Goal: Transaction & Acquisition: Purchase product/service

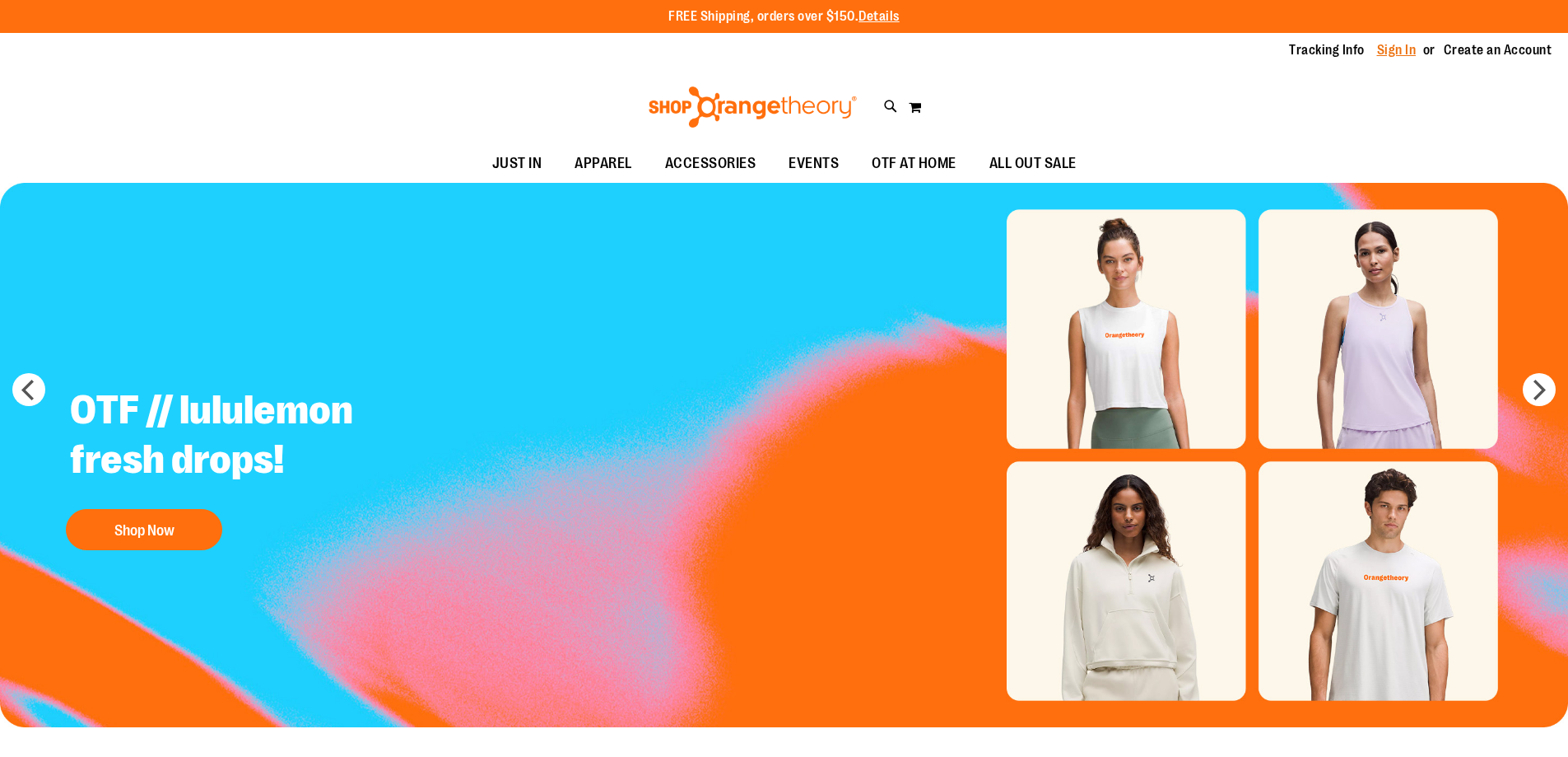
click at [1383, 52] on link "Sign In" at bounding box center [1397, 50] width 40 height 18
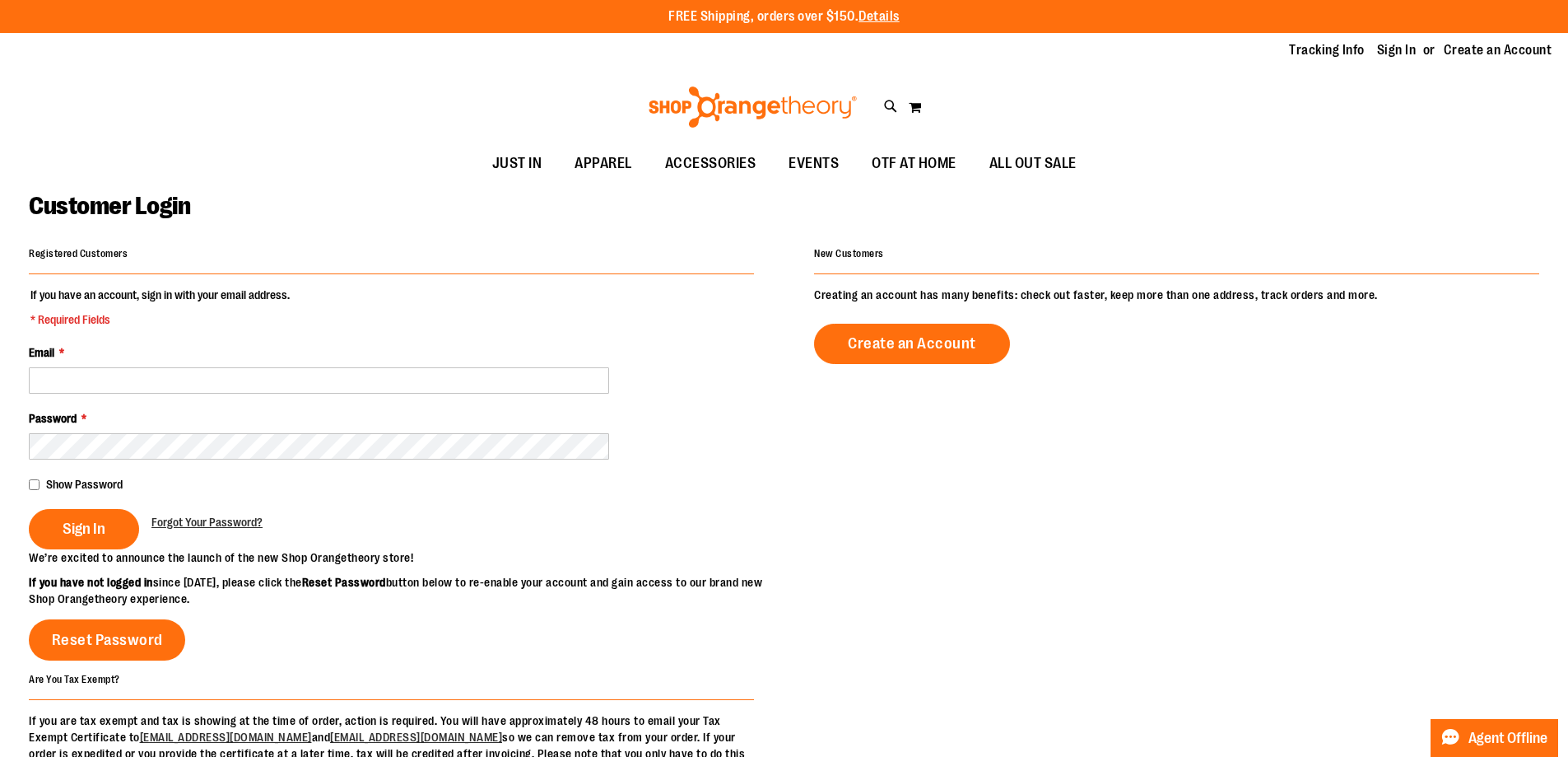
click at [297, 112] on div "Toggle Nav Search Popular Suggestions Advanced Search" at bounding box center [784, 107] width 1568 height 76
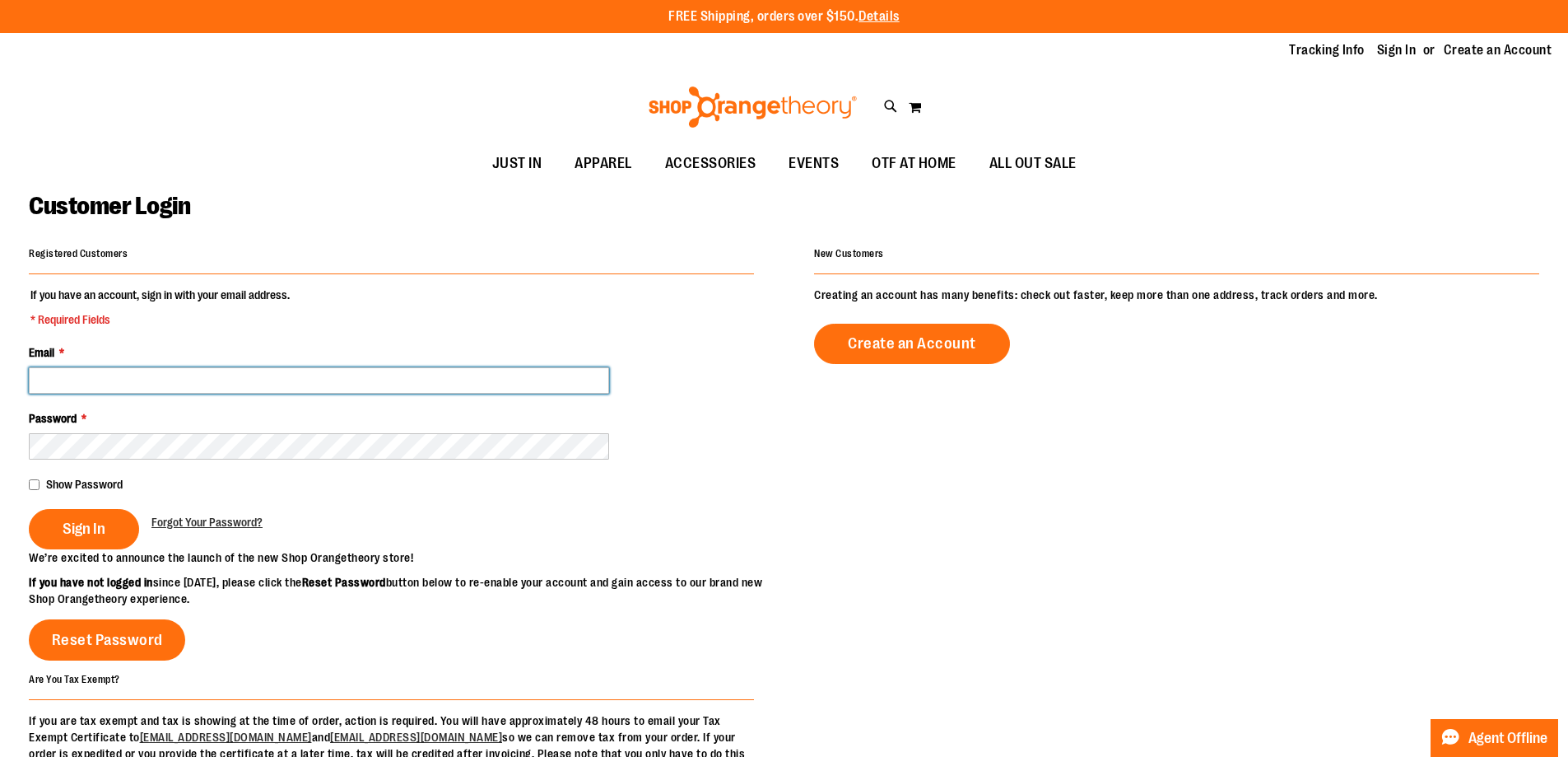
click at [133, 385] on input "Email *" at bounding box center [319, 380] width 580 height 26
paste input "**********"
type input "**********"
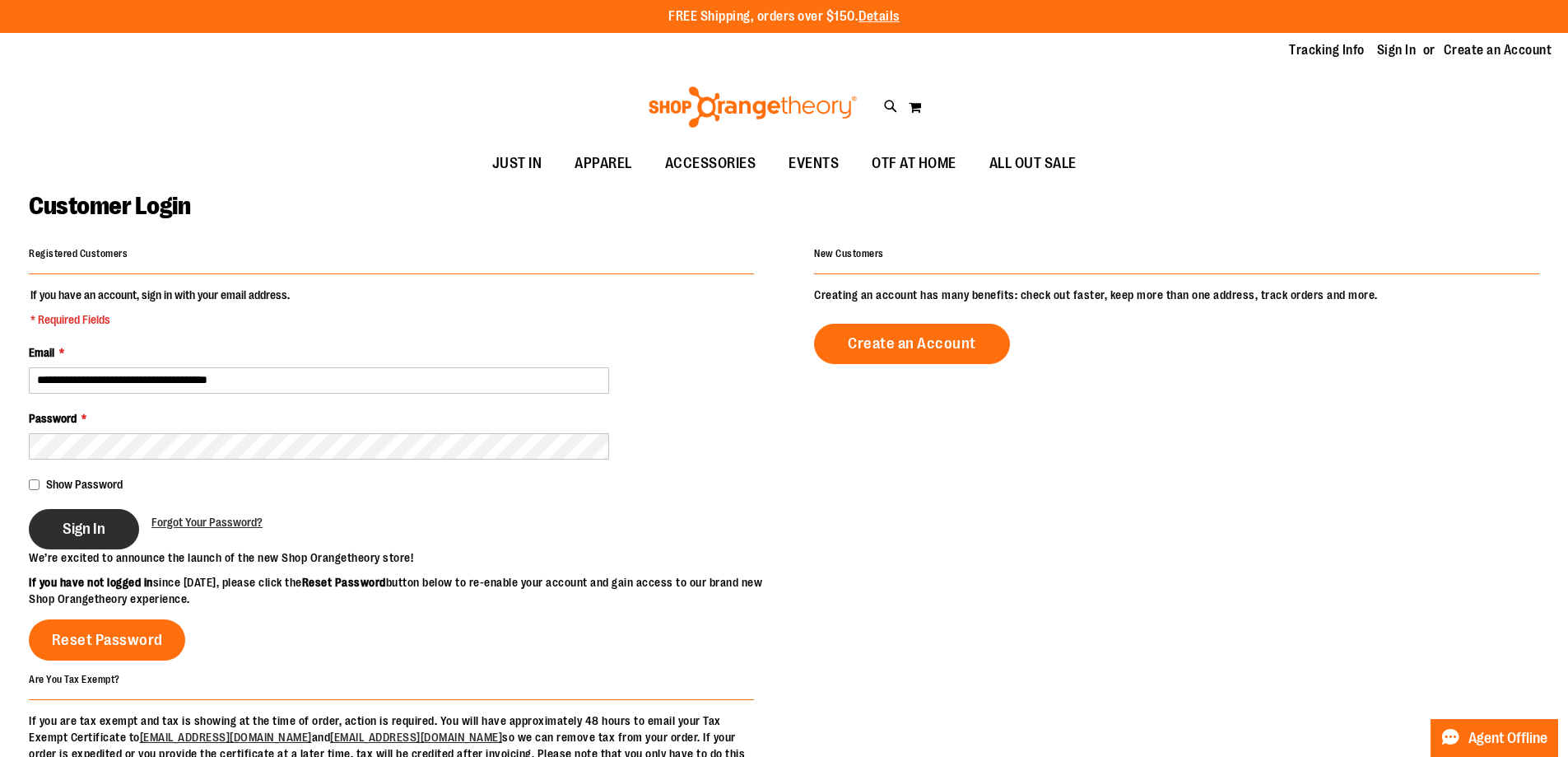
click at [83, 534] on span "Sign In" at bounding box center [84, 529] width 43 height 18
click at [195, 523] on span "Forgot Your Password?" at bounding box center [207, 522] width 111 height 13
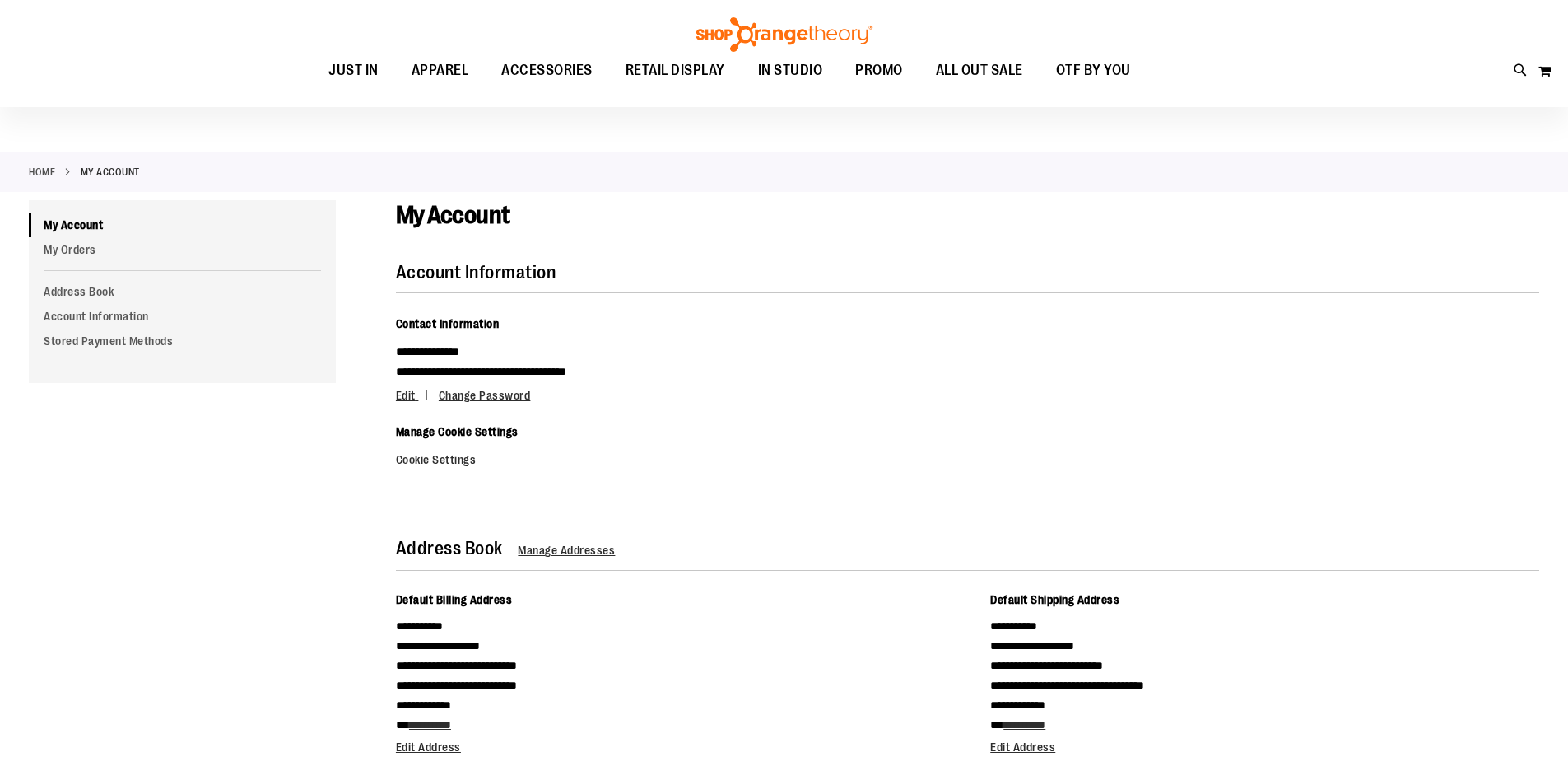
scroll to position [82, 0]
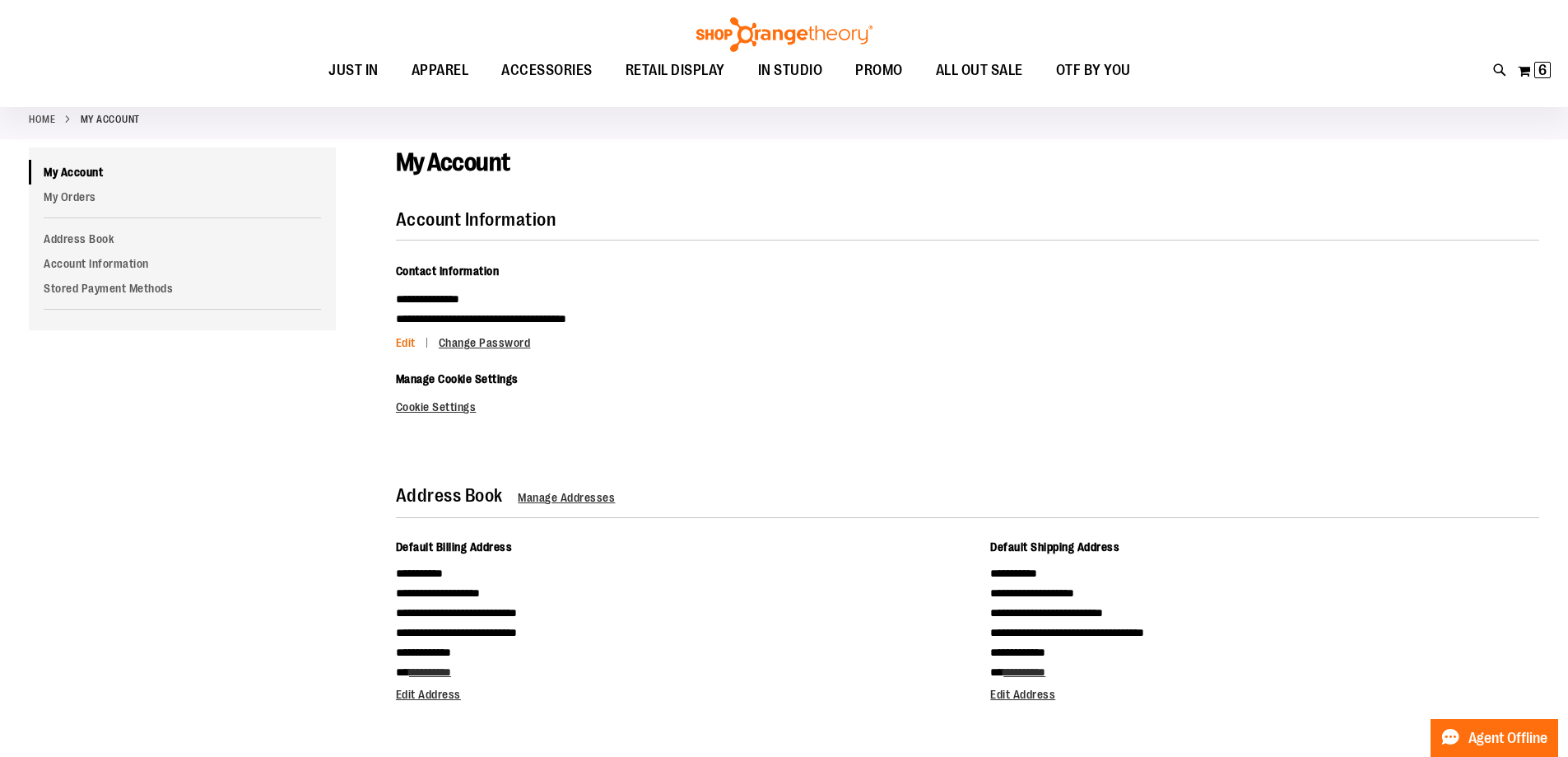
click at [406, 339] on span "Edit" at bounding box center [406, 342] width 20 height 13
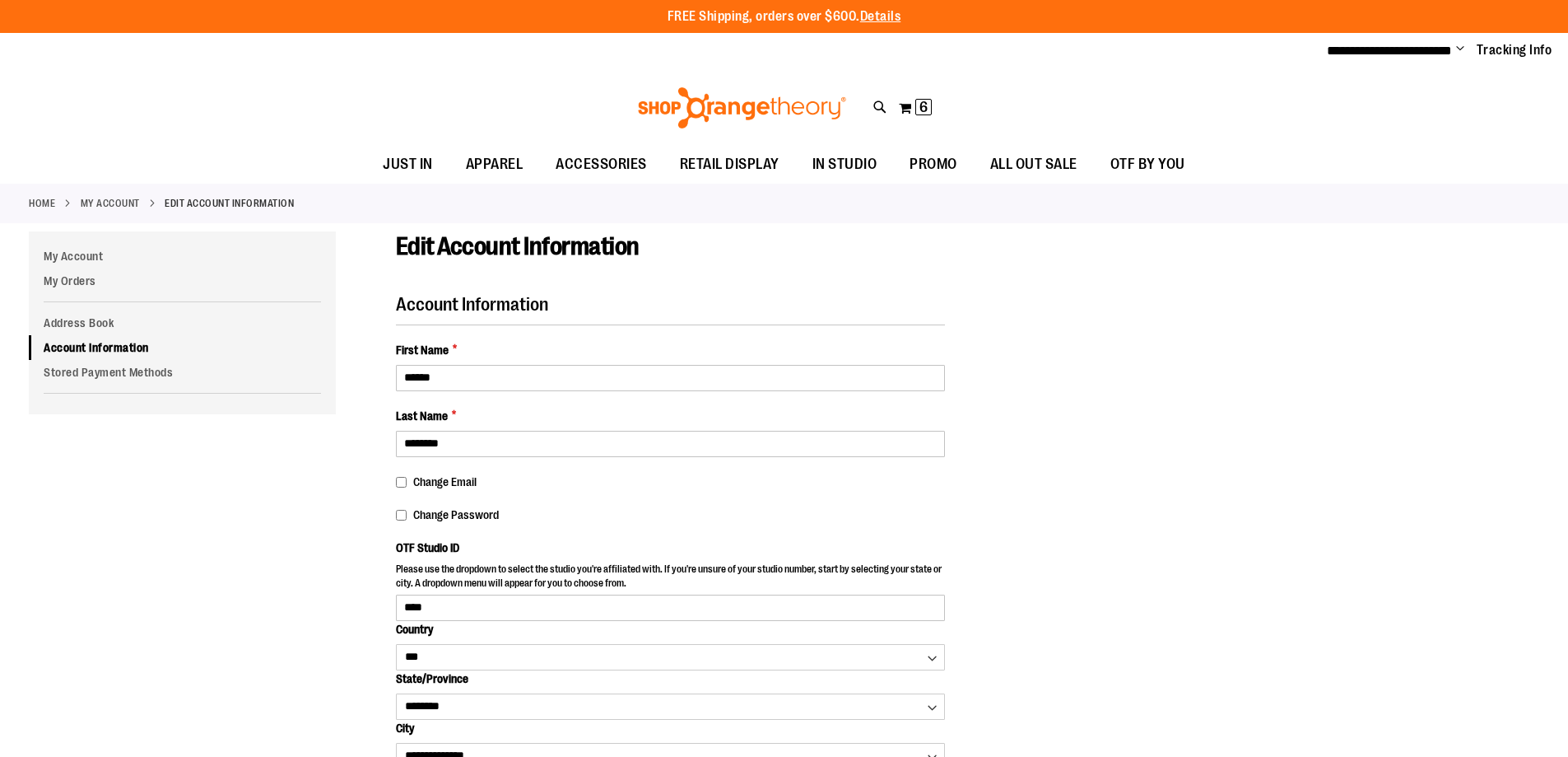
select select "***"
select select "********"
select select "**********"
select select "****"
click at [443, 510] on span "Change Password" at bounding box center [456, 515] width 86 height 13
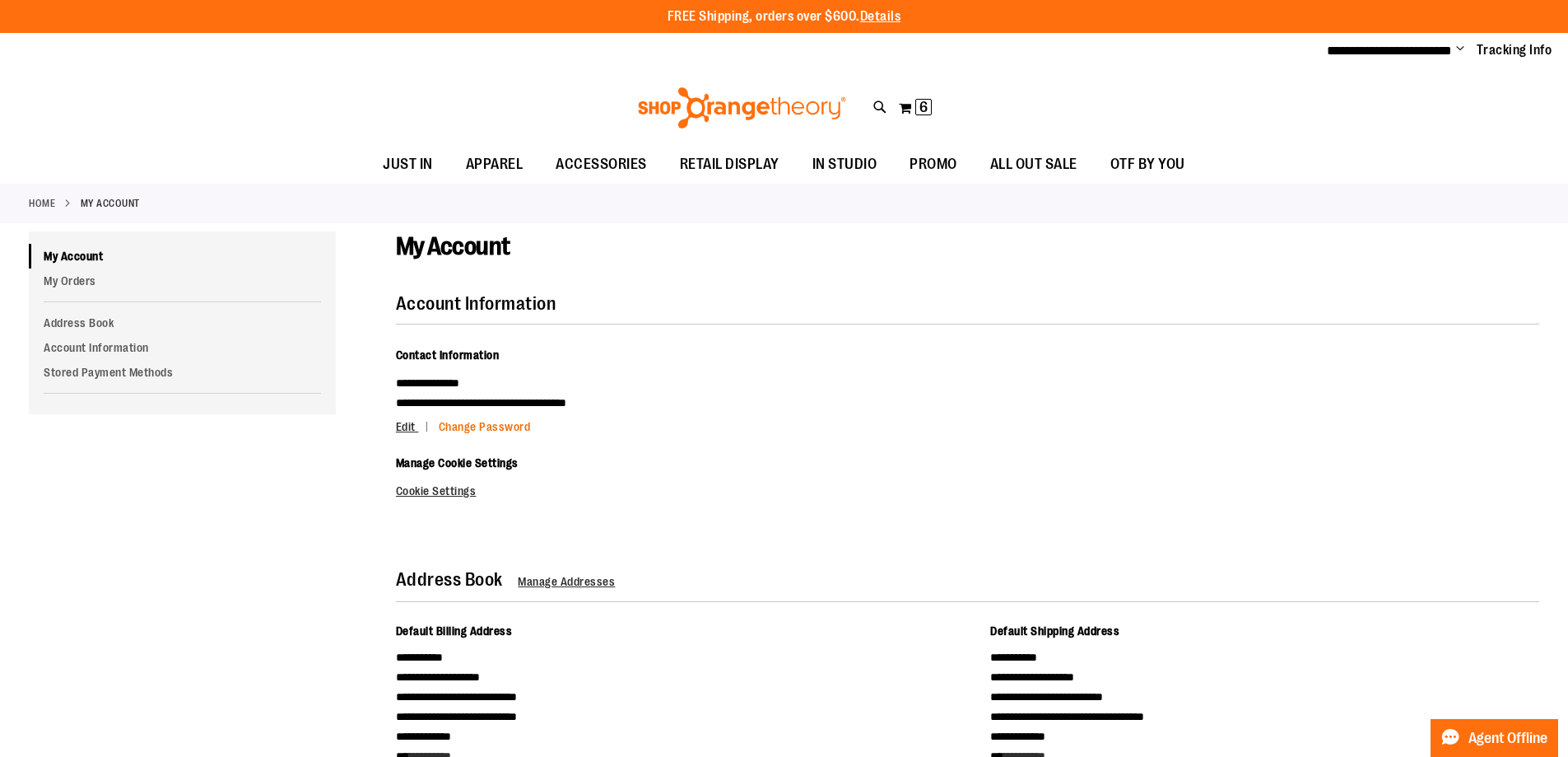
click at [500, 426] on link "Change Password" at bounding box center [485, 426] width 92 height 13
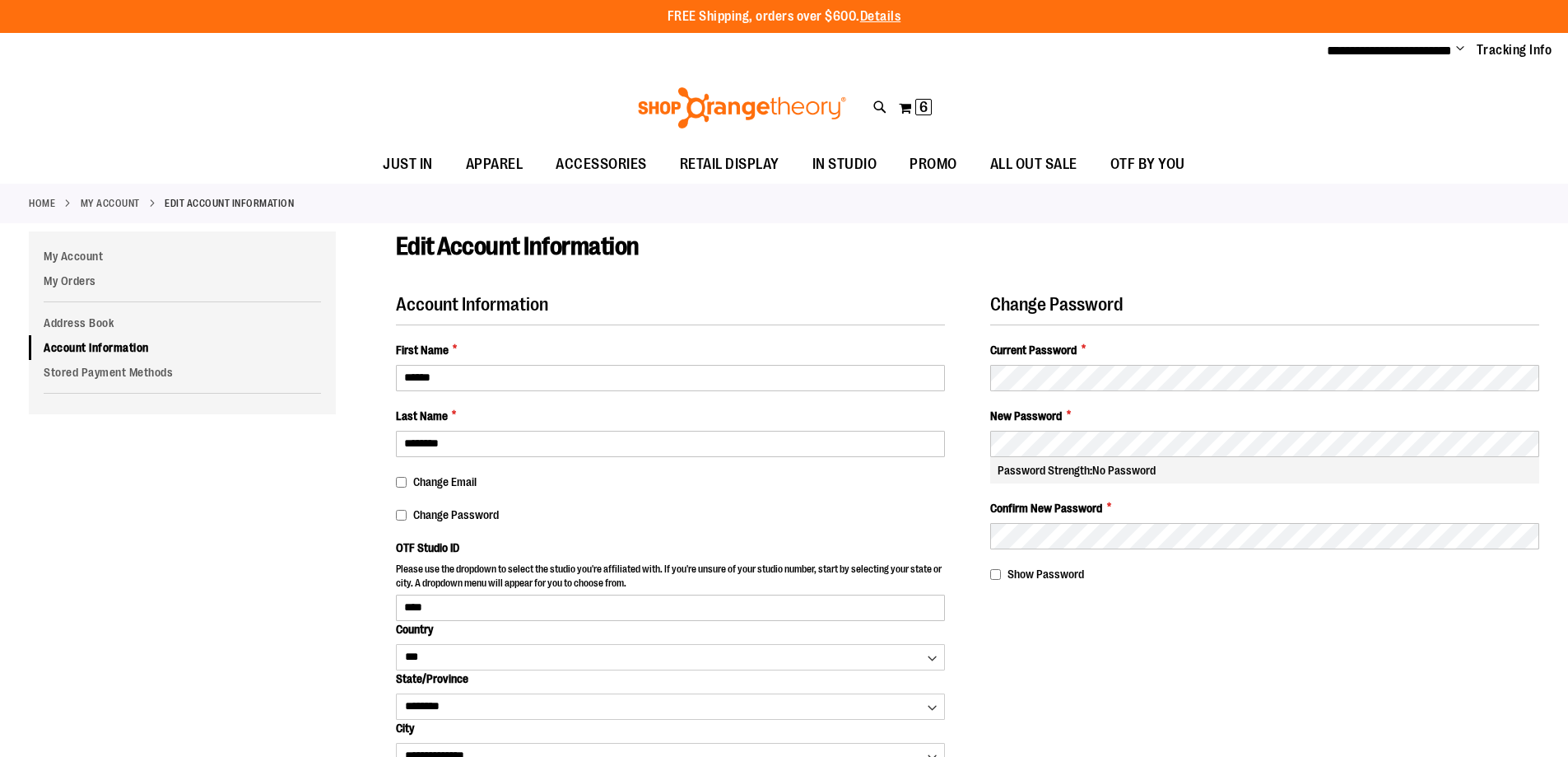
select select "***"
select select "********"
select select "**********"
select select "****"
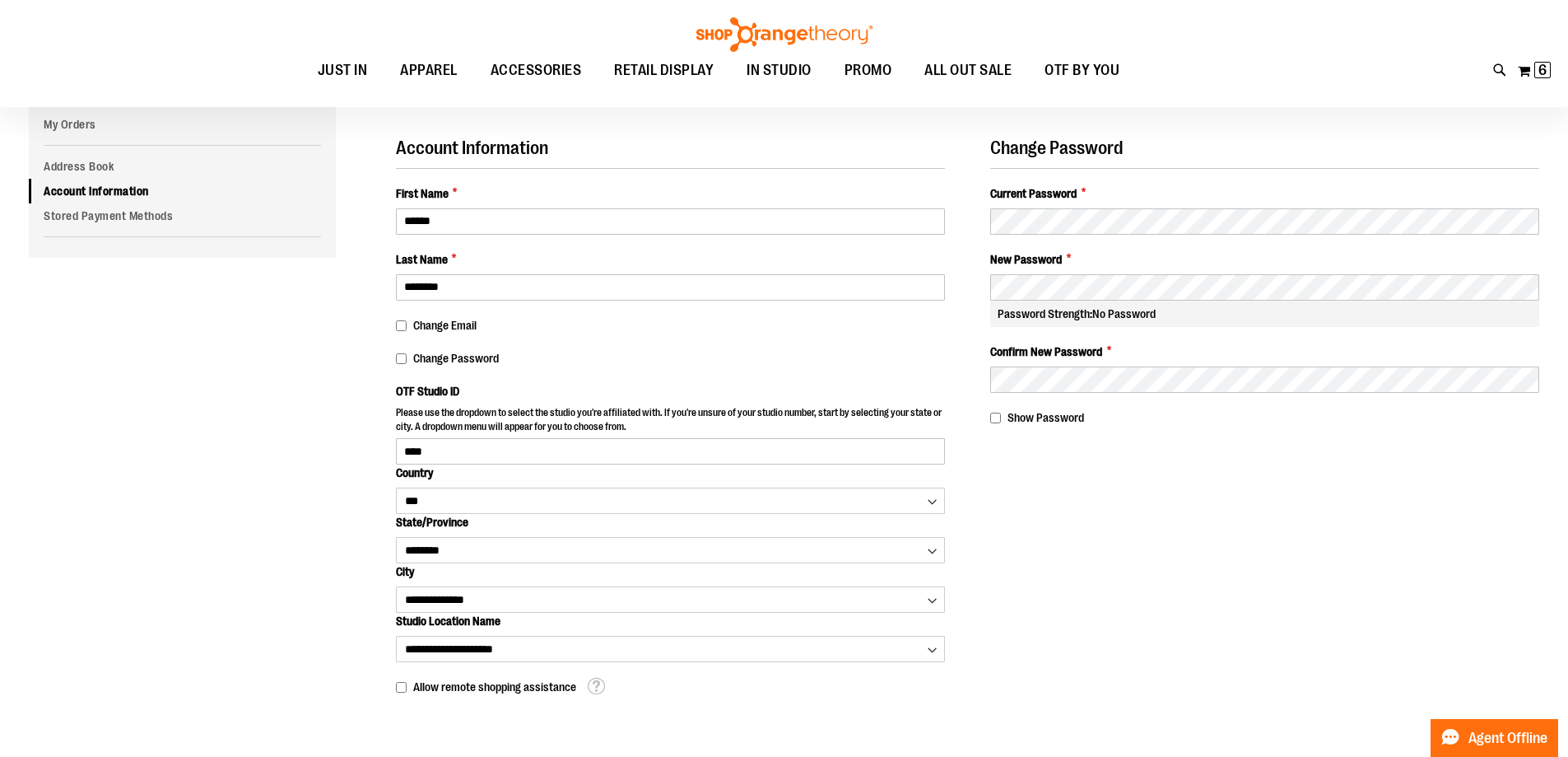
scroll to position [164, 0]
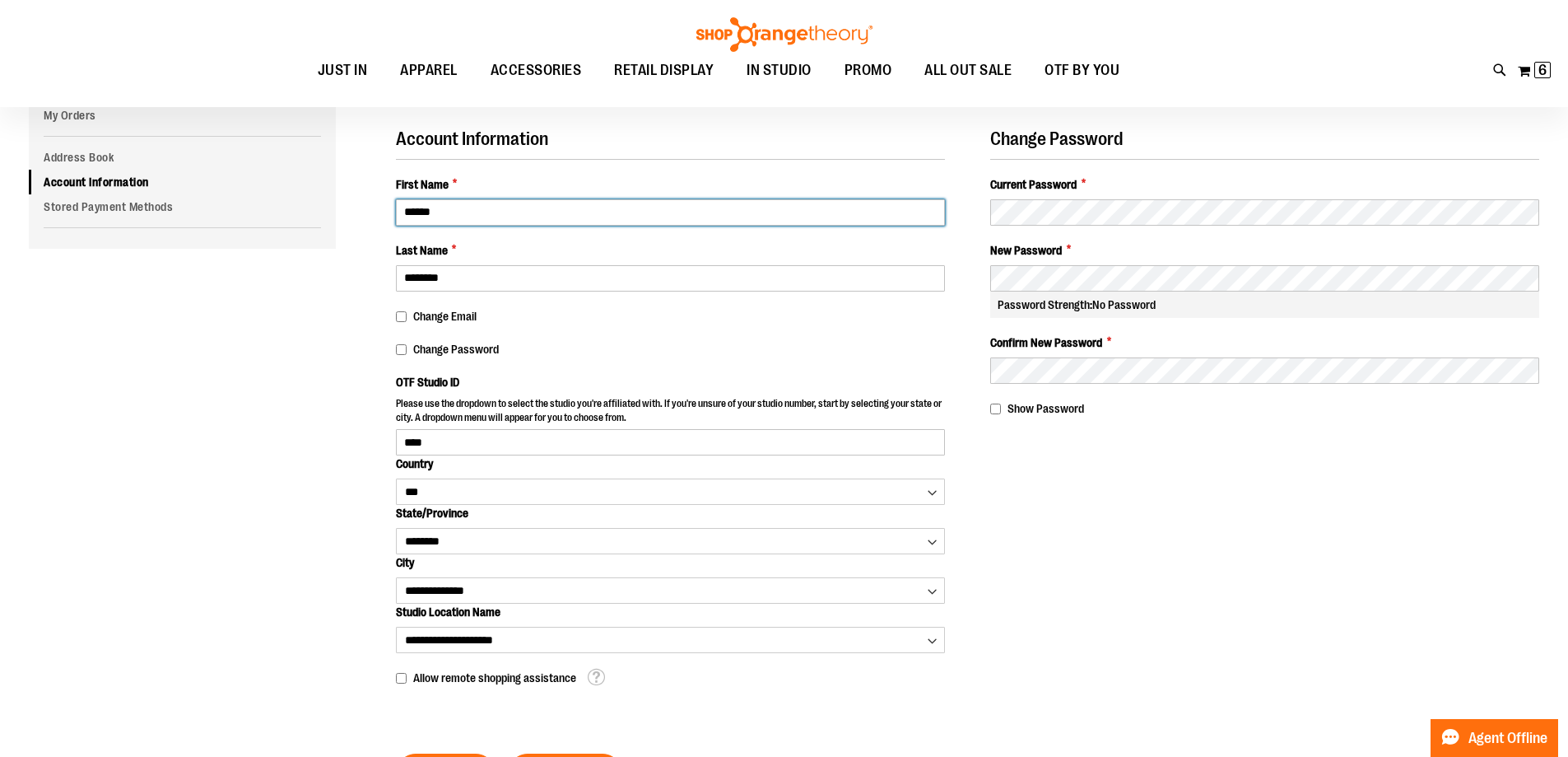
drag, startPoint x: 469, startPoint y: 211, endPoint x: 345, endPoint y: 209, distance: 124.0
click at [345, 209] on div "Edit Account Information Account Information First Name * ****** Last Name * **…" at bounding box center [784, 458] width 1511 height 785
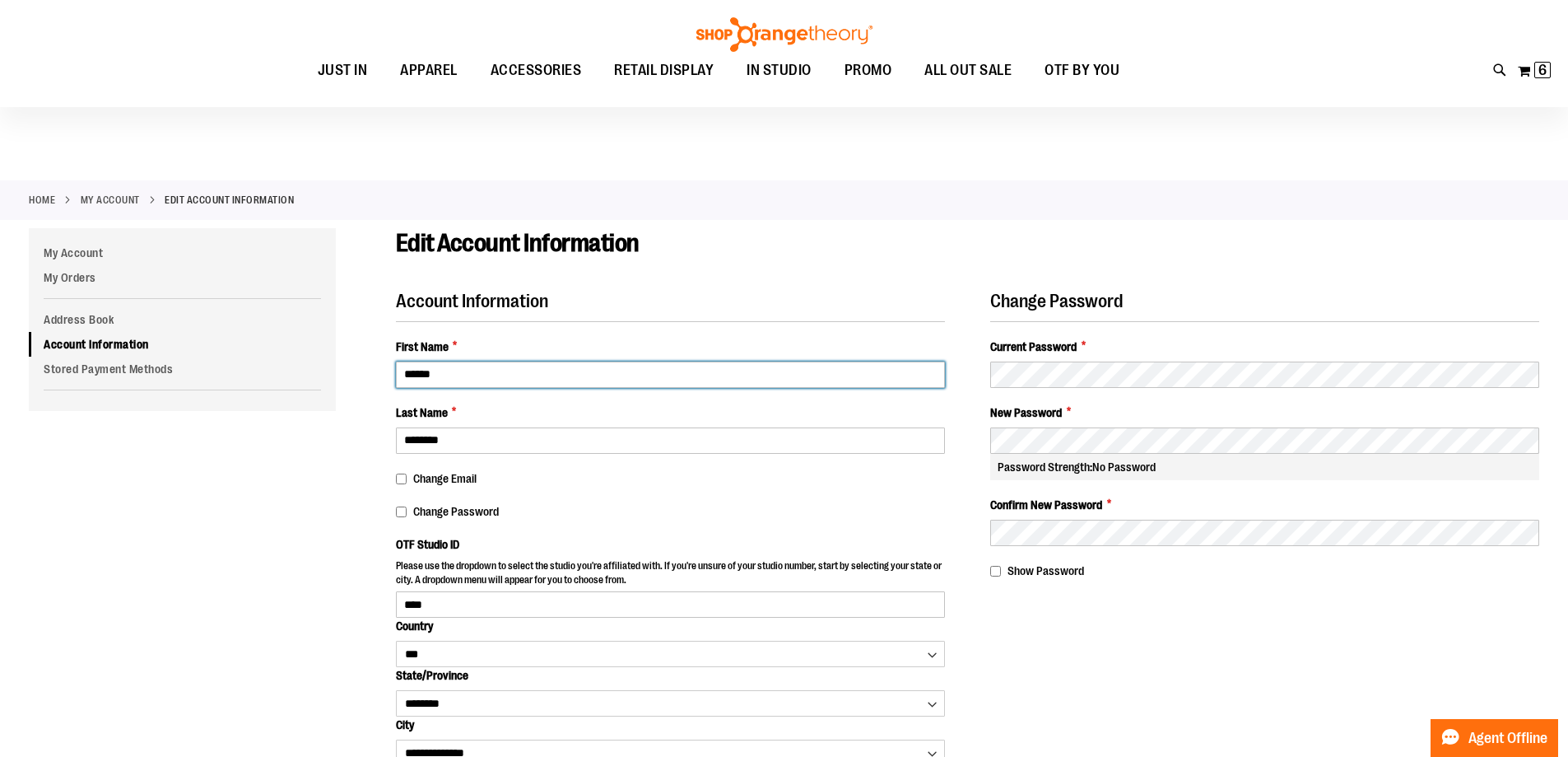
scroll to position [0, 0]
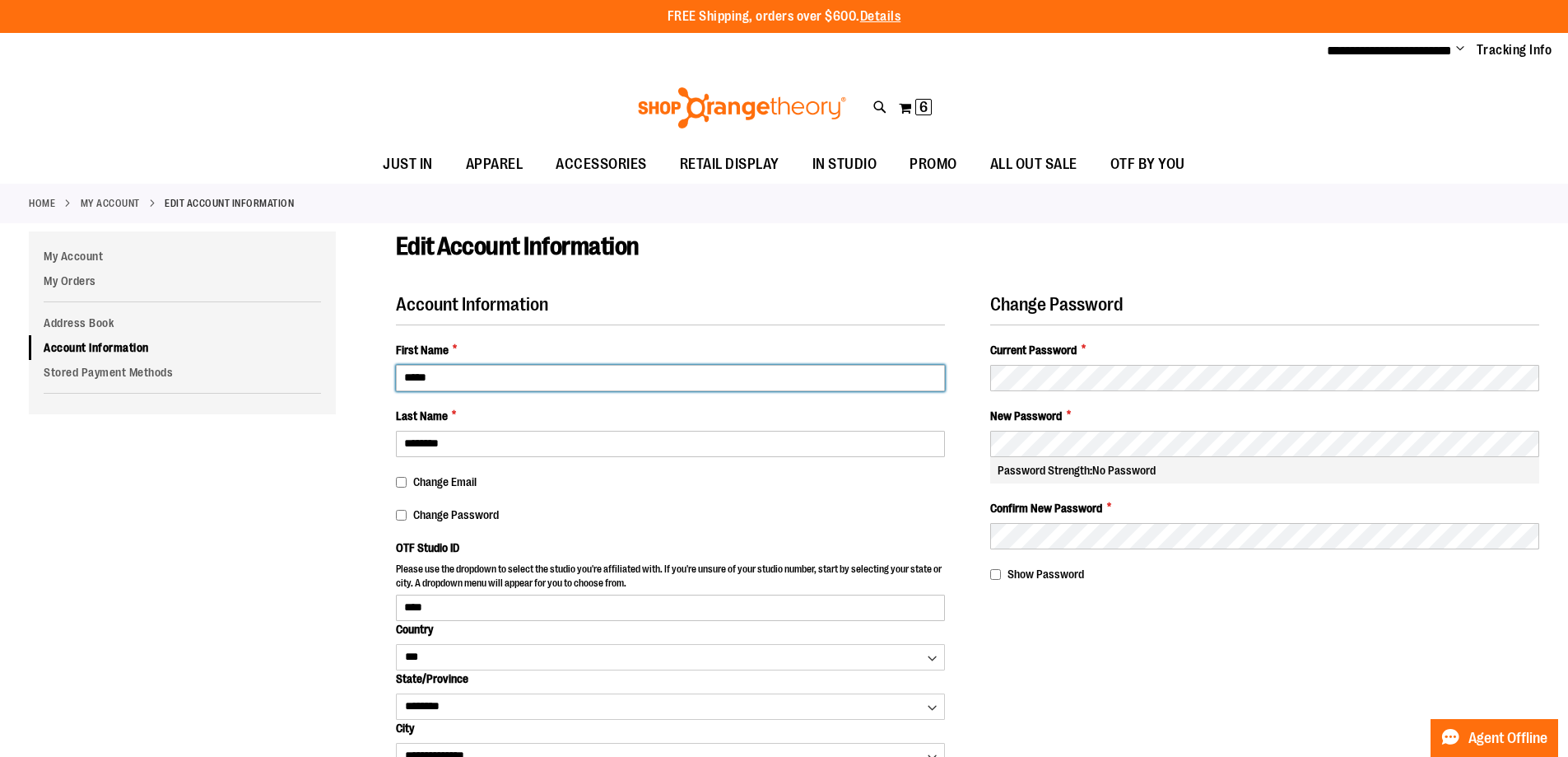
type input "*****"
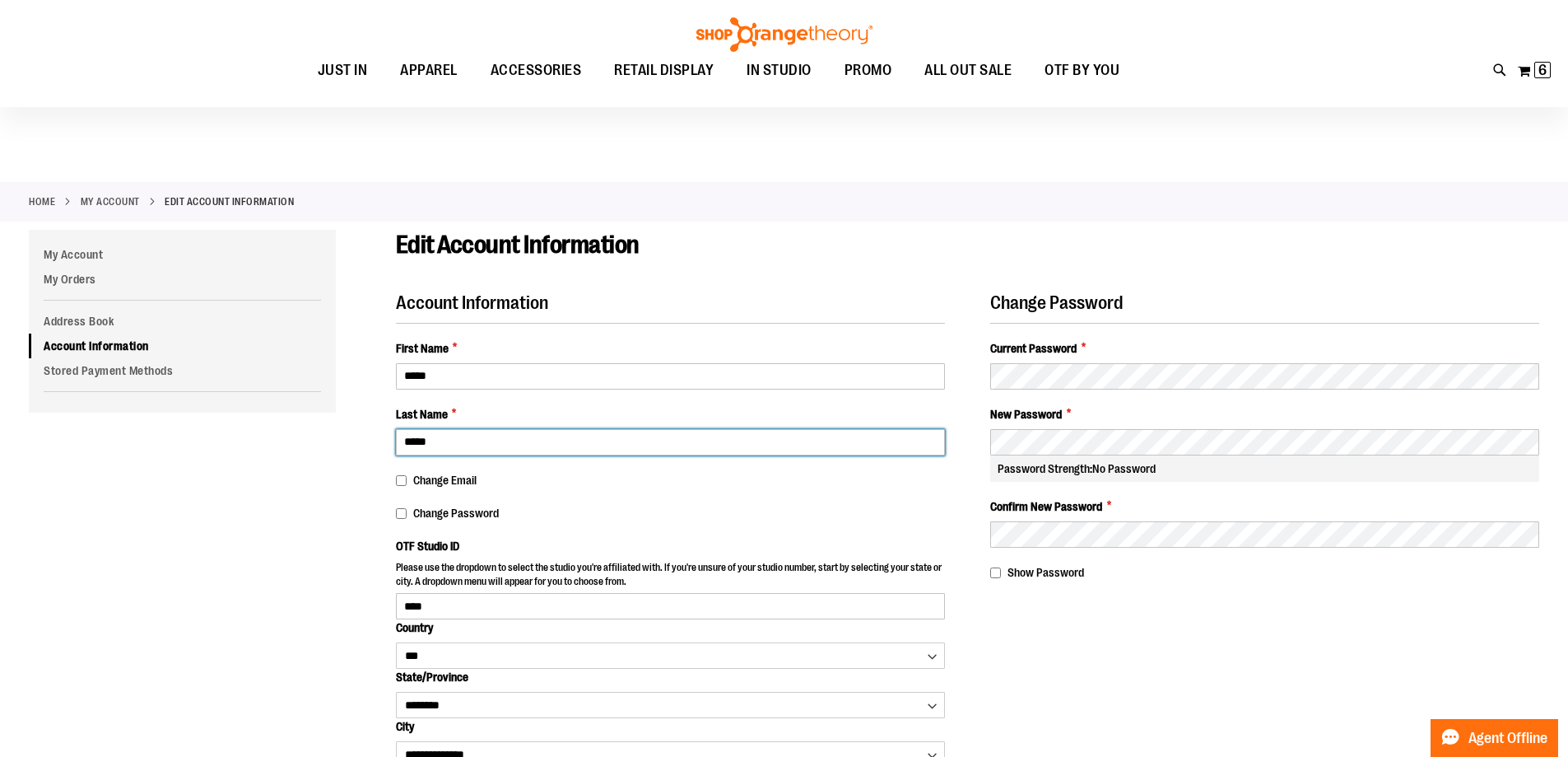
scroll to position [164, 0]
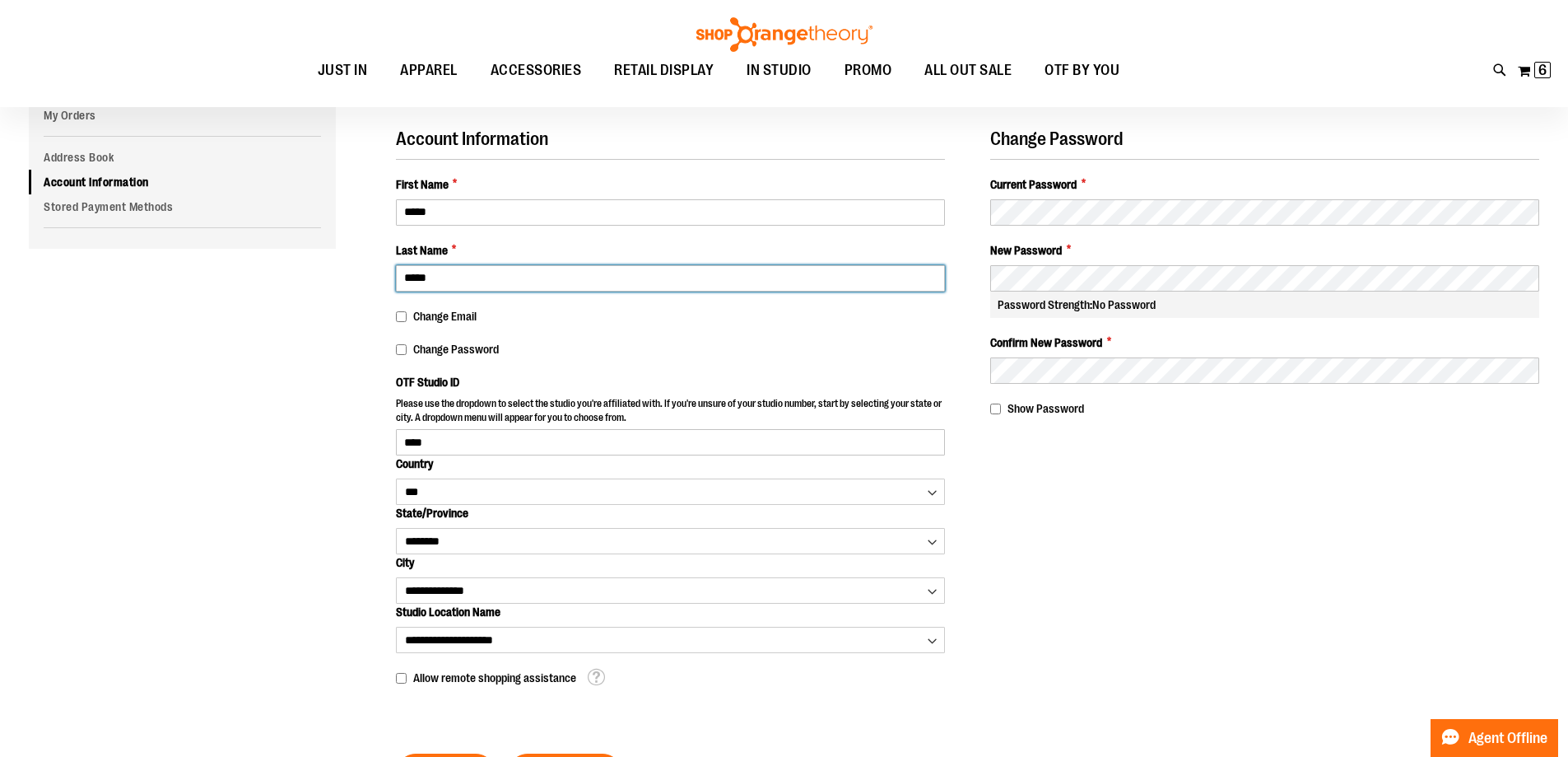
type input "*****"
click at [296, 353] on div "Edit Account Information Account Information First Name * ***** Last Name * ***…" at bounding box center [784, 458] width 1511 height 785
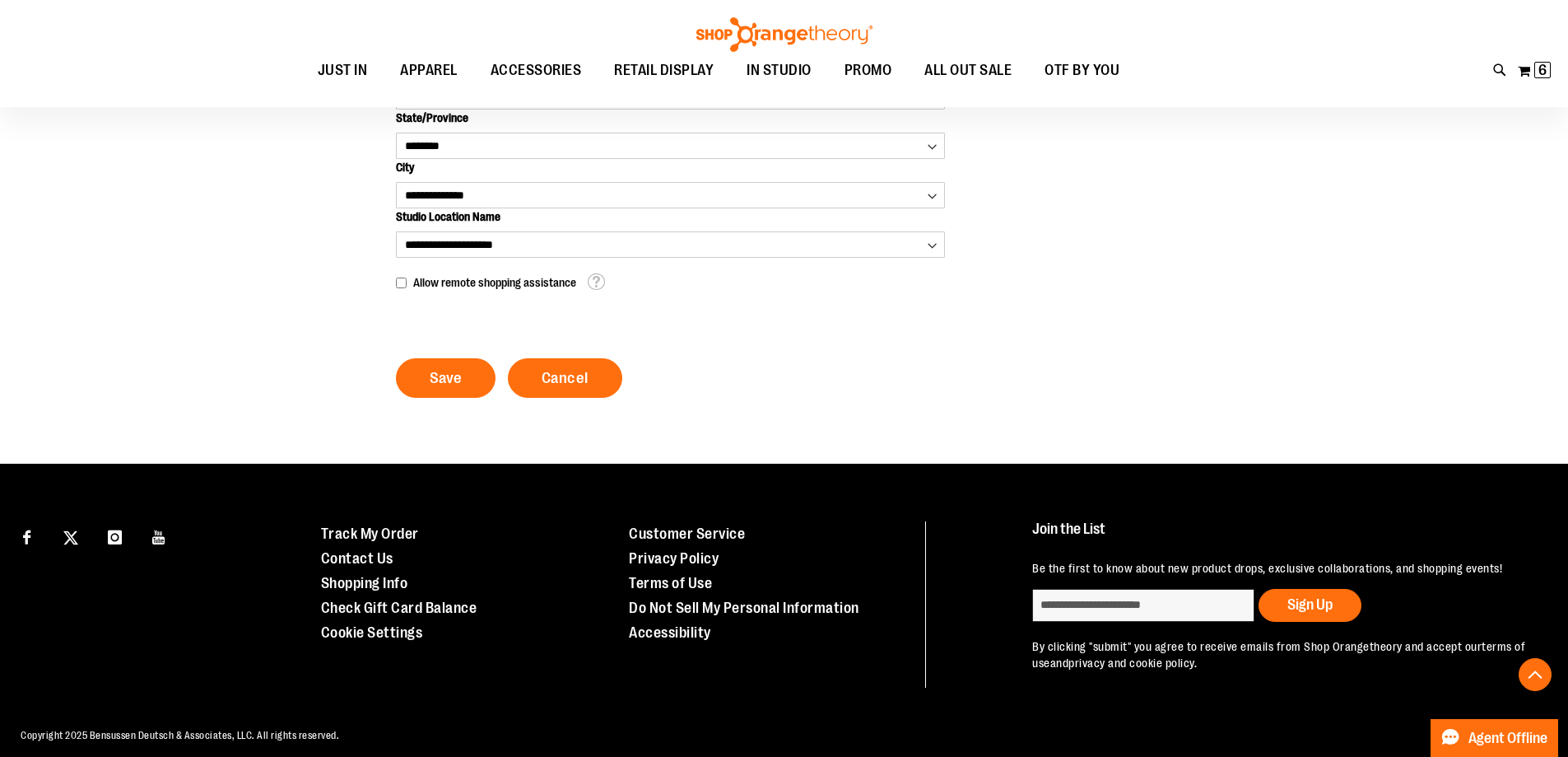
scroll to position [573, 0]
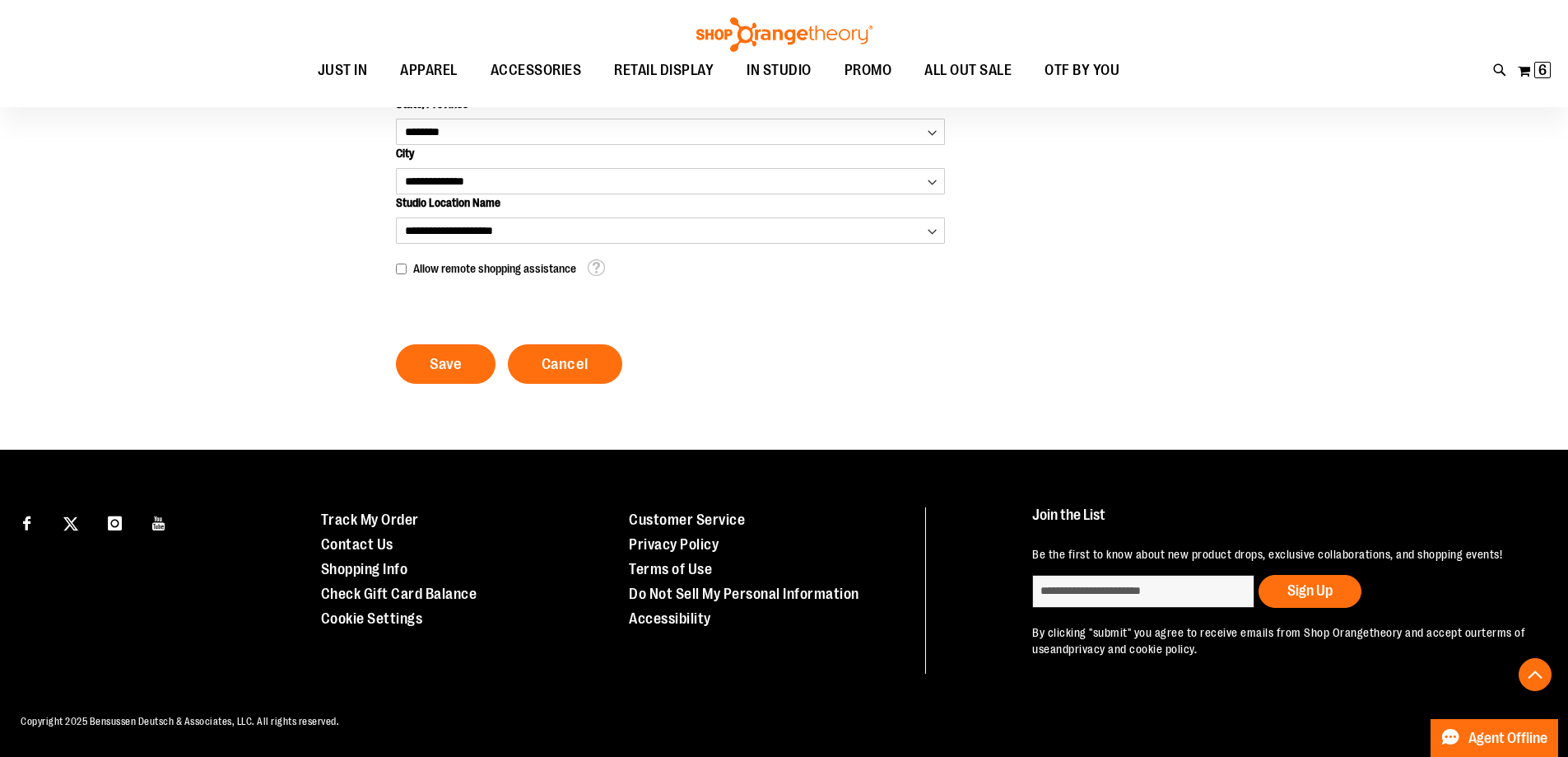
click at [448, 370] on span "Save" at bounding box center [445, 364] width 32 height 18
click at [434, 363] on span "Save" at bounding box center [445, 364] width 32 height 18
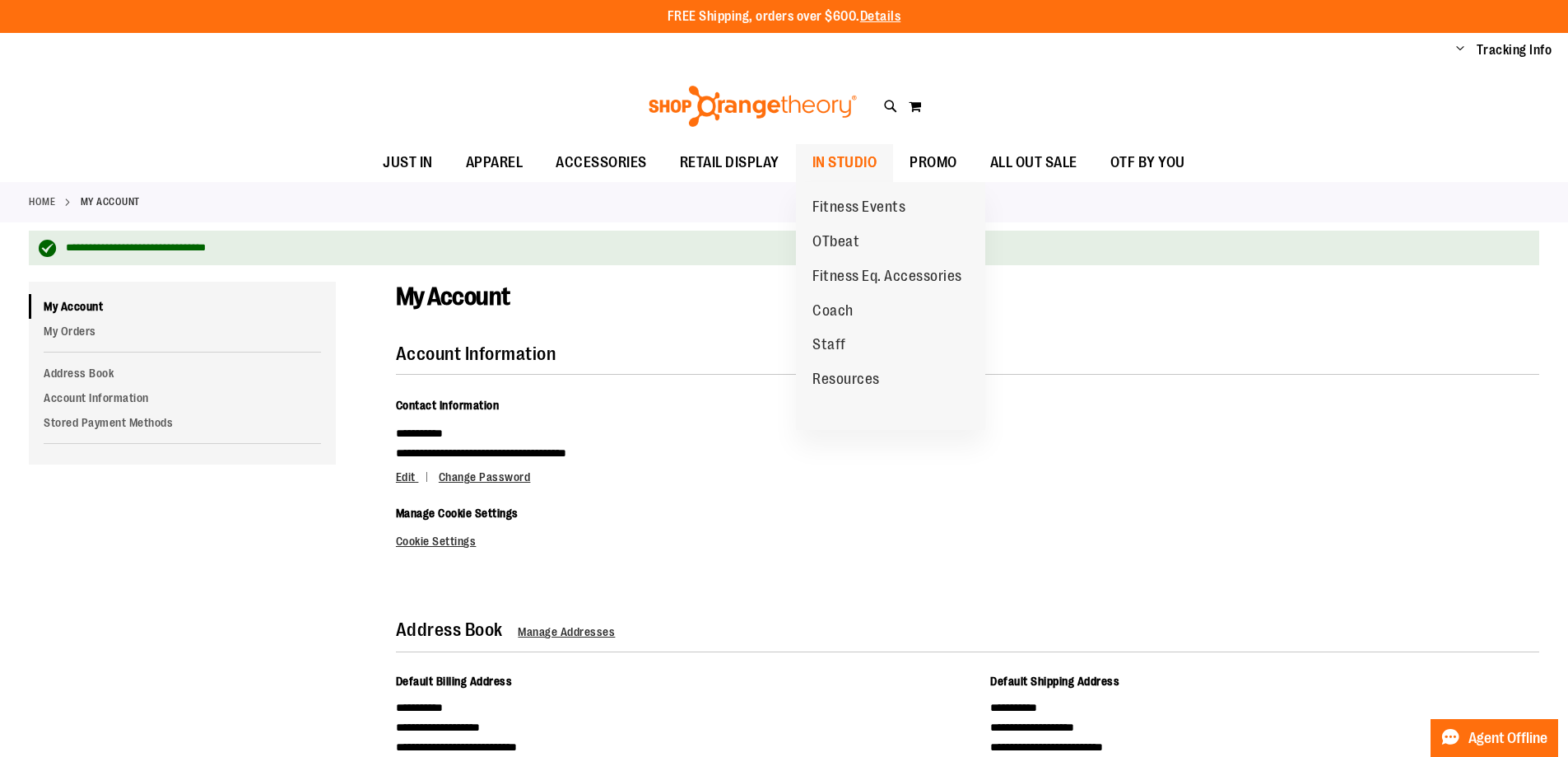
click at [855, 166] on span "IN STUDIO" at bounding box center [845, 162] width 65 height 37
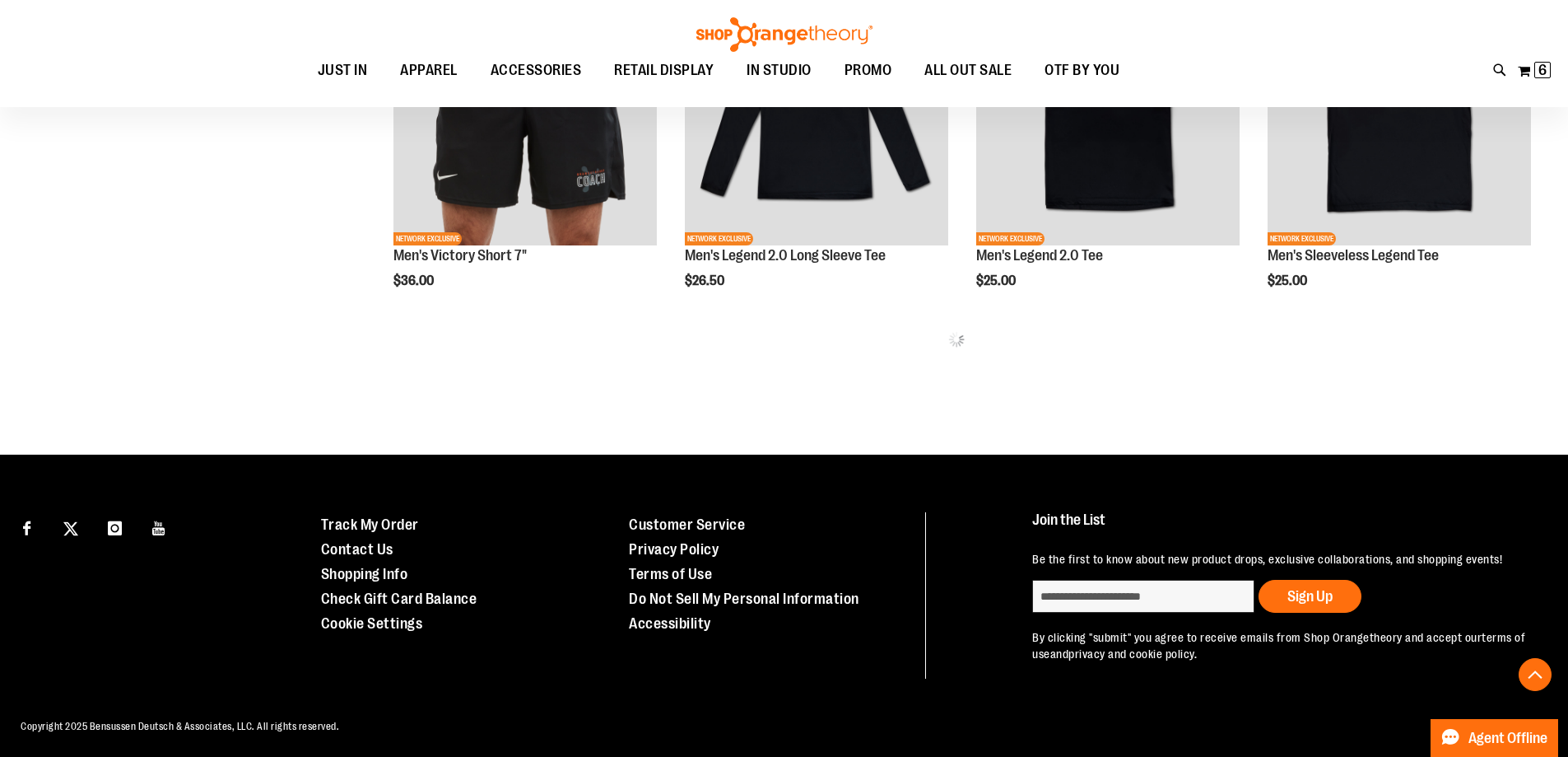
scroll to position [576, 0]
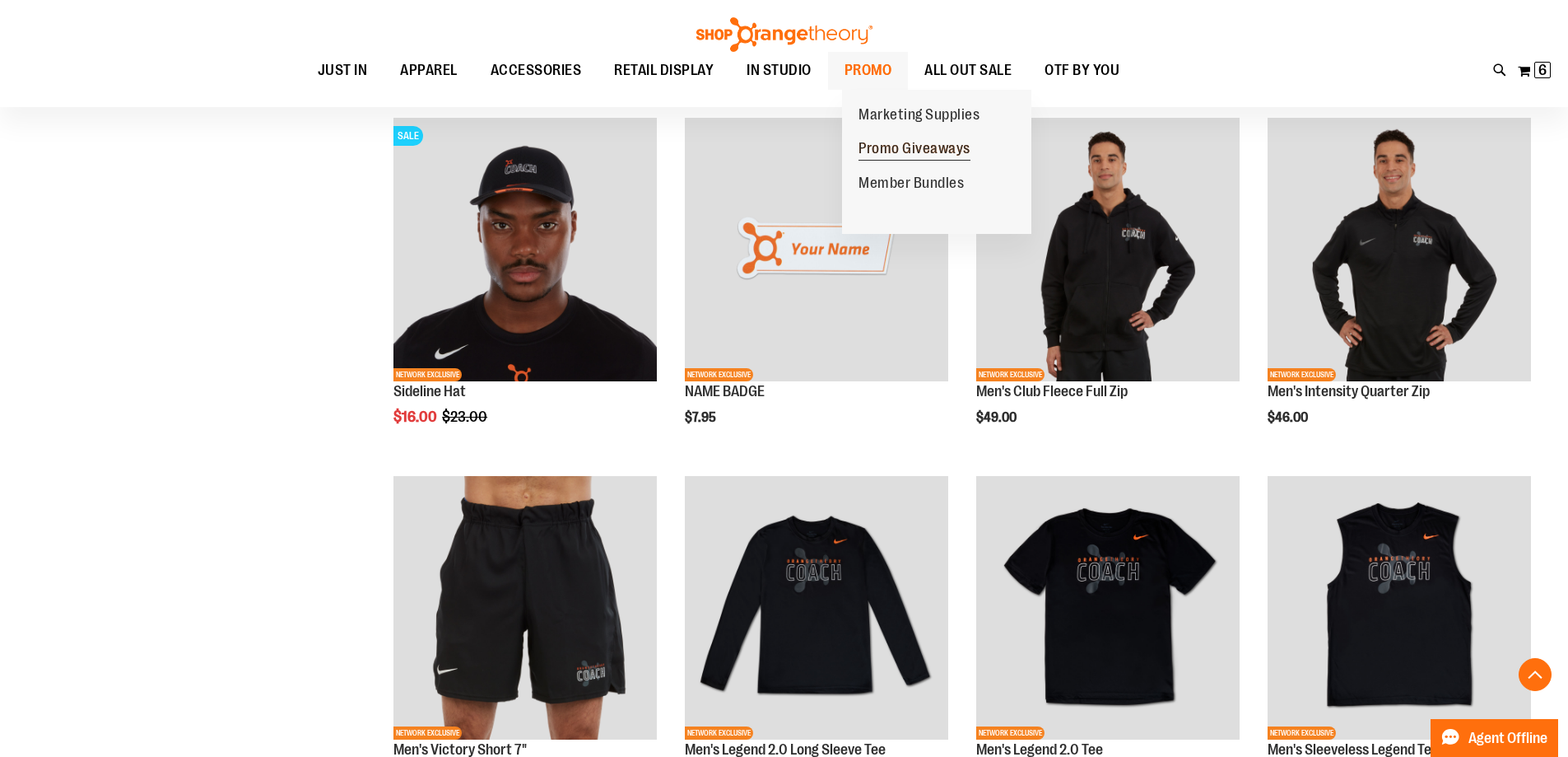
click at [877, 148] on span "Promo Giveaways" at bounding box center [915, 150] width 112 height 21
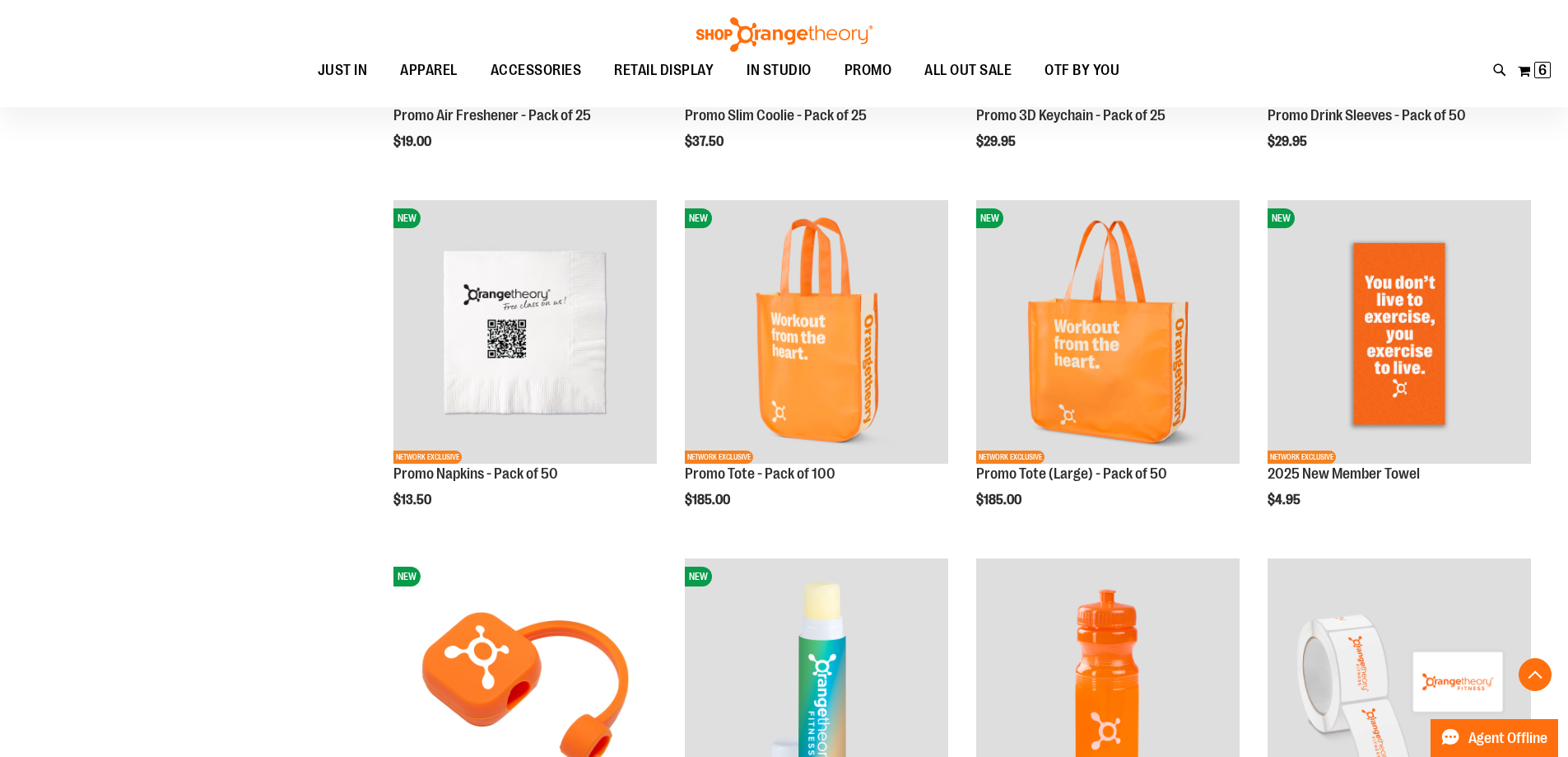
scroll to position [576, 0]
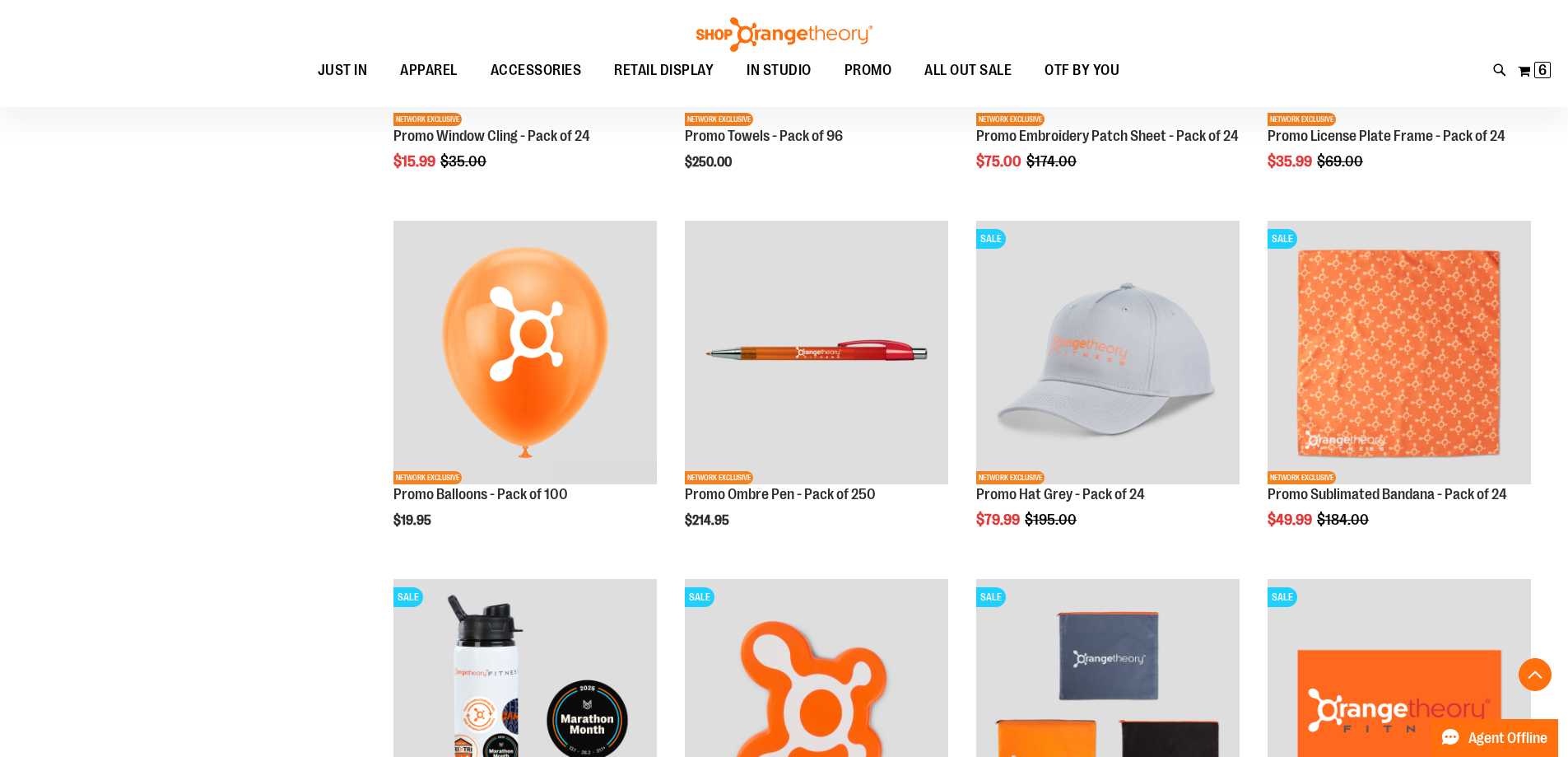
scroll to position [1563, 0]
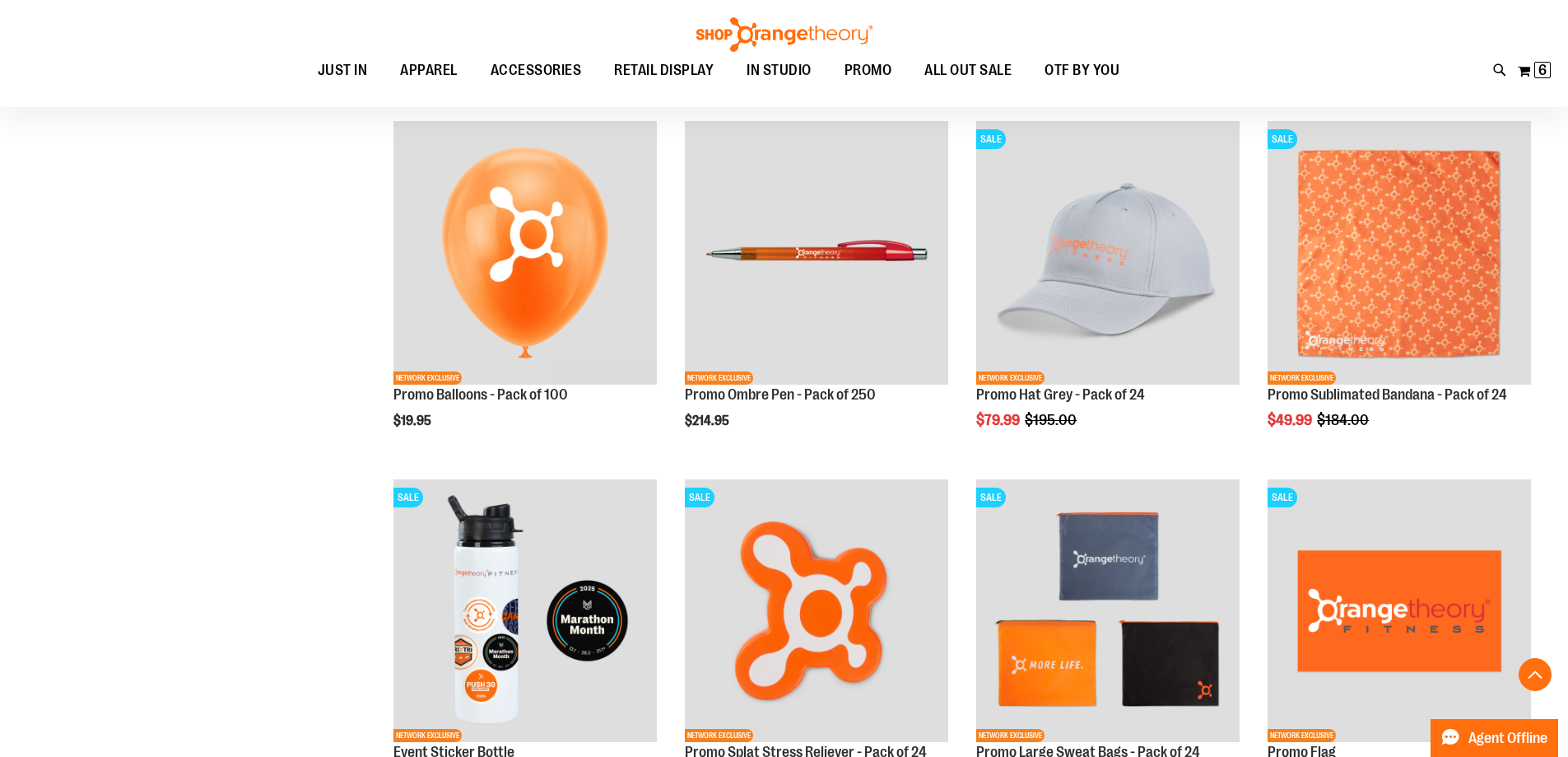
scroll to position [1728, 0]
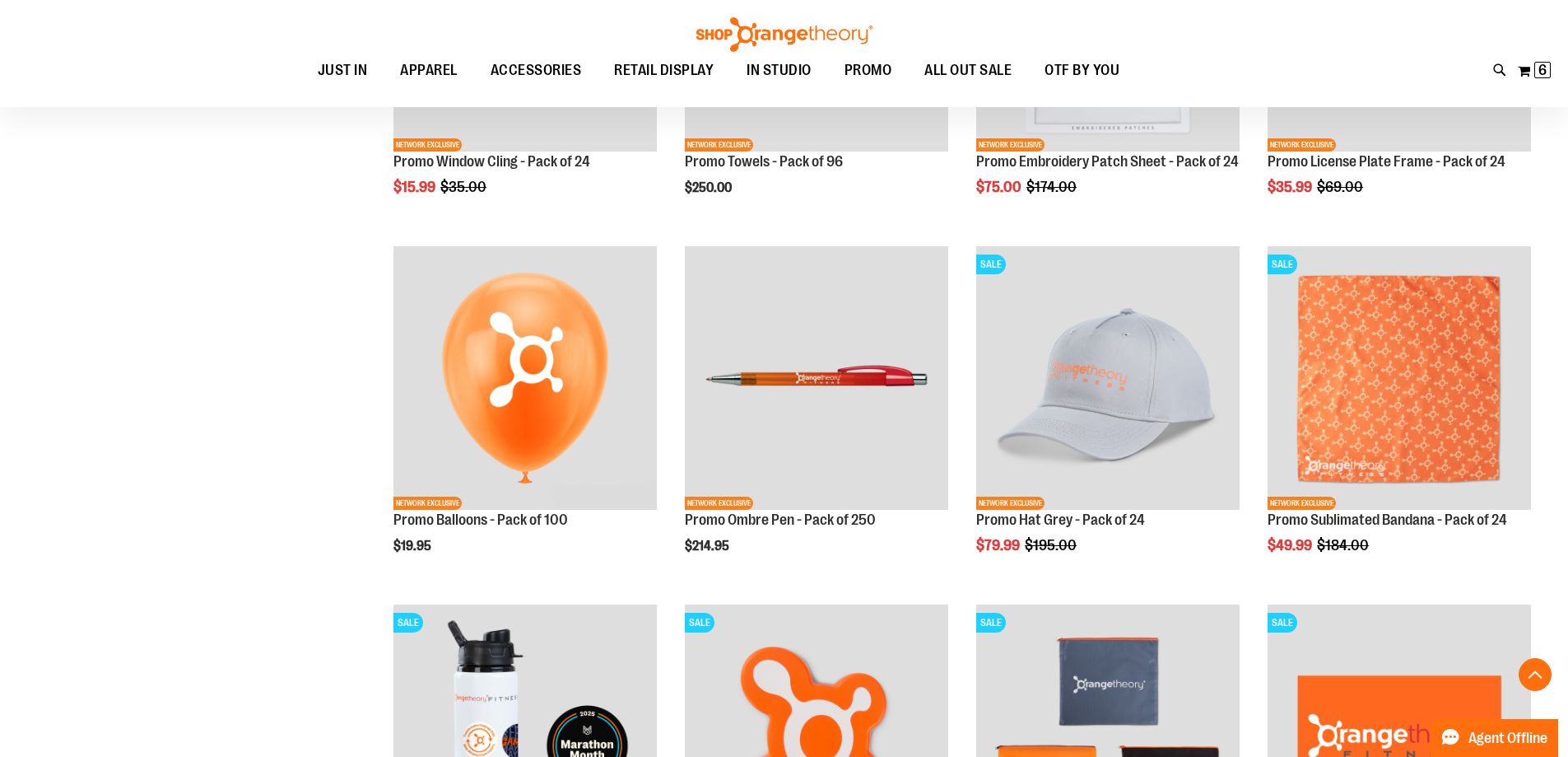
scroll to position [1482, 0]
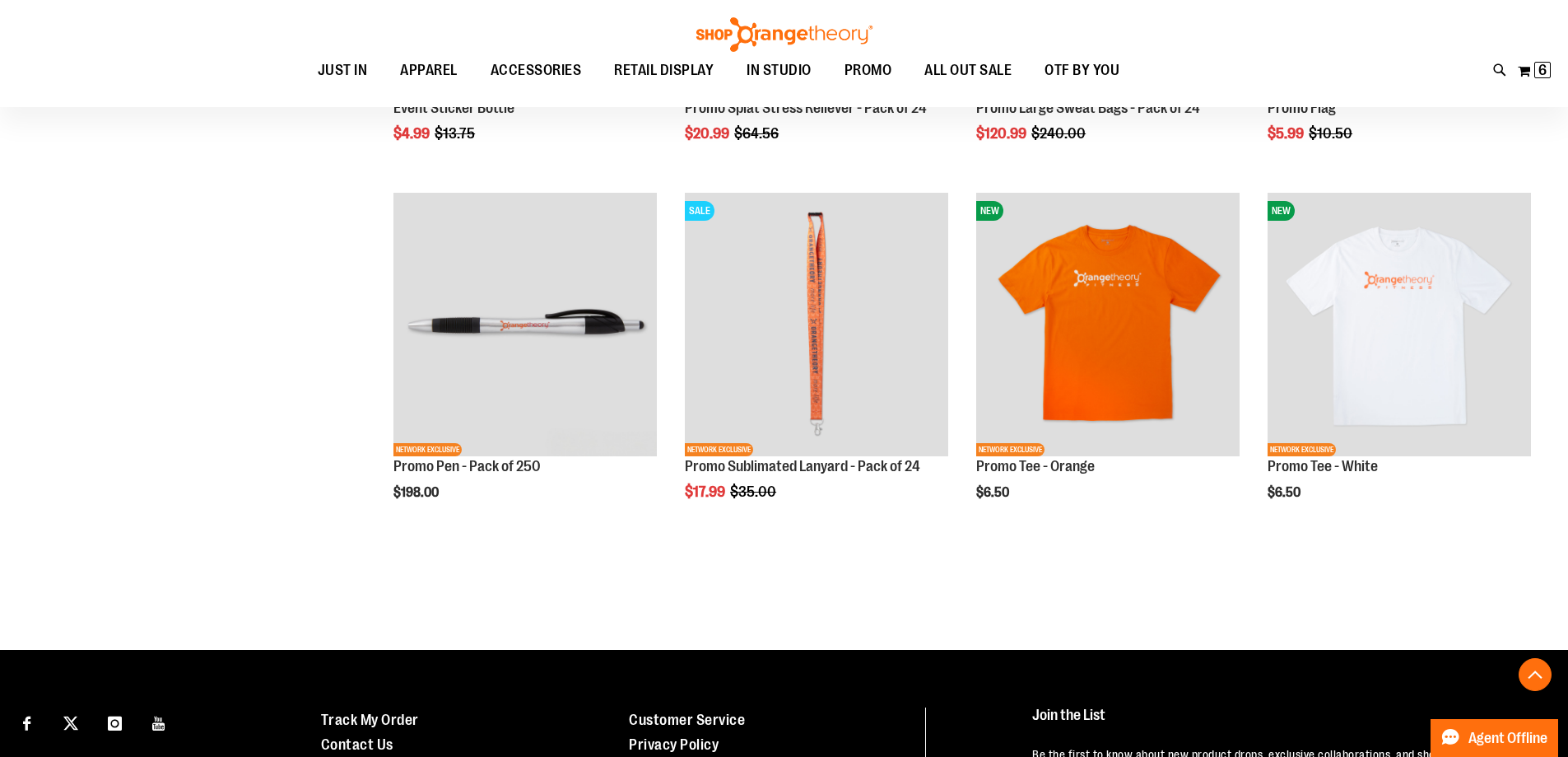
scroll to position [2305, 0]
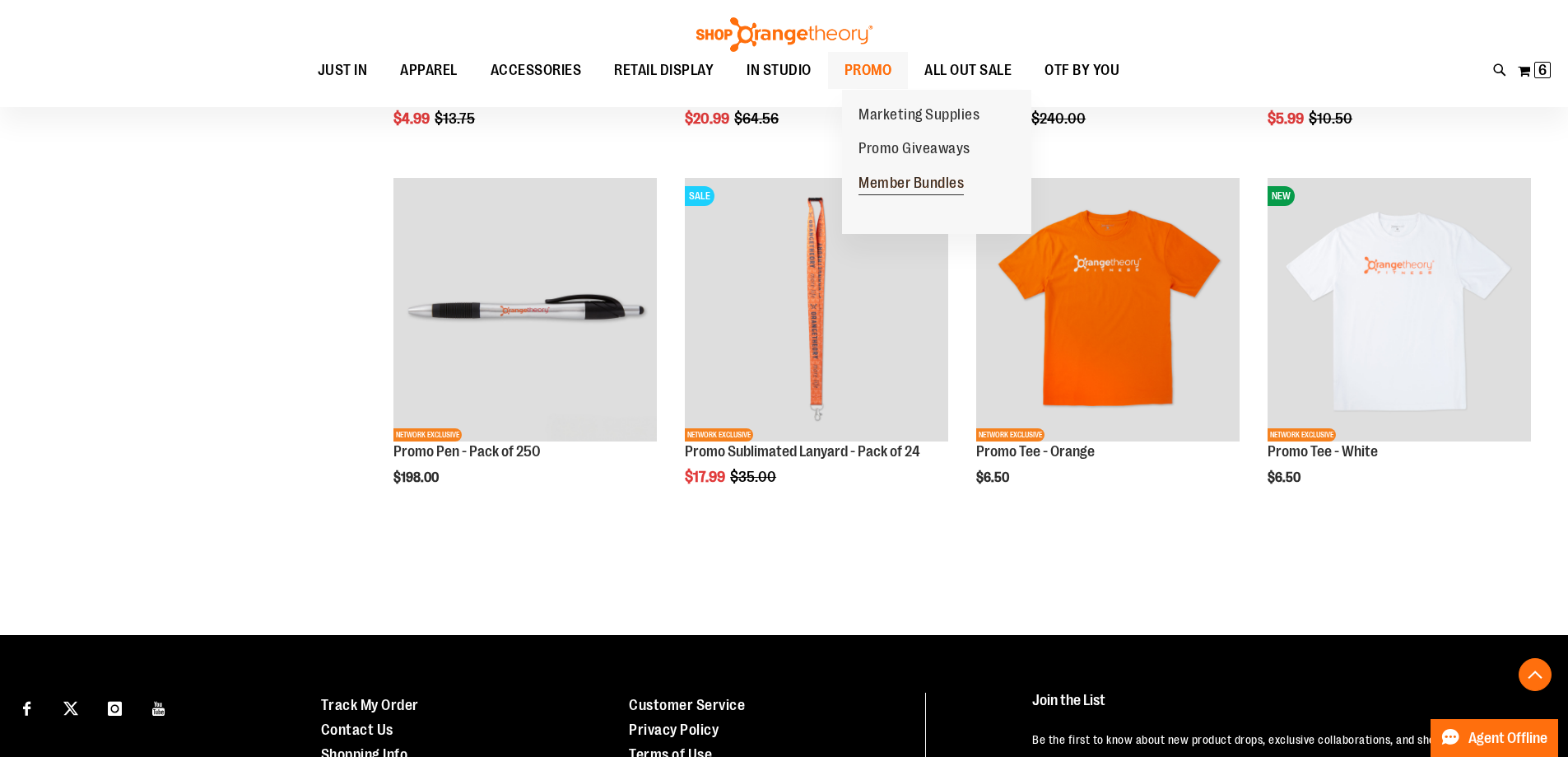
click at [888, 186] on span "Member Bundles" at bounding box center [912, 185] width 106 height 21
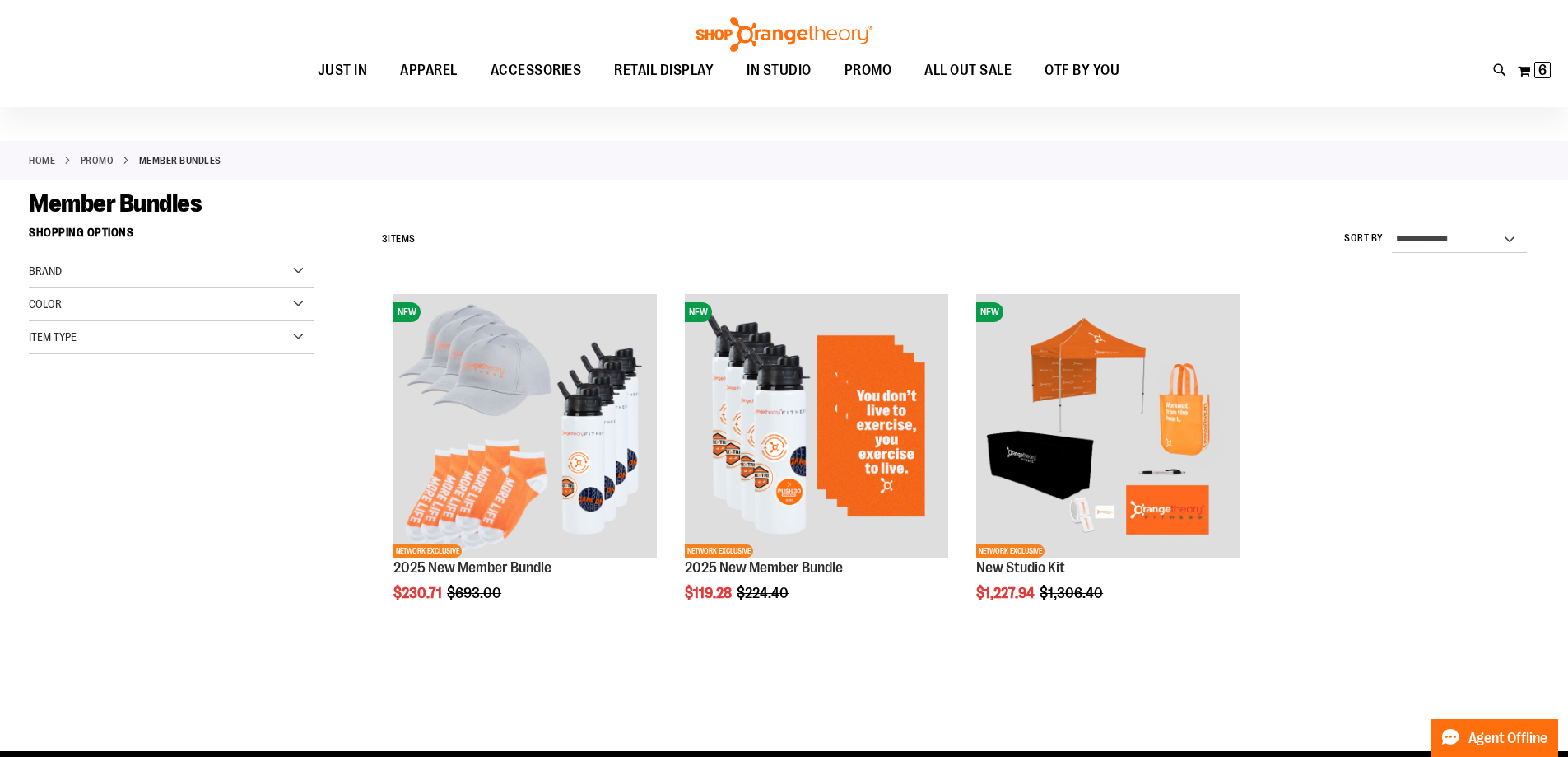
scroll to position [164, 0]
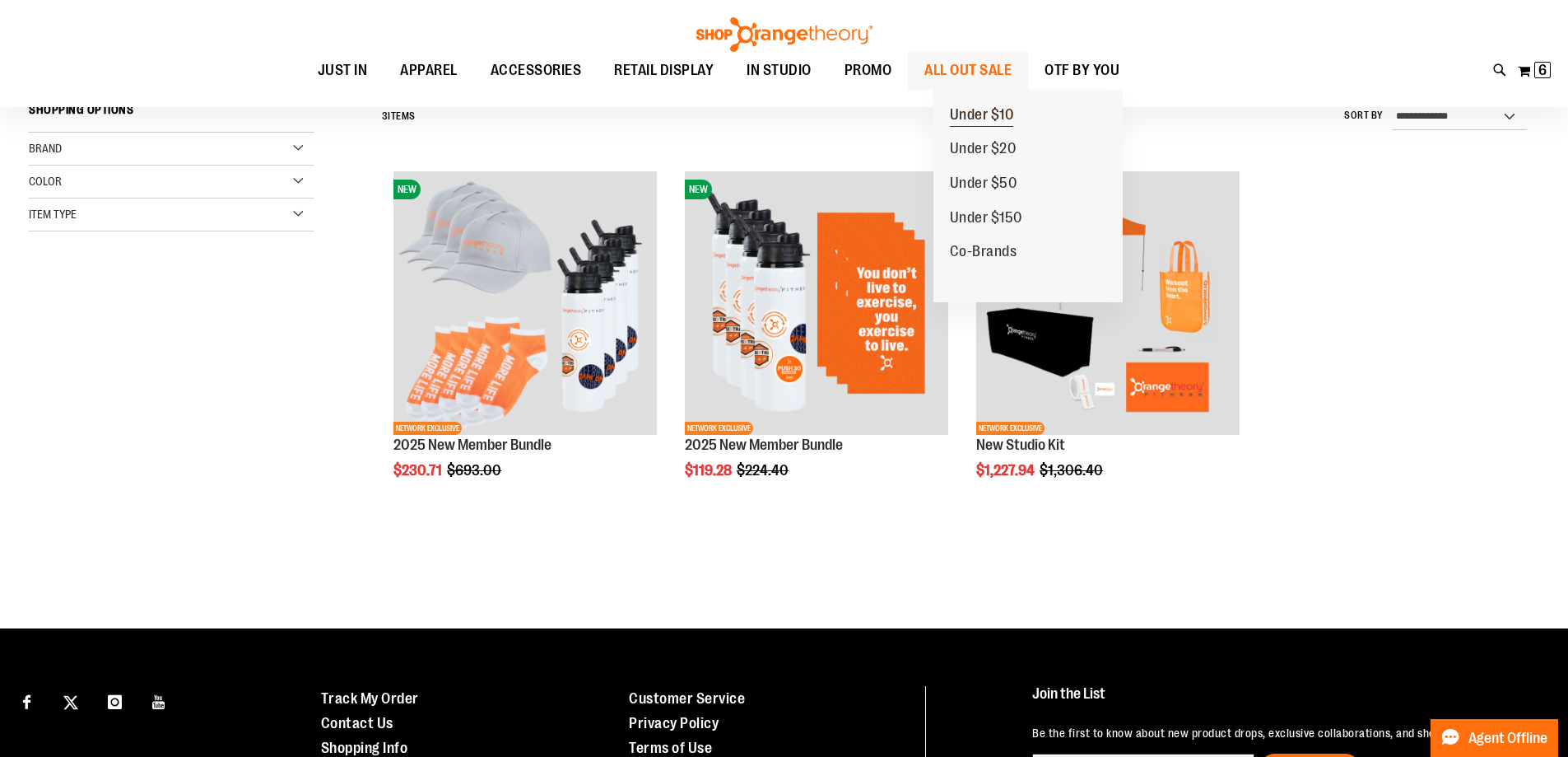
click at [990, 118] on span "Under $10" at bounding box center [982, 116] width 64 height 21
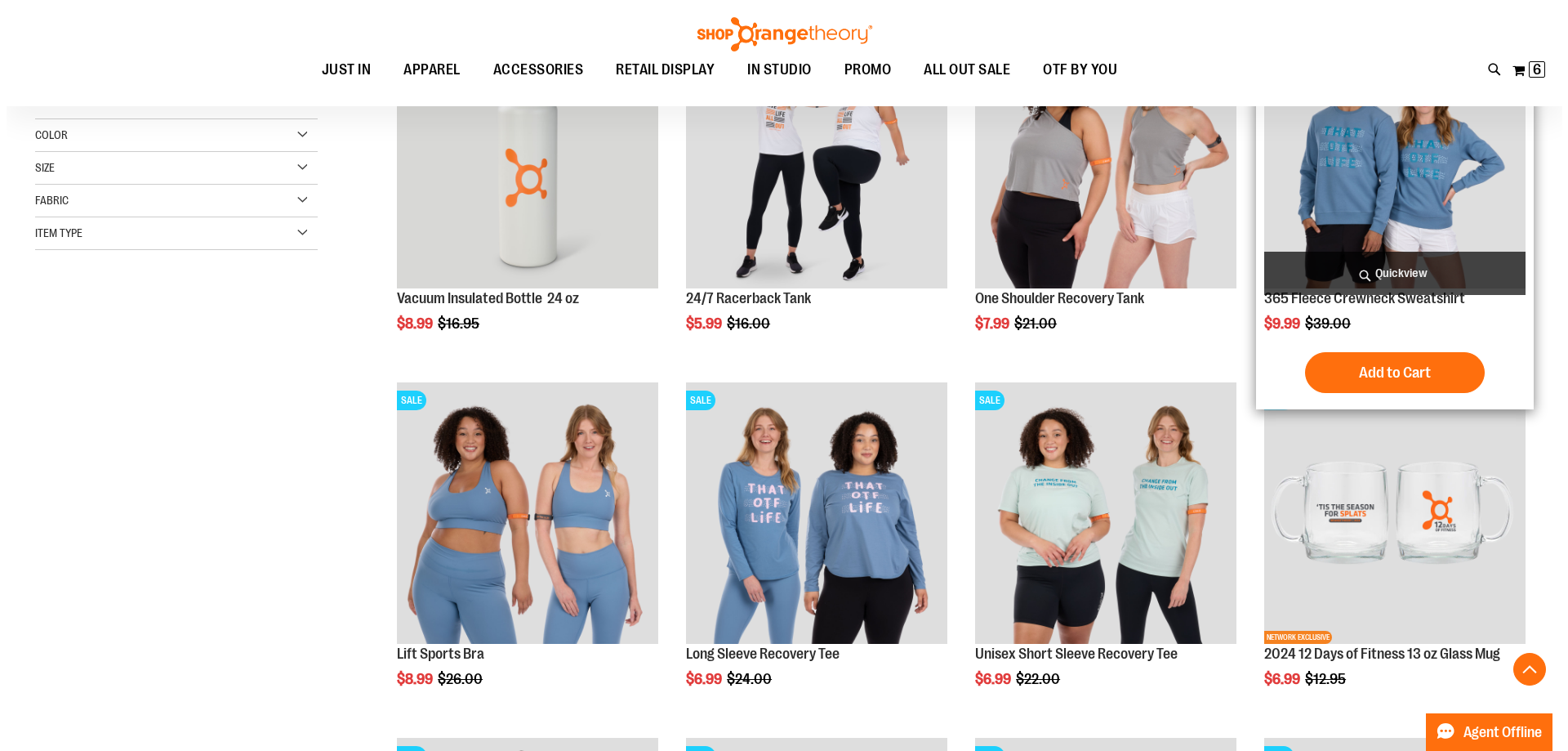
scroll to position [407, 0]
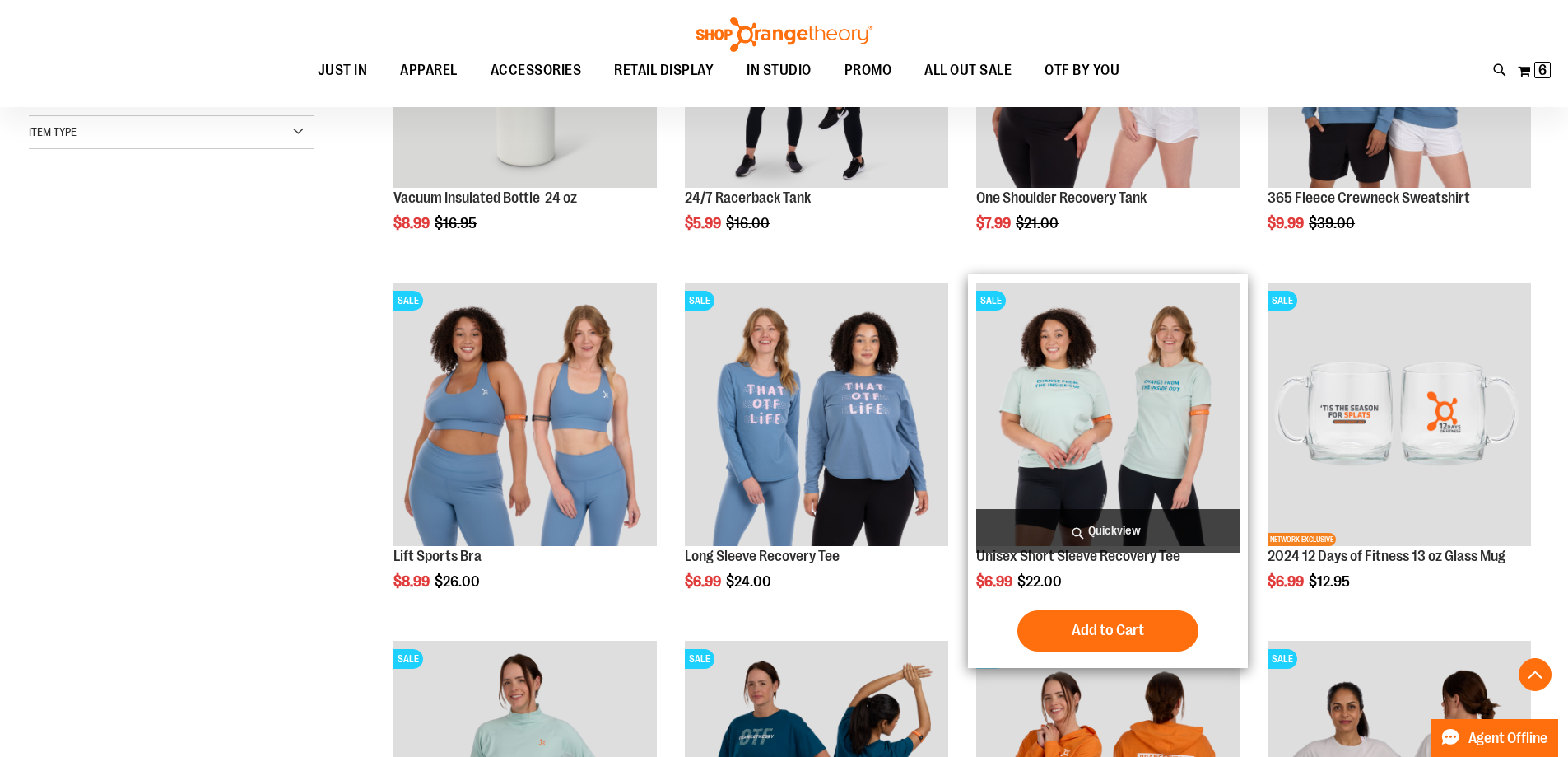
click at [1100, 529] on span "Quickview" at bounding box center [1108, 530] width 264 height 44
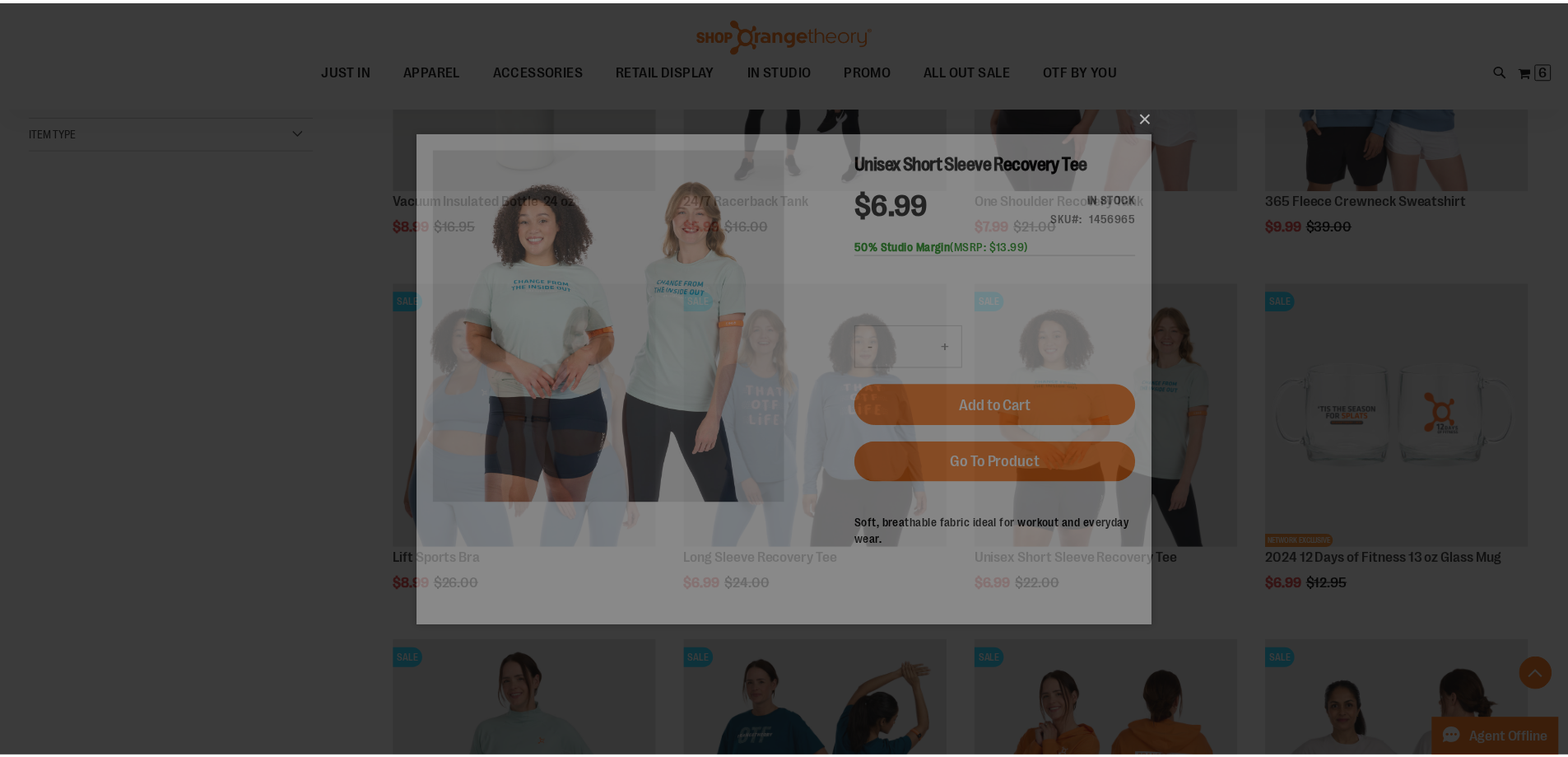
scroll to position [0, 0]
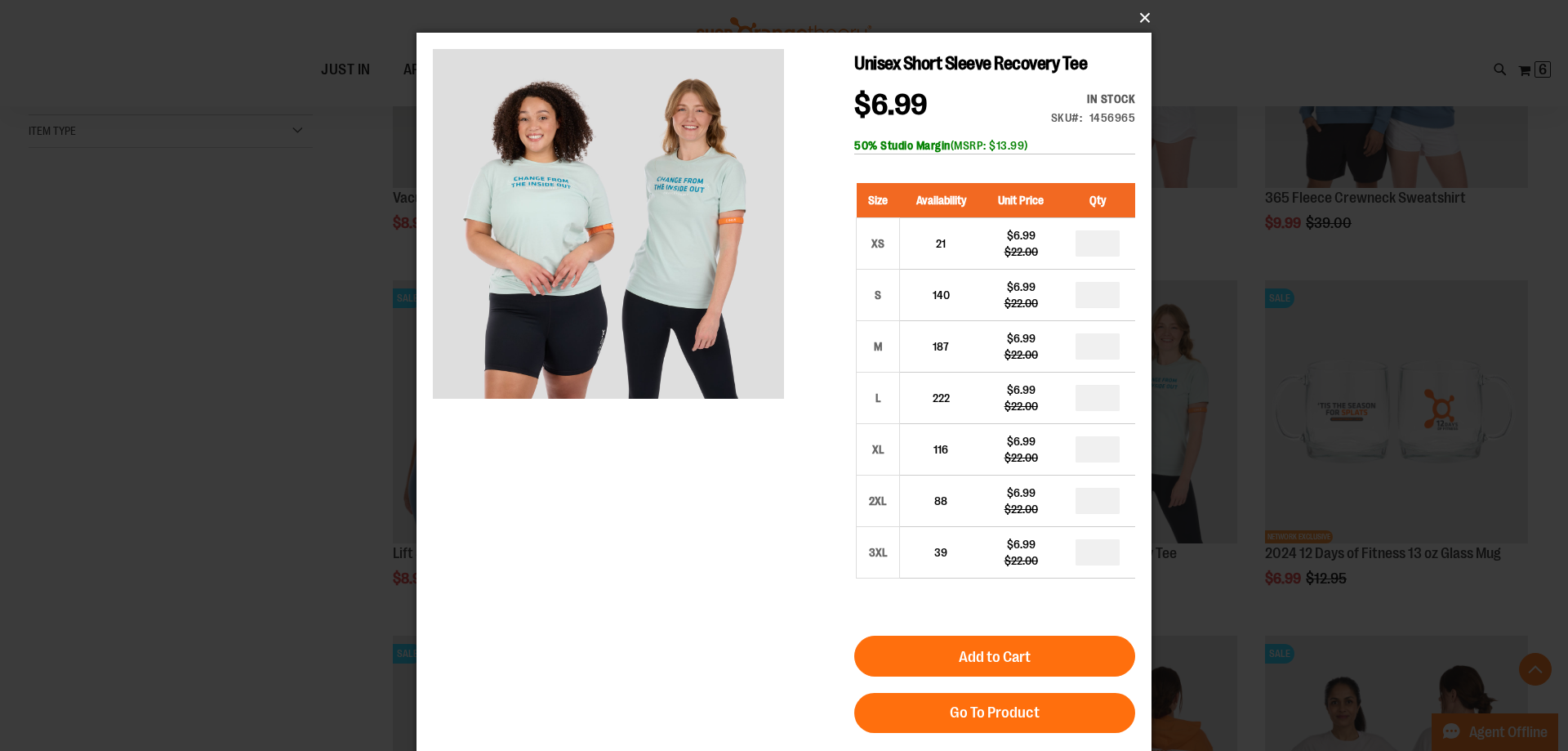
click at [1139, 18] on button "×" at bounding box center [788, 18] width 735 height 36
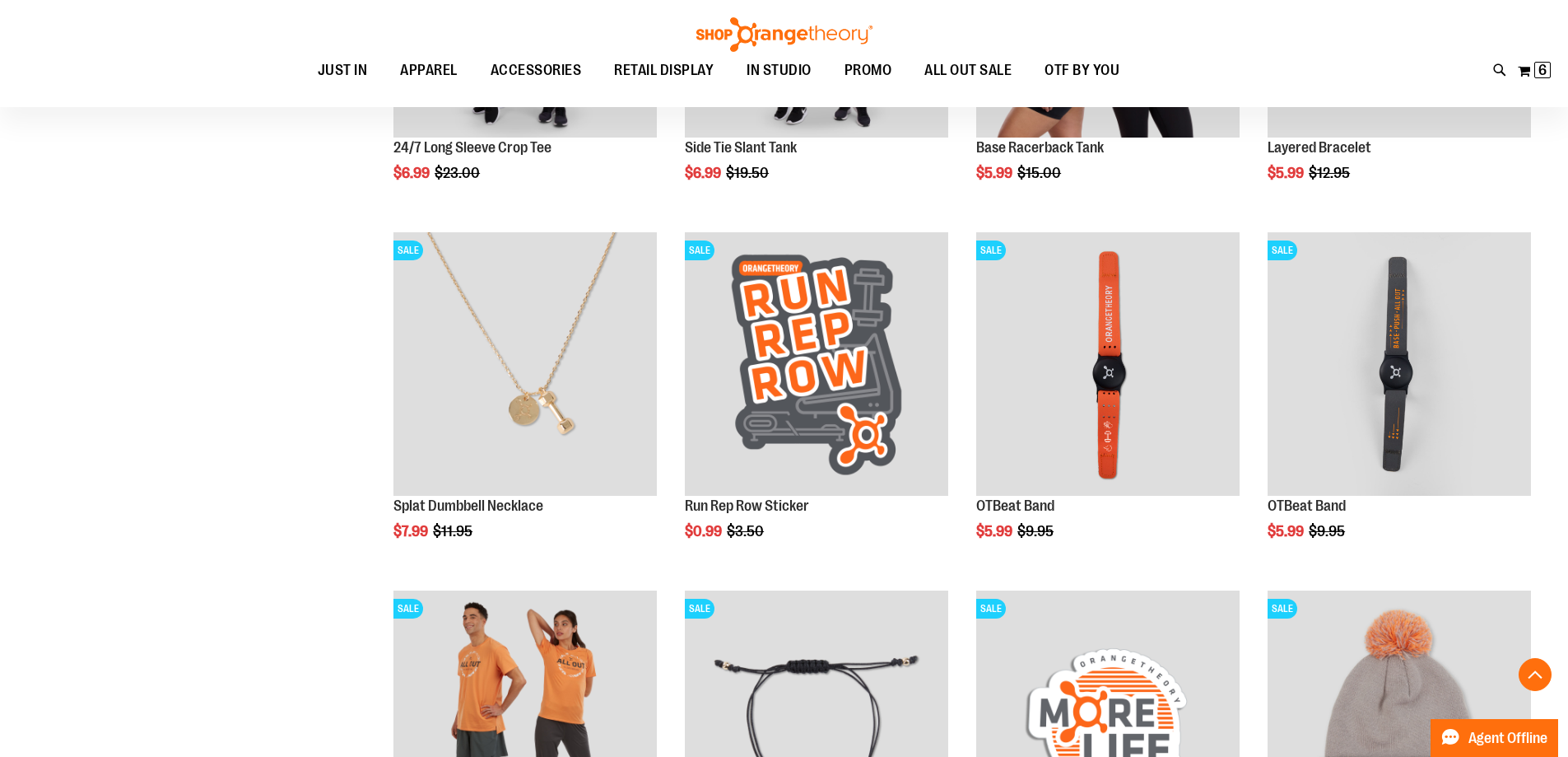
scroll to position [1563, 0]
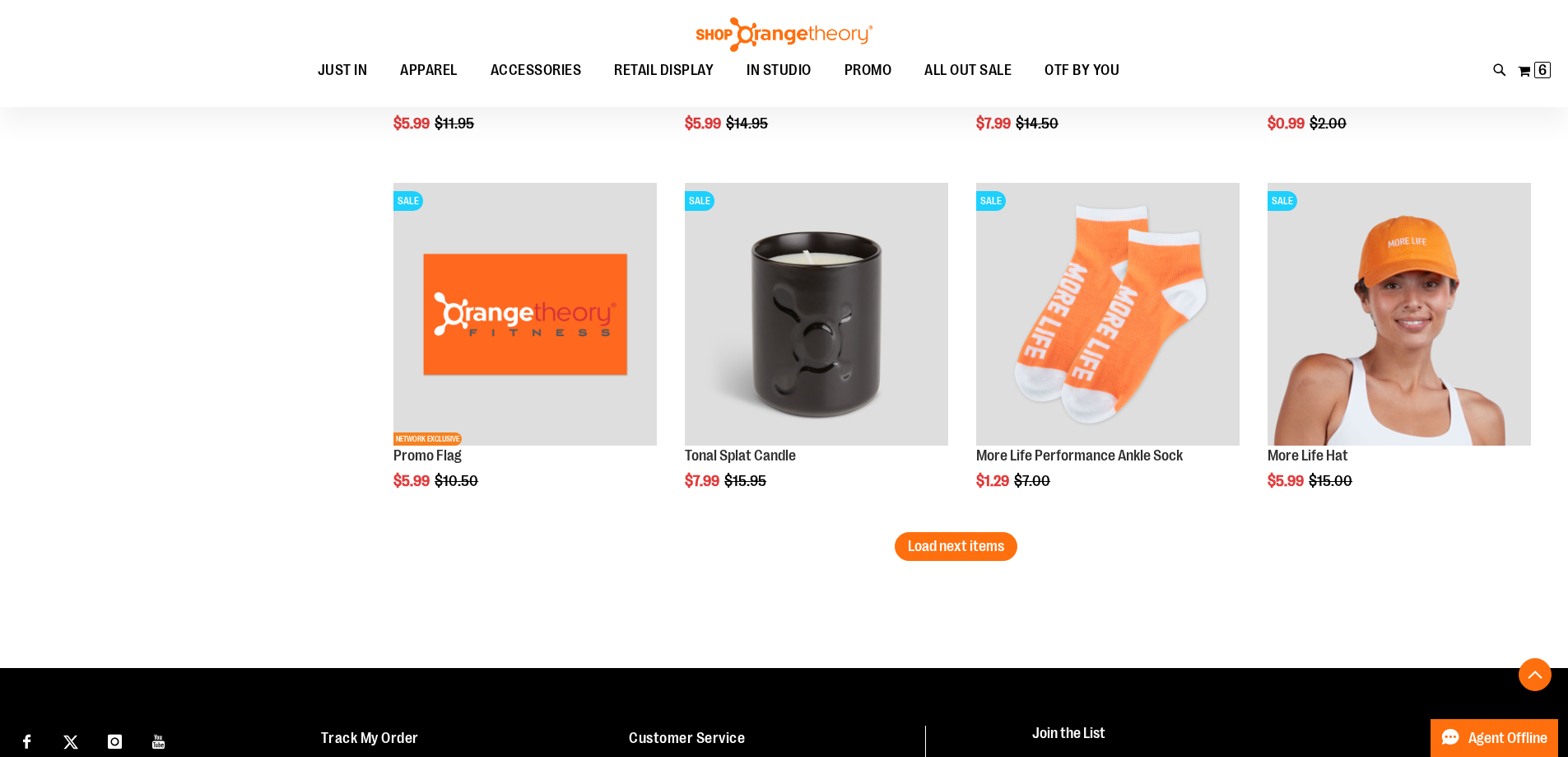
scroll to position [3046, 0]
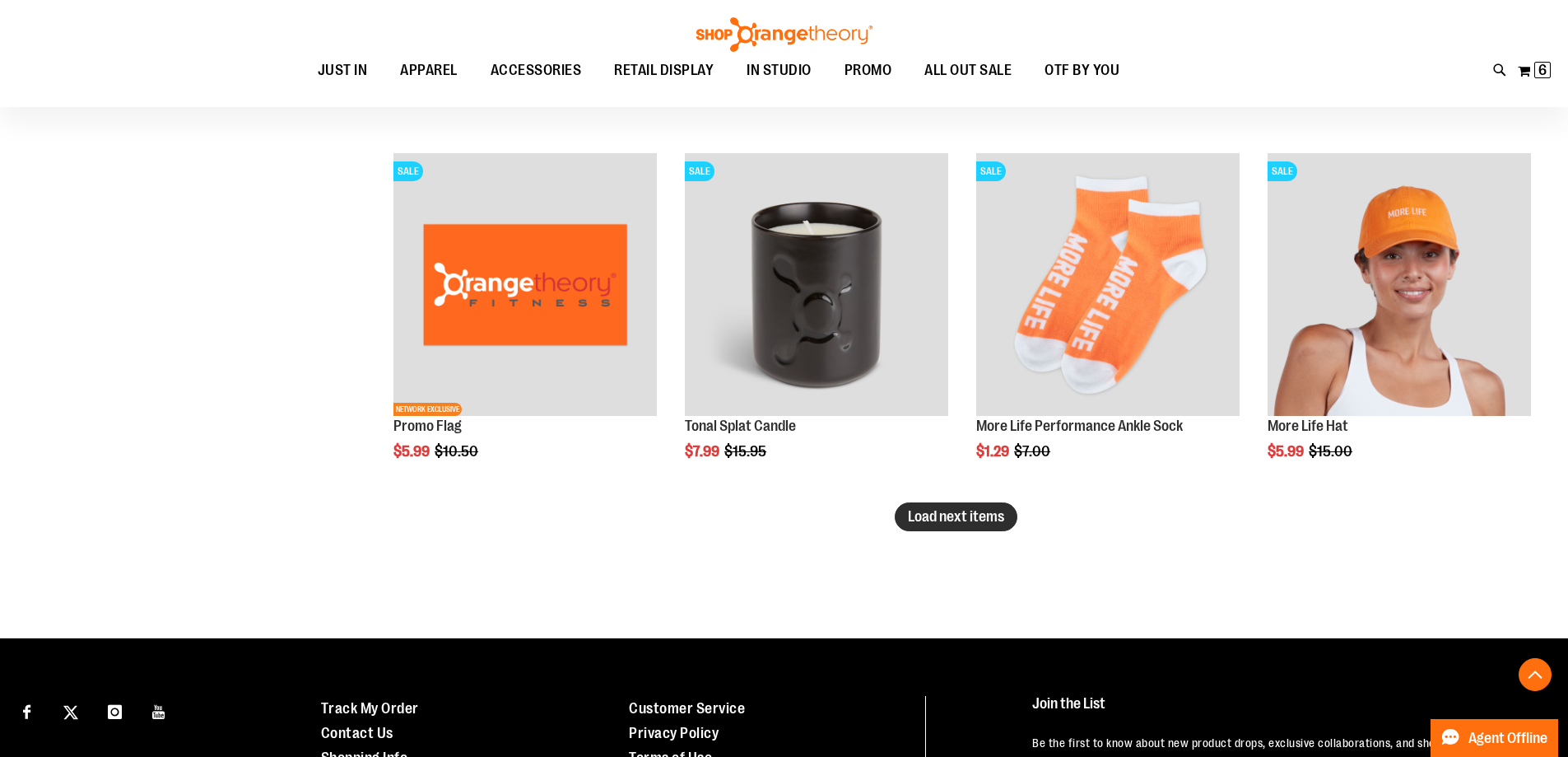
click at [932, 524] on span "Load next items" at bounding box center [956, 516] width 96 height 16
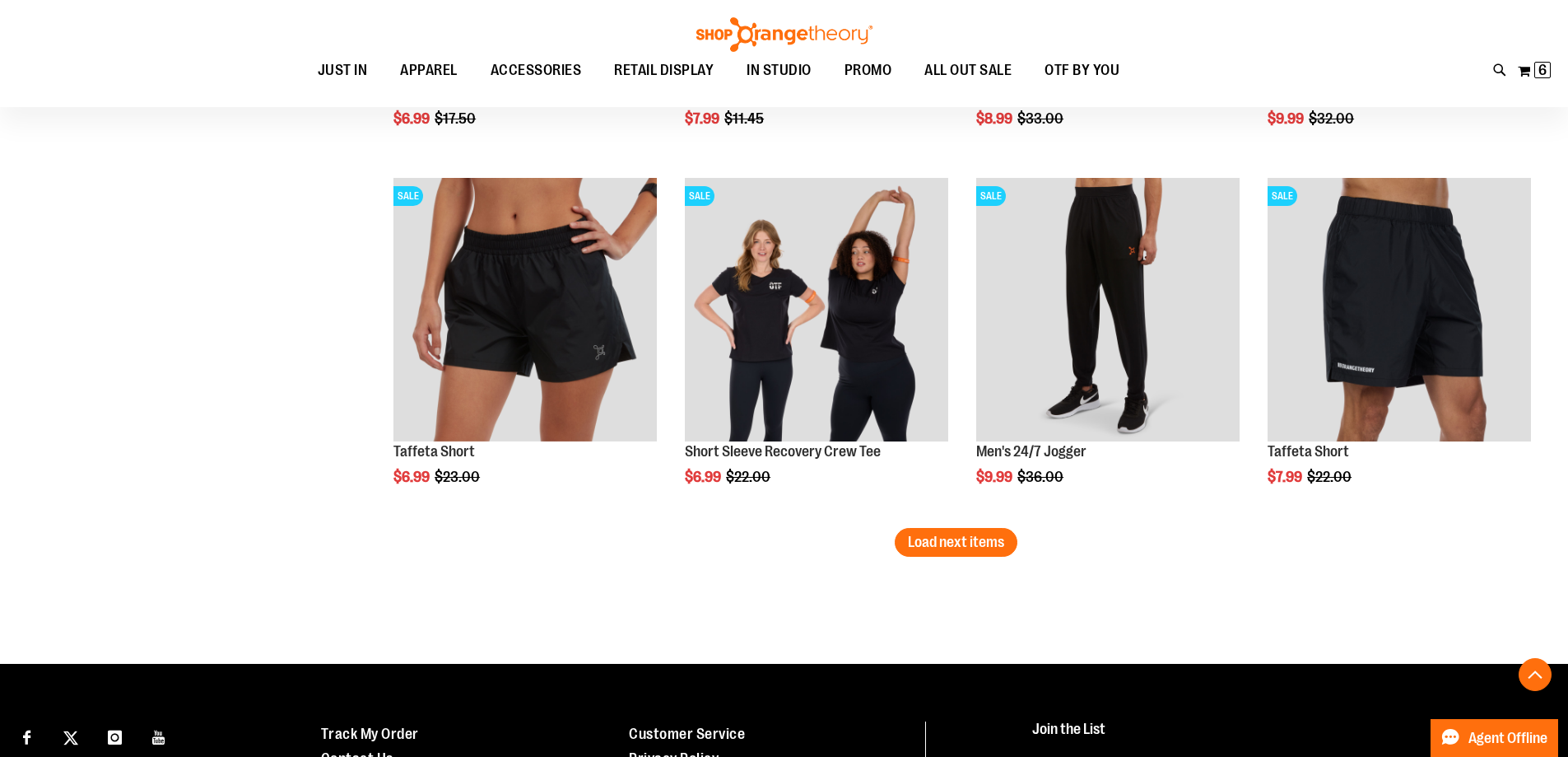
scroll to position [4116, 0]
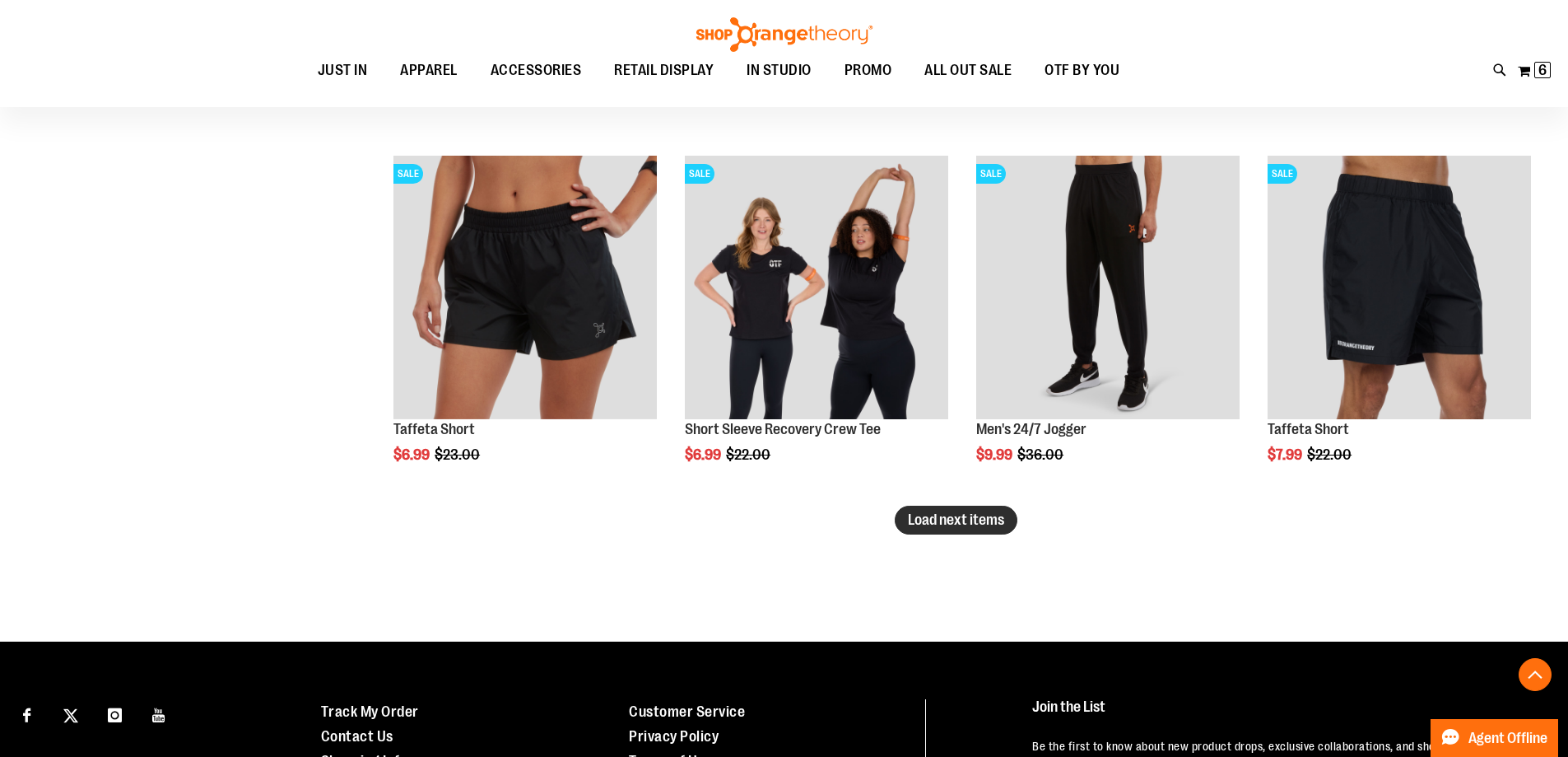
click at [937, 527] on span "Load next items" at bounding box center [956, 520] width 96 height 16
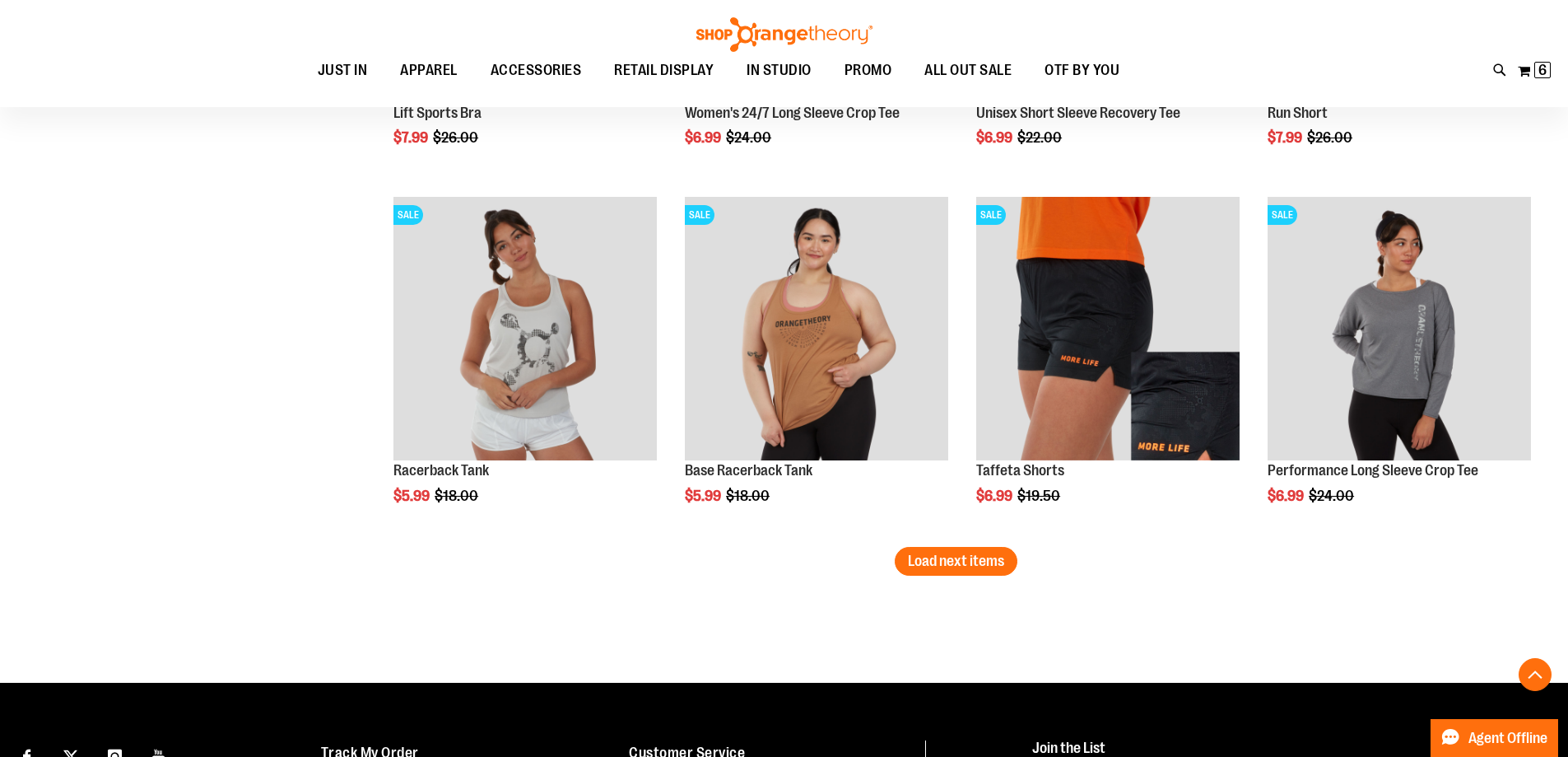
scroll to position [5188, 0]
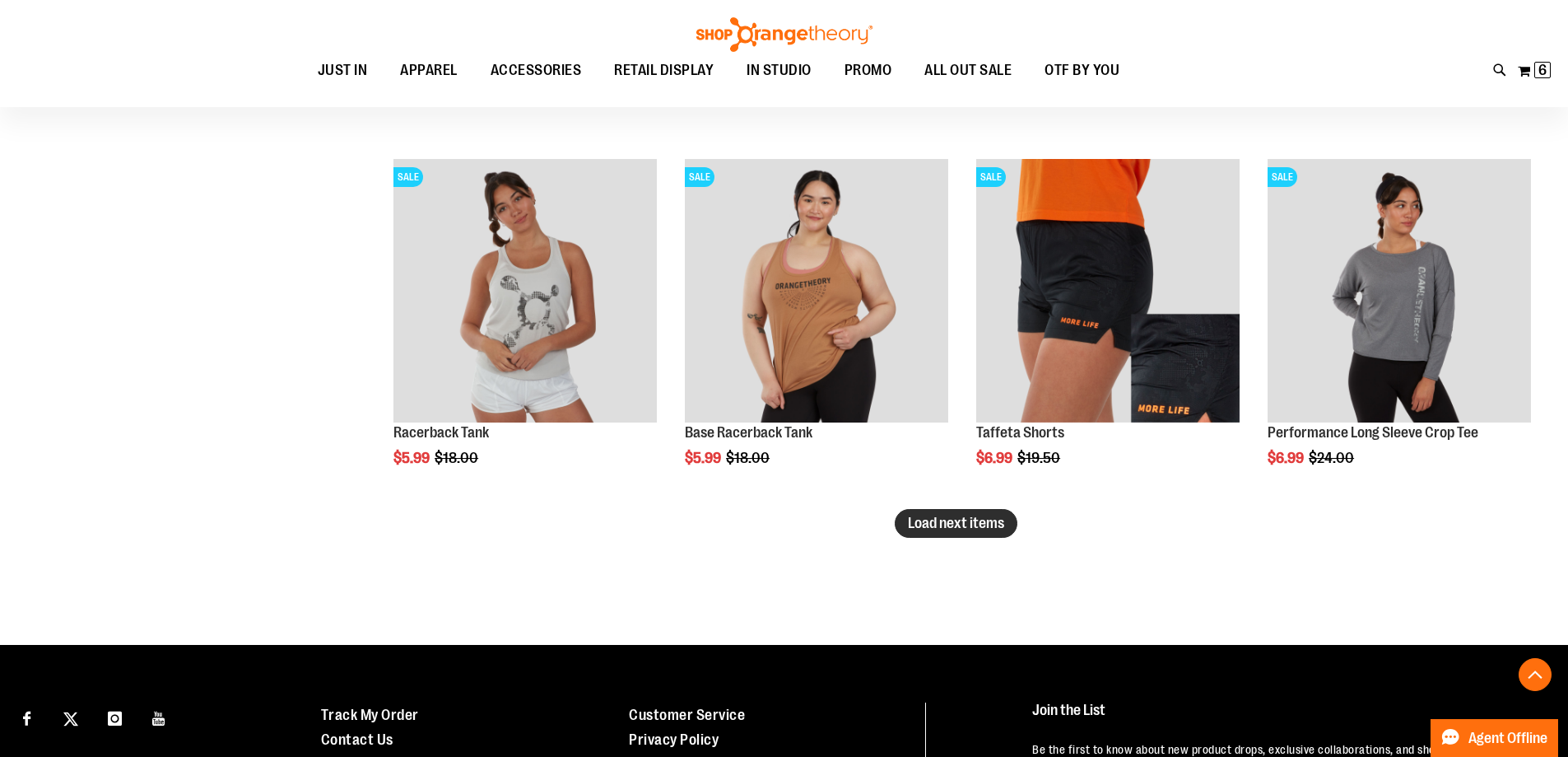
click at [977, 529] on span "Load next items" at bounding box center [956, 523] width 96 height 16
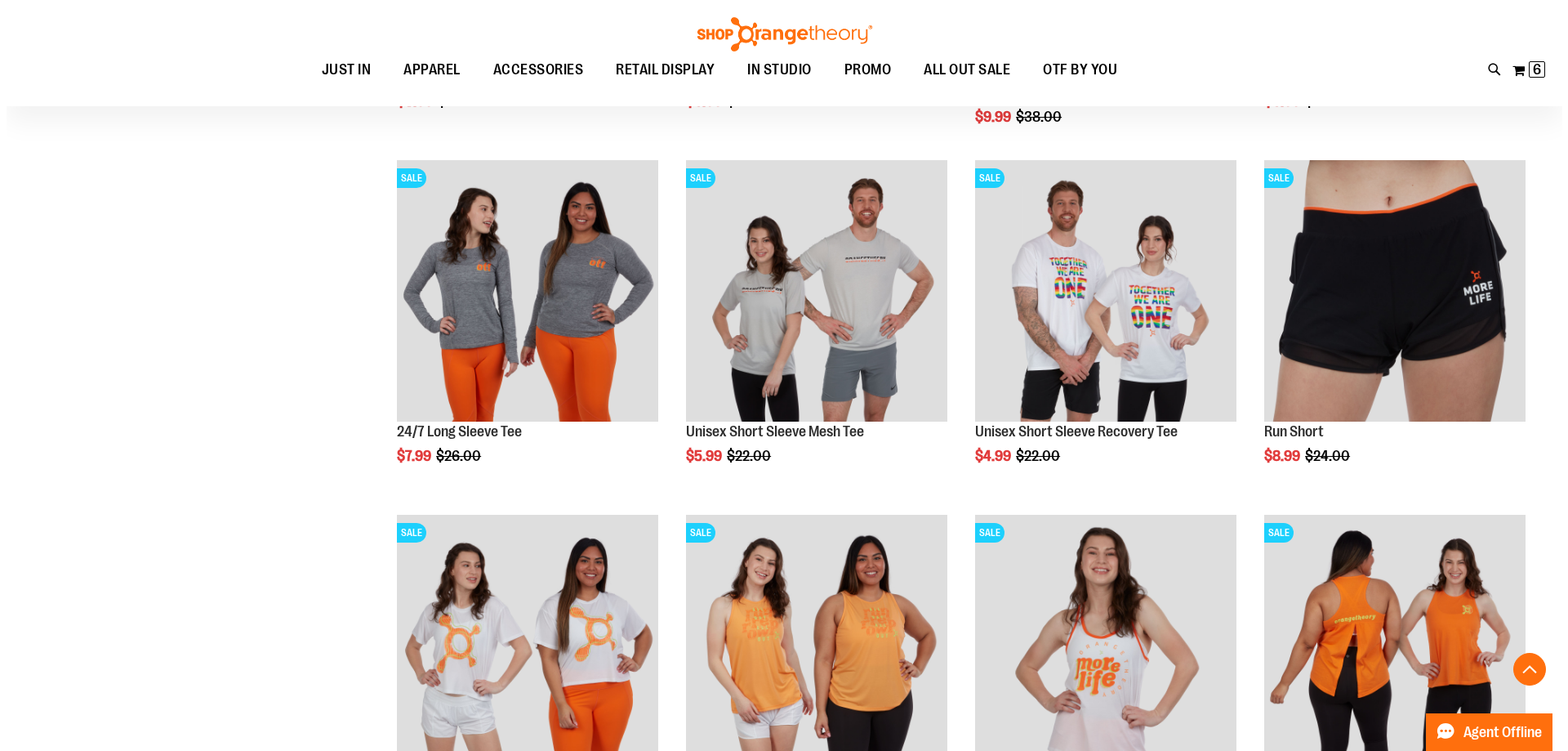
scroll to position [5881, 0]
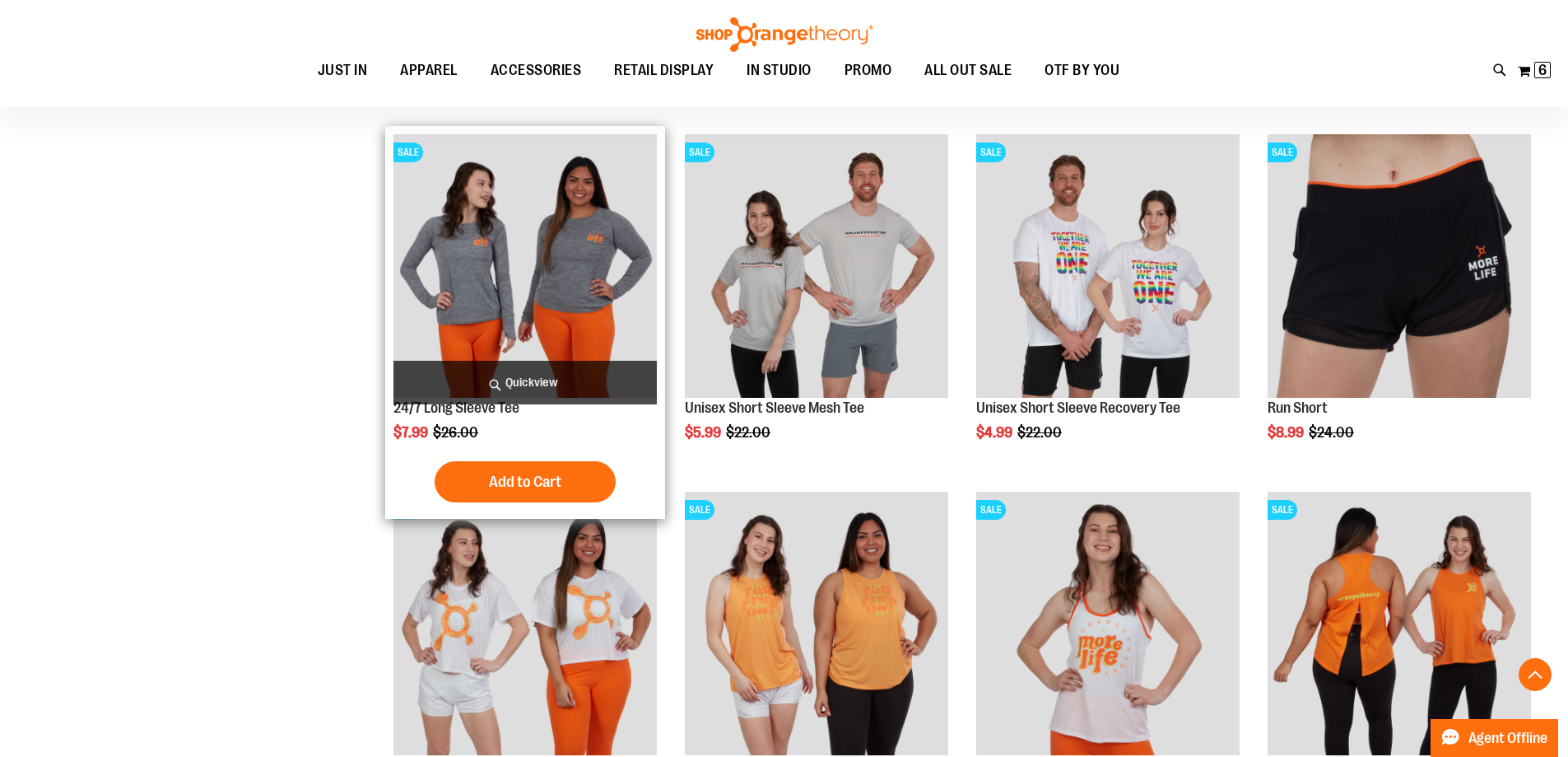
click at [533, 375] on span "Quickview" at bounding box center [525, 382] width 264 height 44
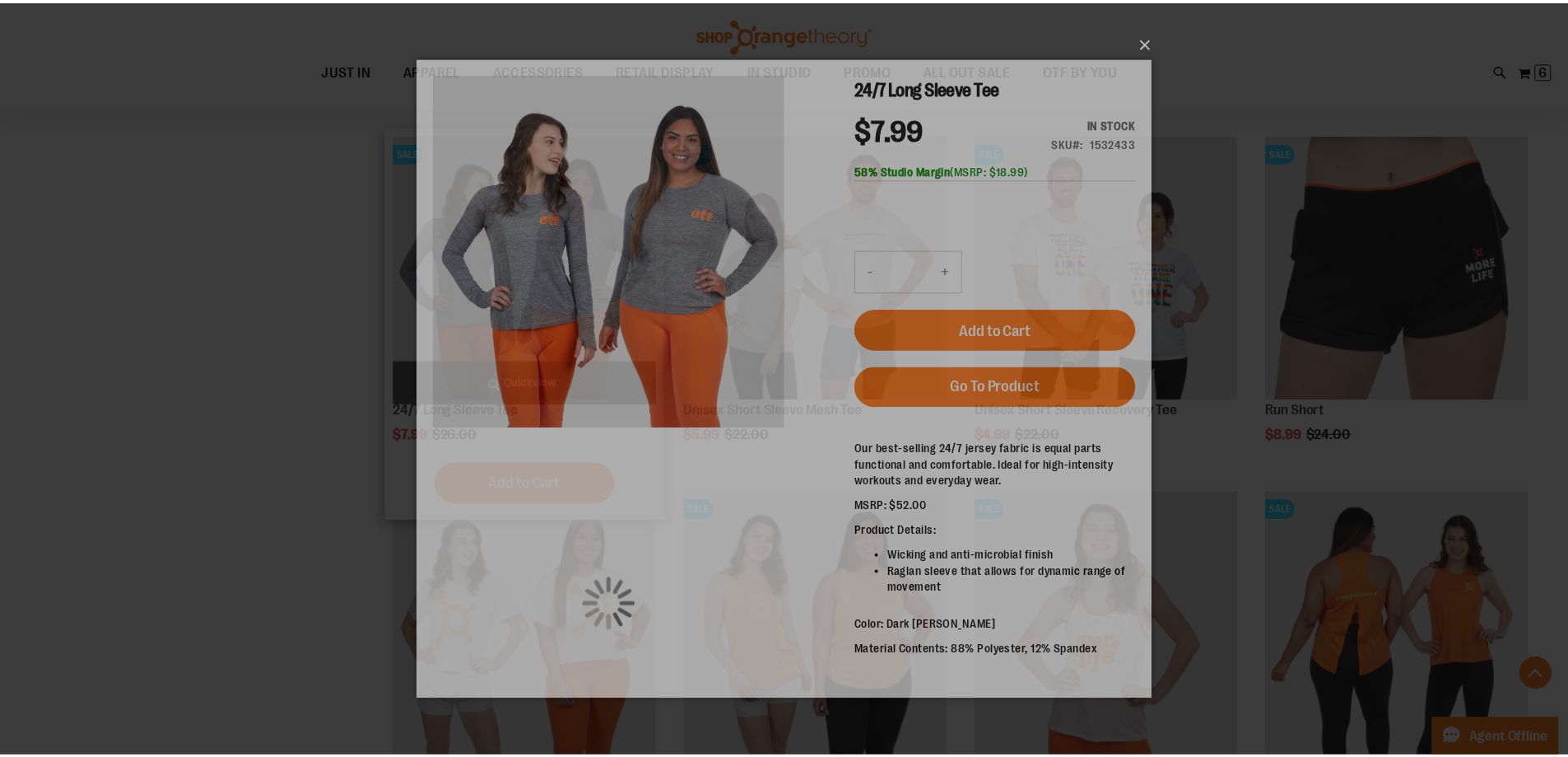
scroll to position [0, 0]
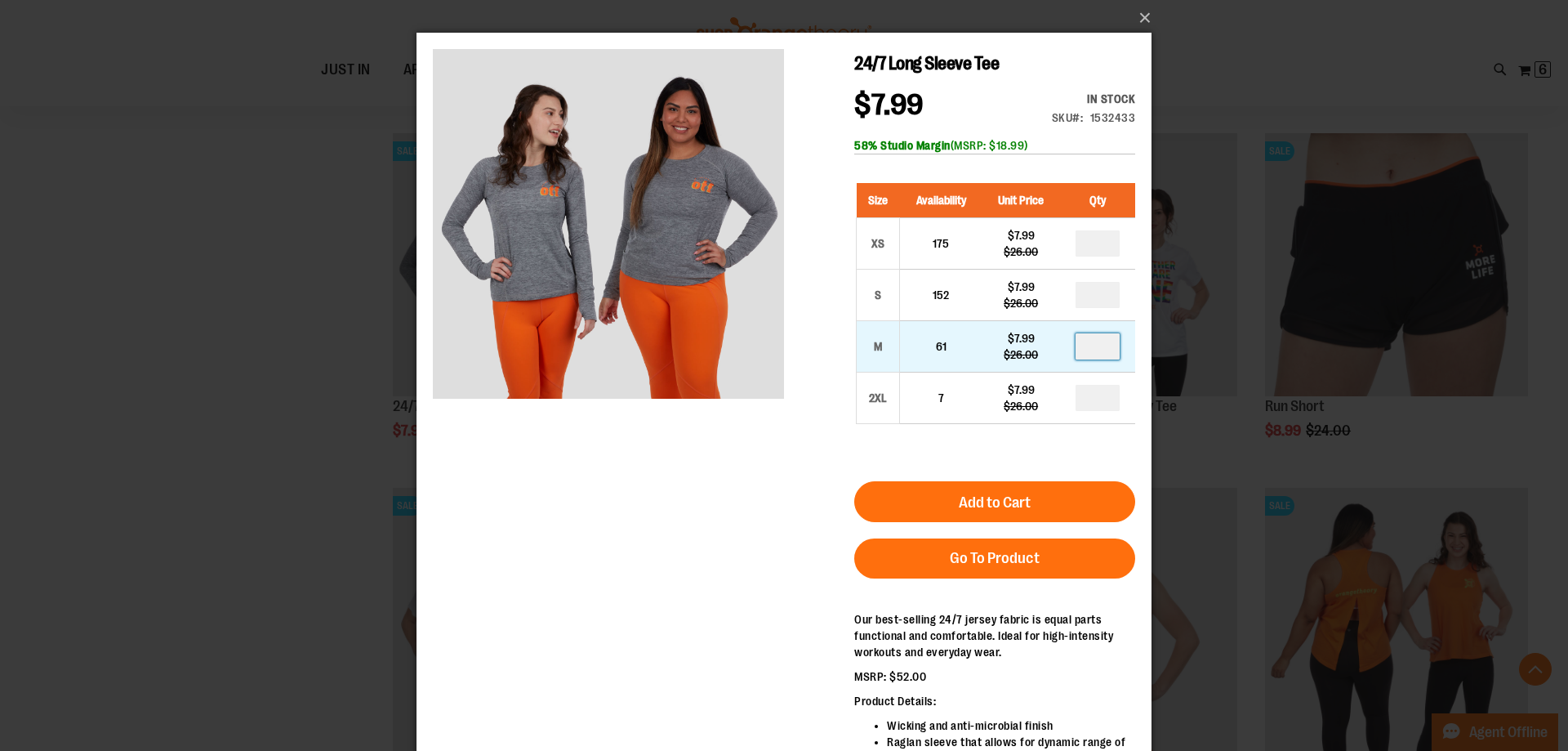
click at [1087, 349] on input "number" at bounding box center [1098, 346] width 44 height 26
click at [242, 250] on div "×" at bounding box center [784, 376] width 1568 height 751
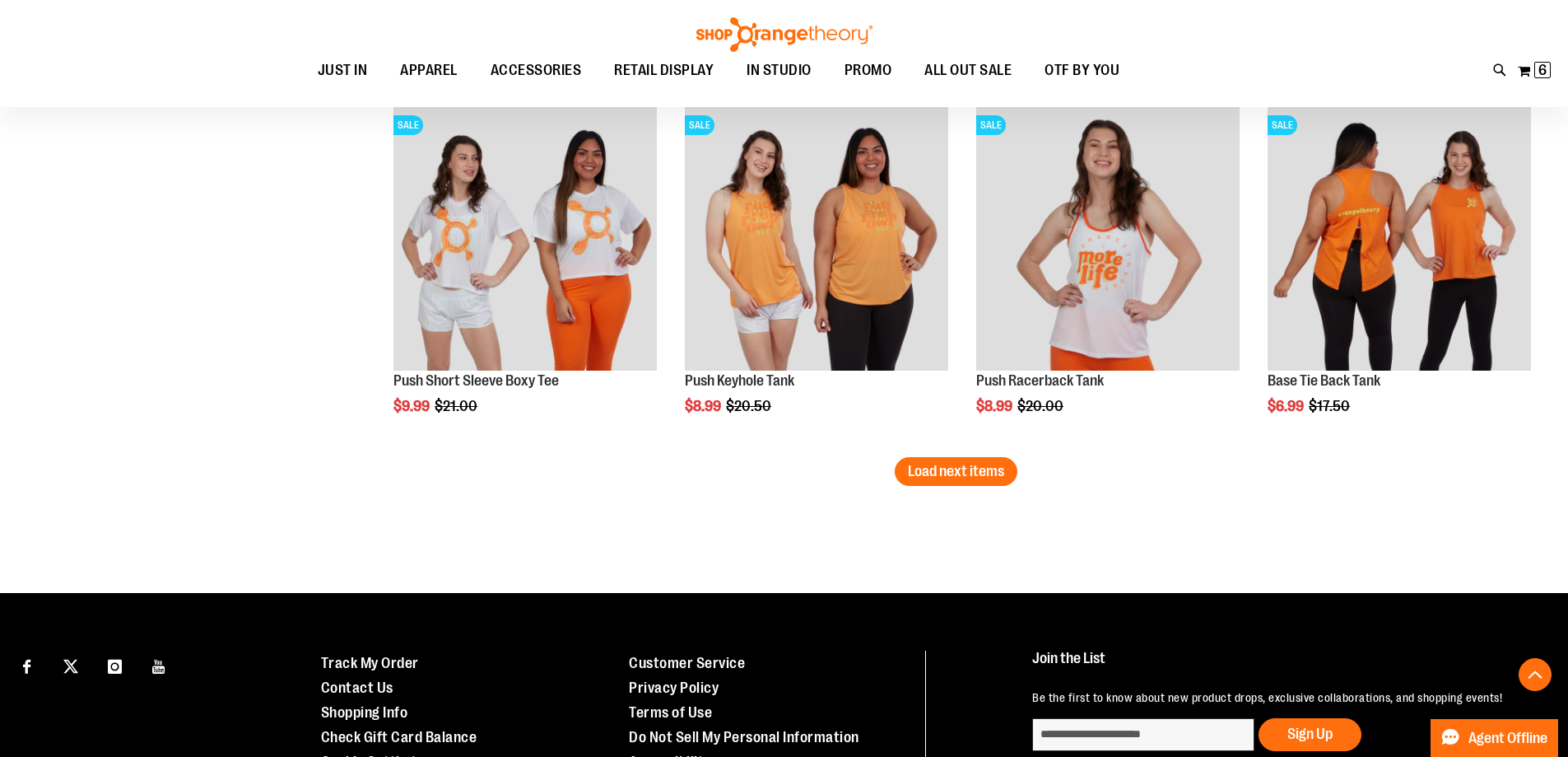
scroll to position [6340, 0]
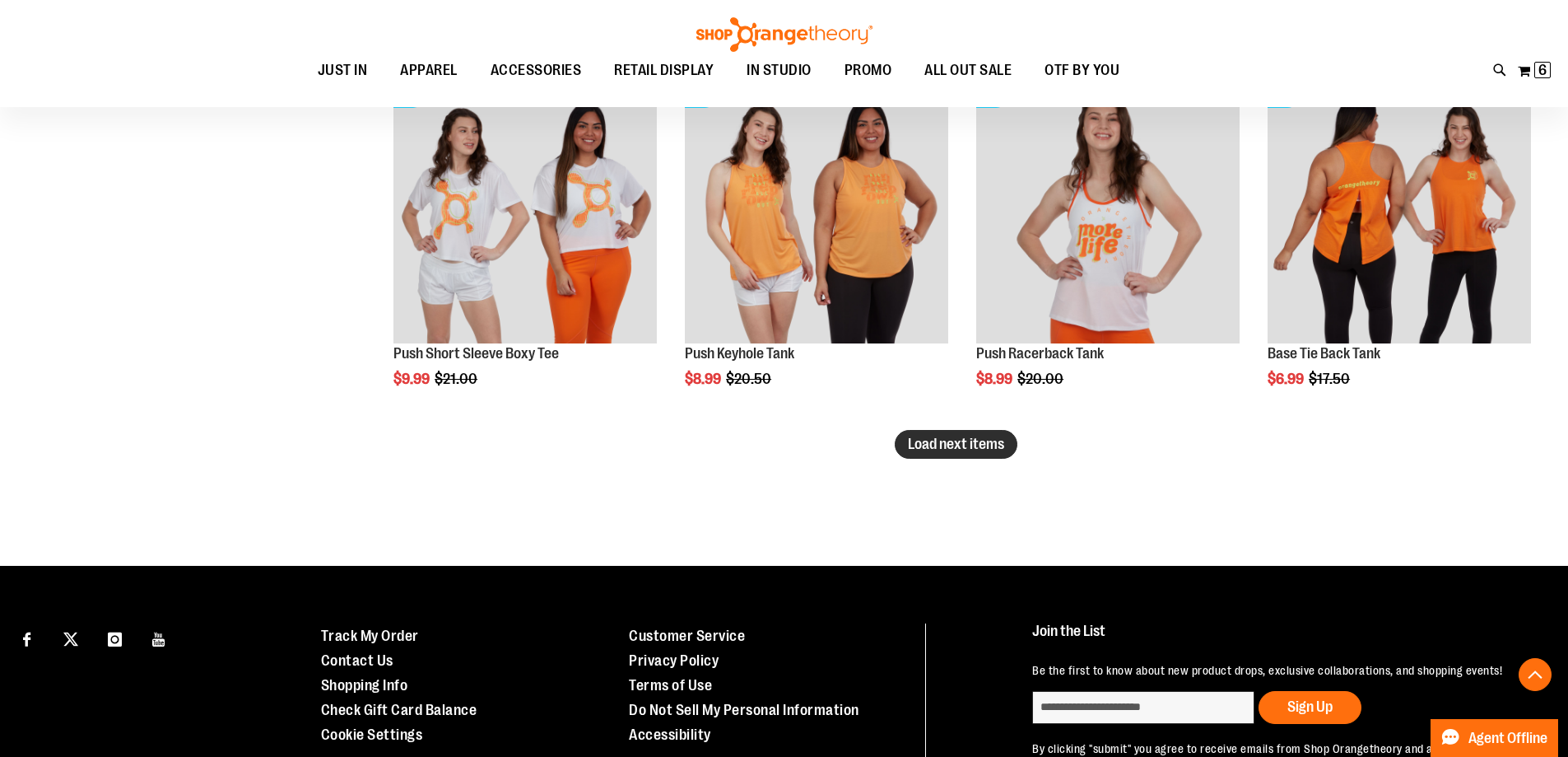
click at [974, 450] on span "Load next items" at bounding box center [956, 444] width 96 height 16
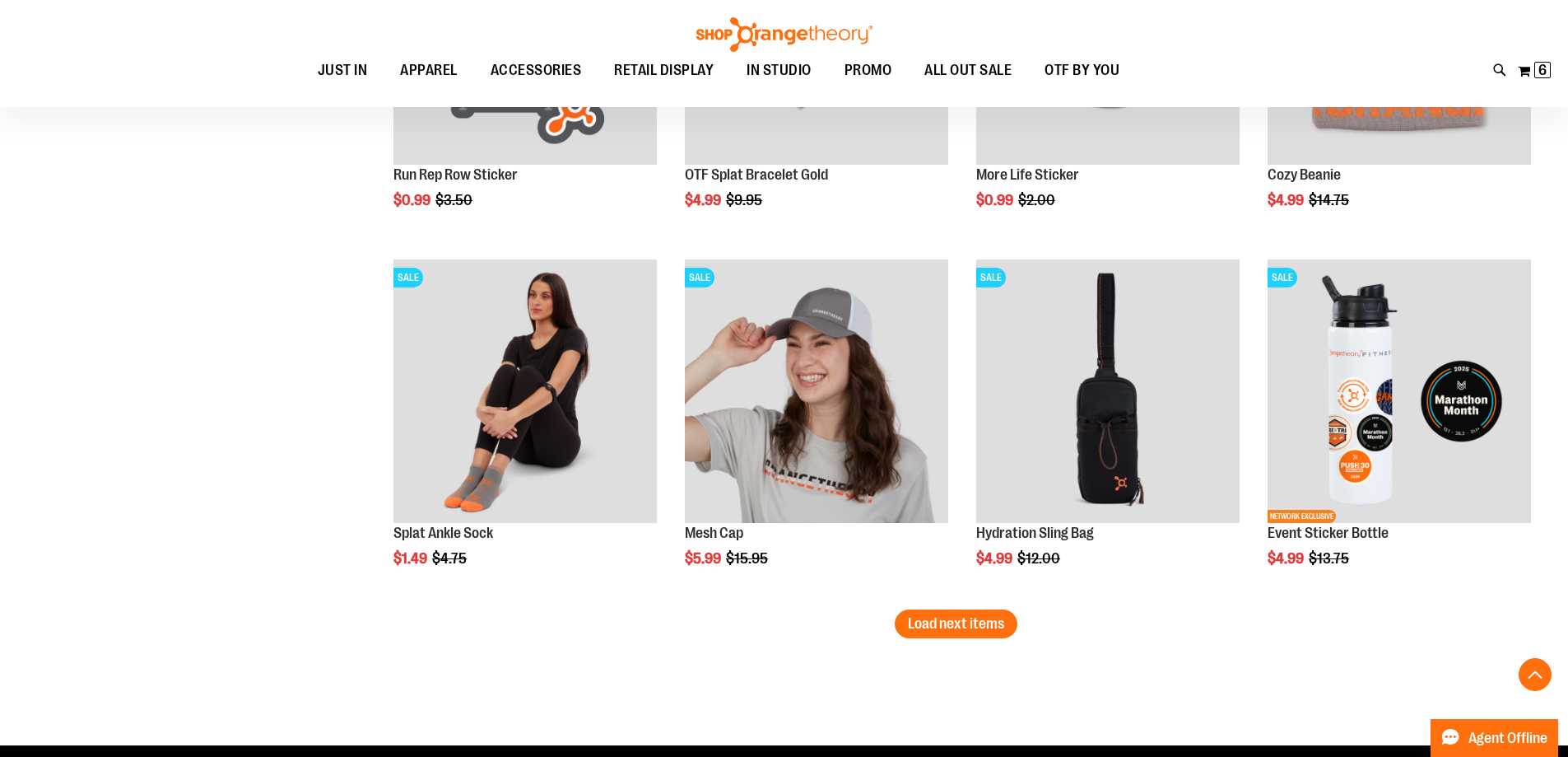
scroll to position [7350, 0]
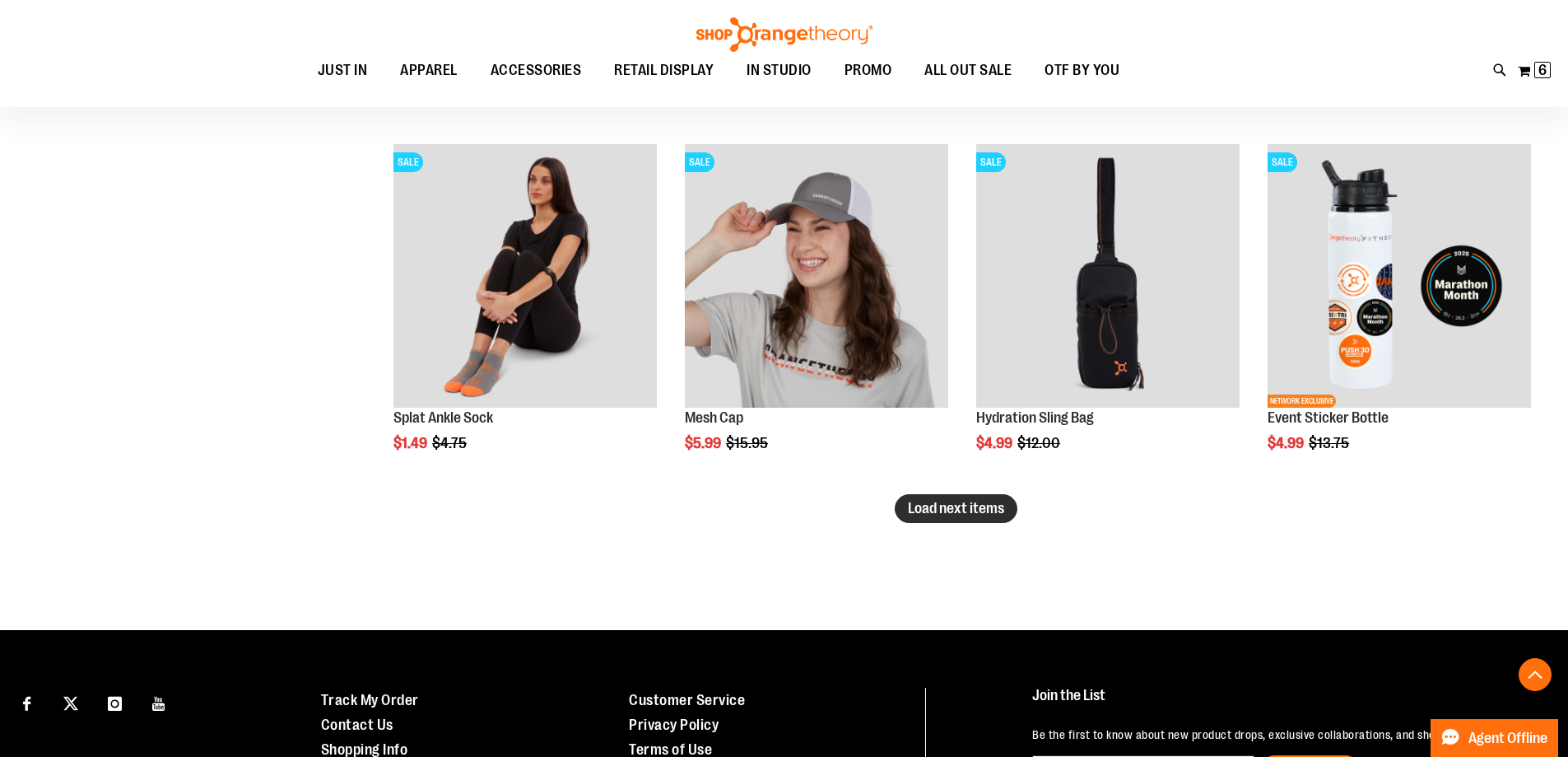
click at [932, 508] on span "Load next items" at bounding box center [956, 508] width 96 height 16
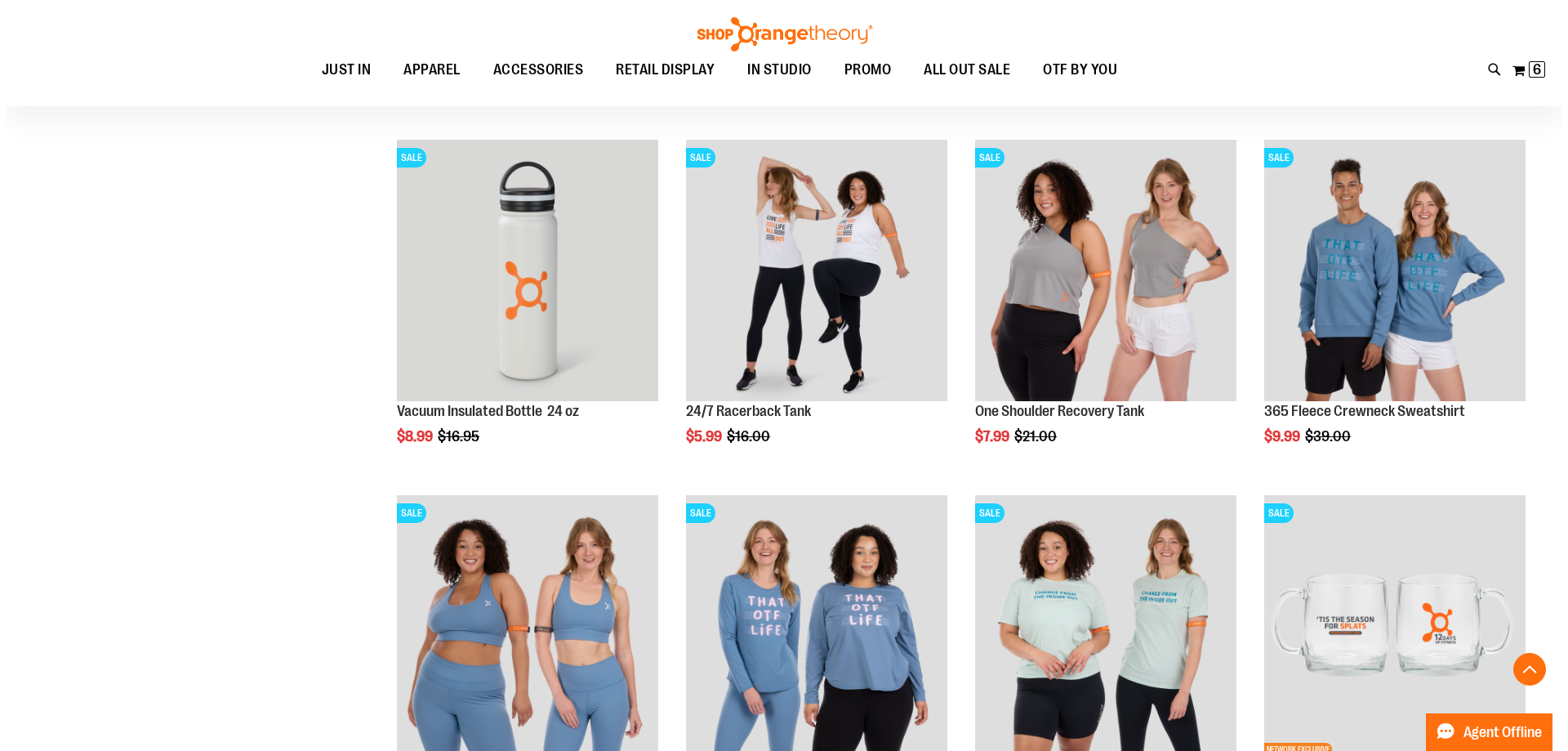
scroll to position [7622, 0]
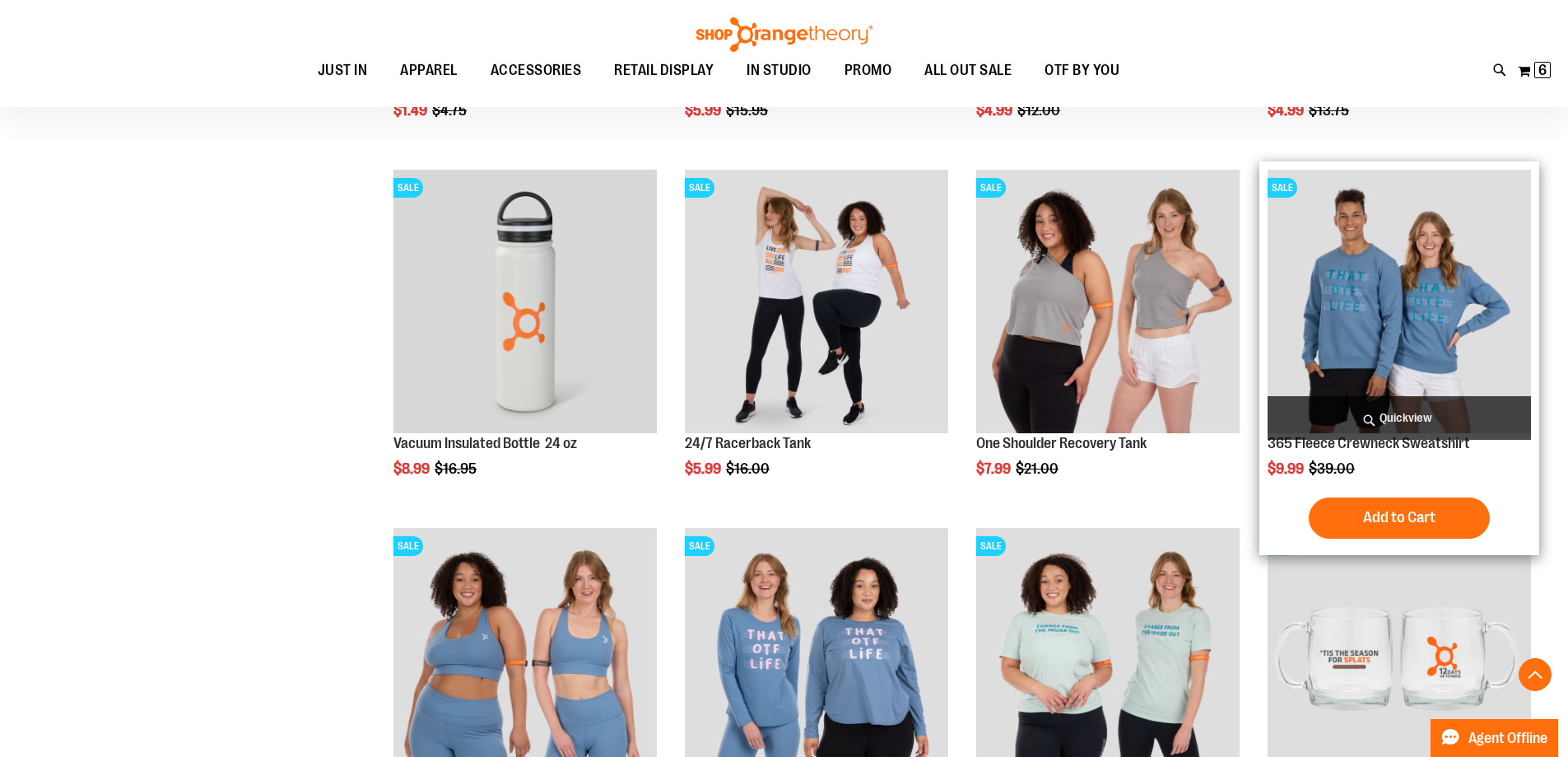
click at [1435, 418] on span "Quickview" at bounding box center [1400, 417] width 264 height 44
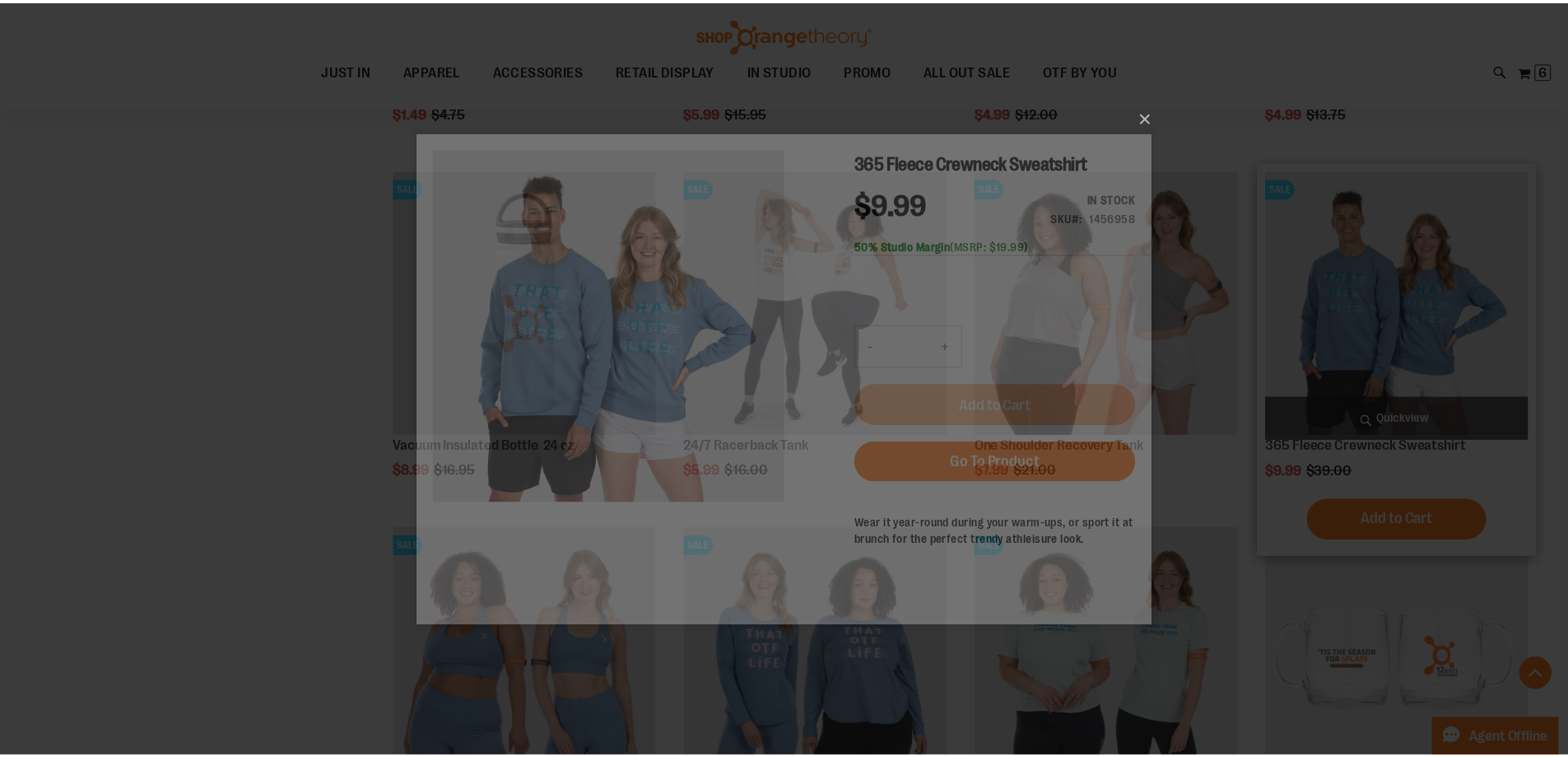
scroll to position [0, 0]
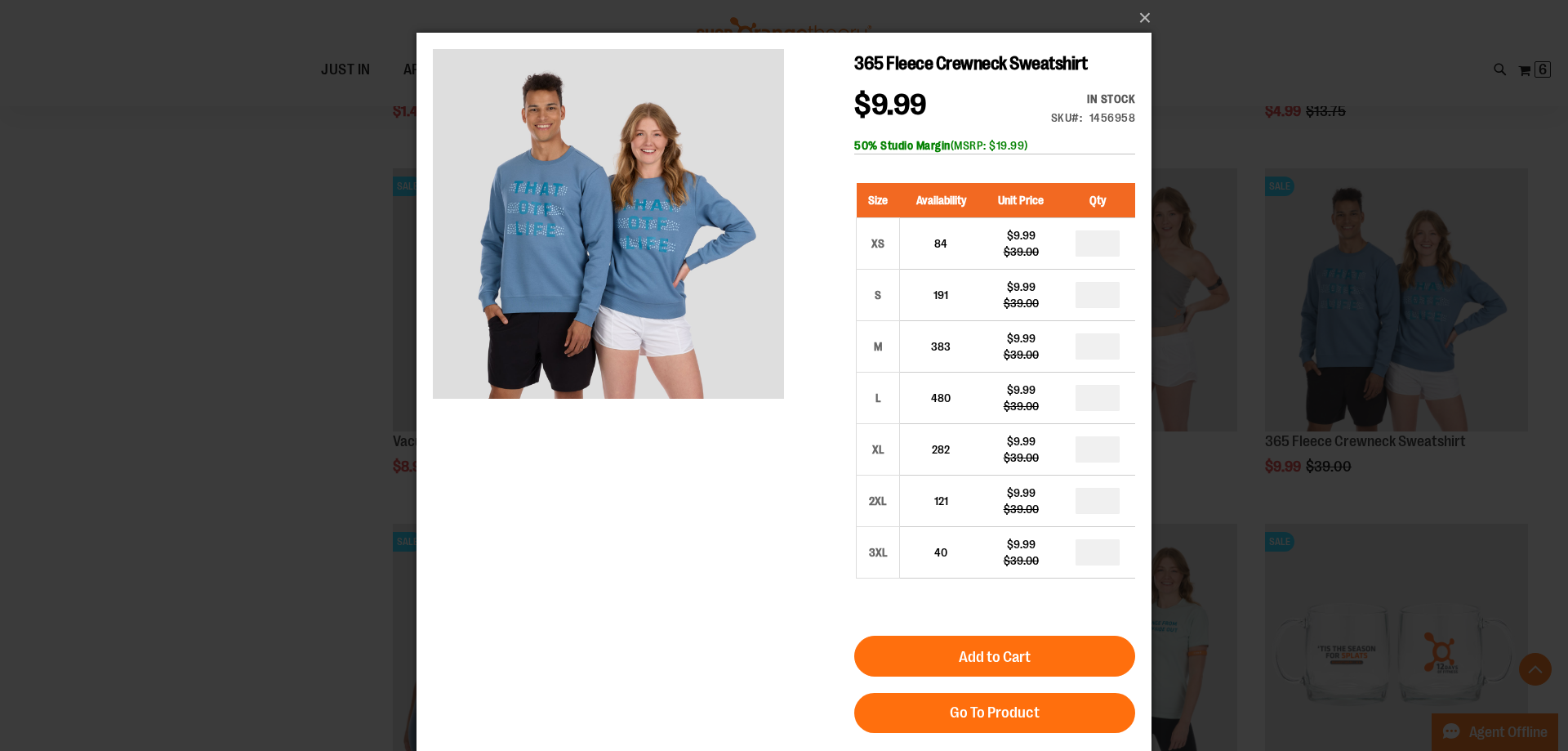
click at [284, 330] on div "×" at bounding box center [784, 376] width 1568 height 751
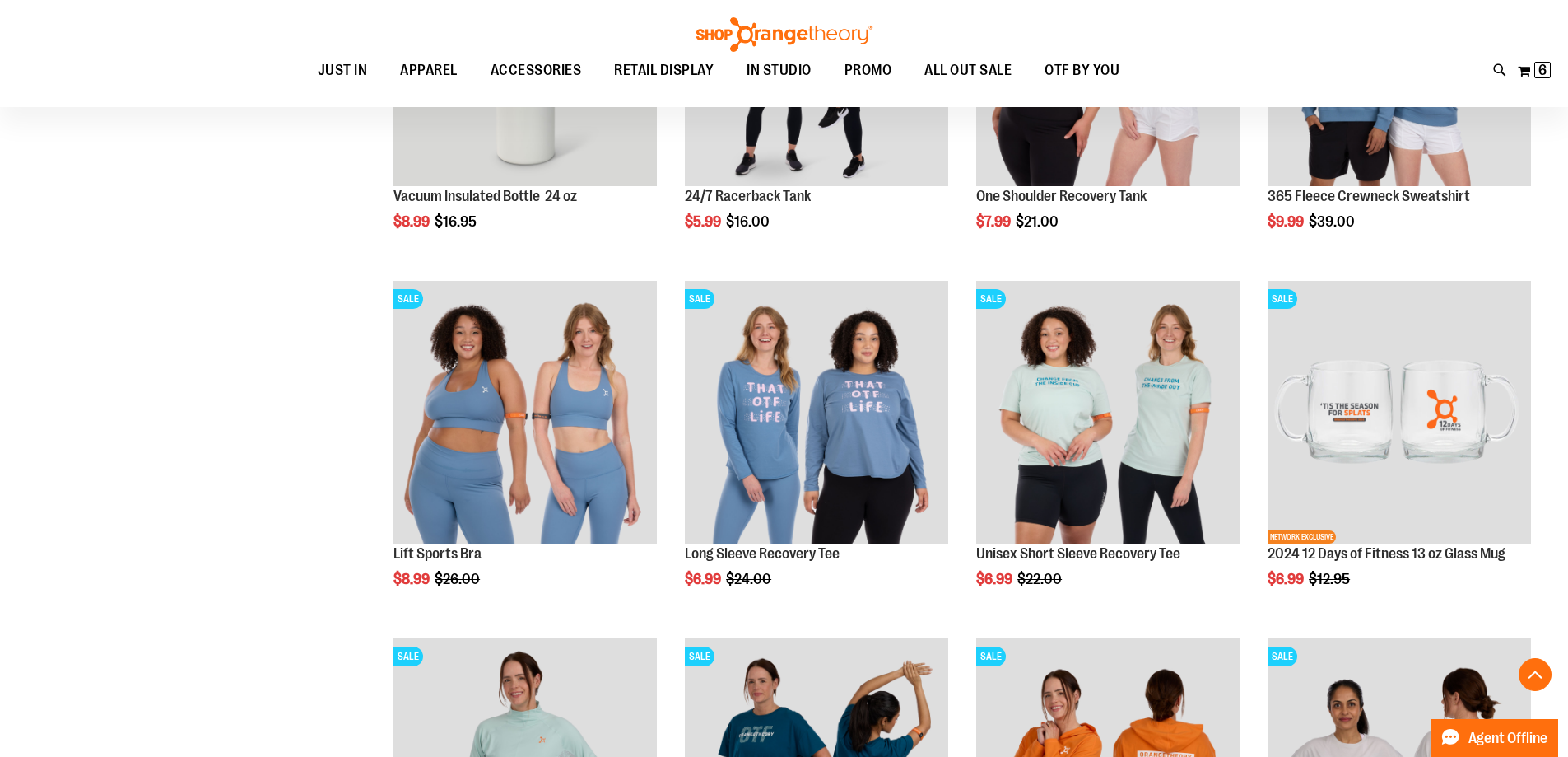
scroll to position [7436, 0]
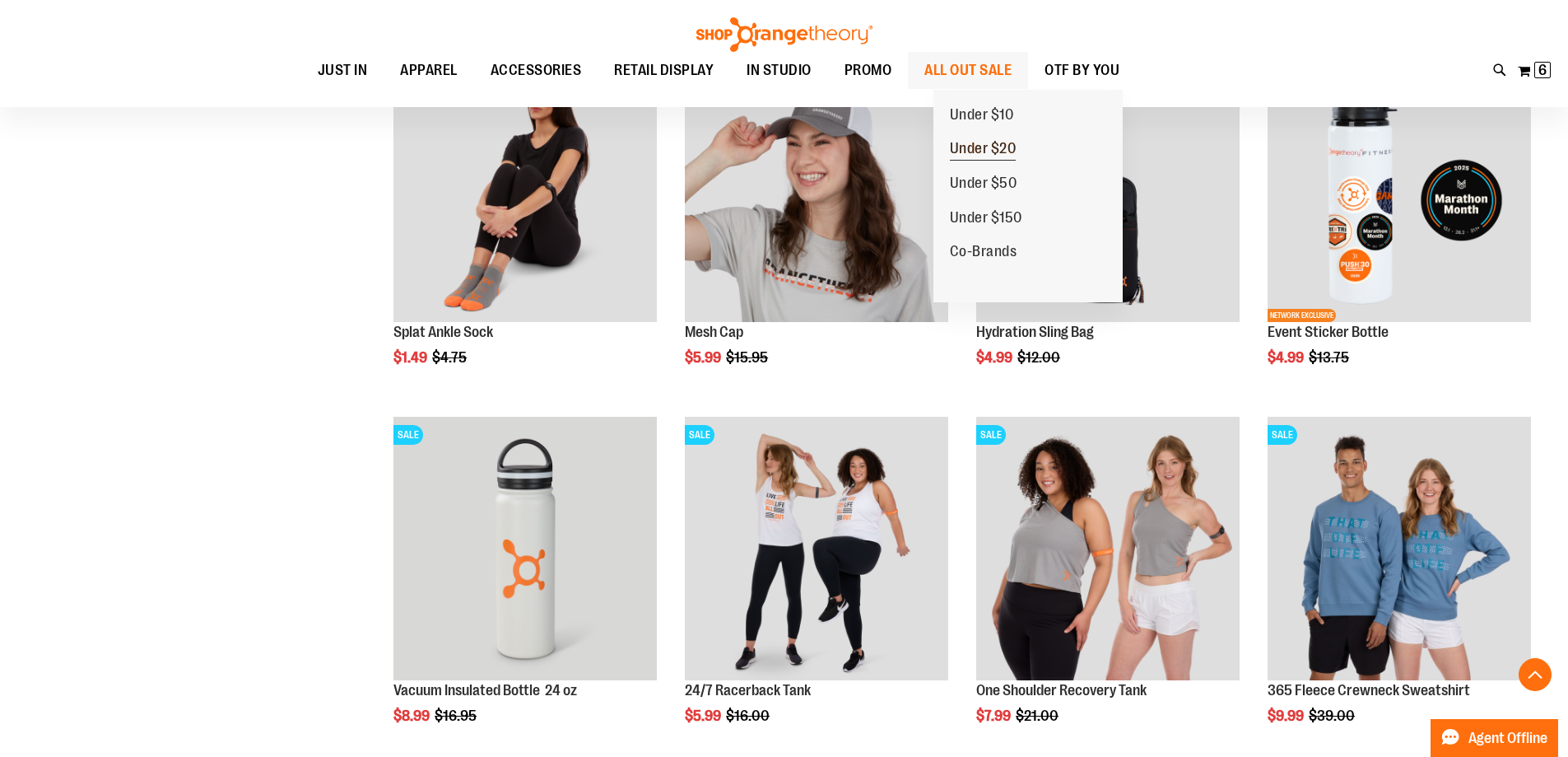
click at [982, 148] on span "Under $20" at bounding box center [983, 150] width 67 height 21
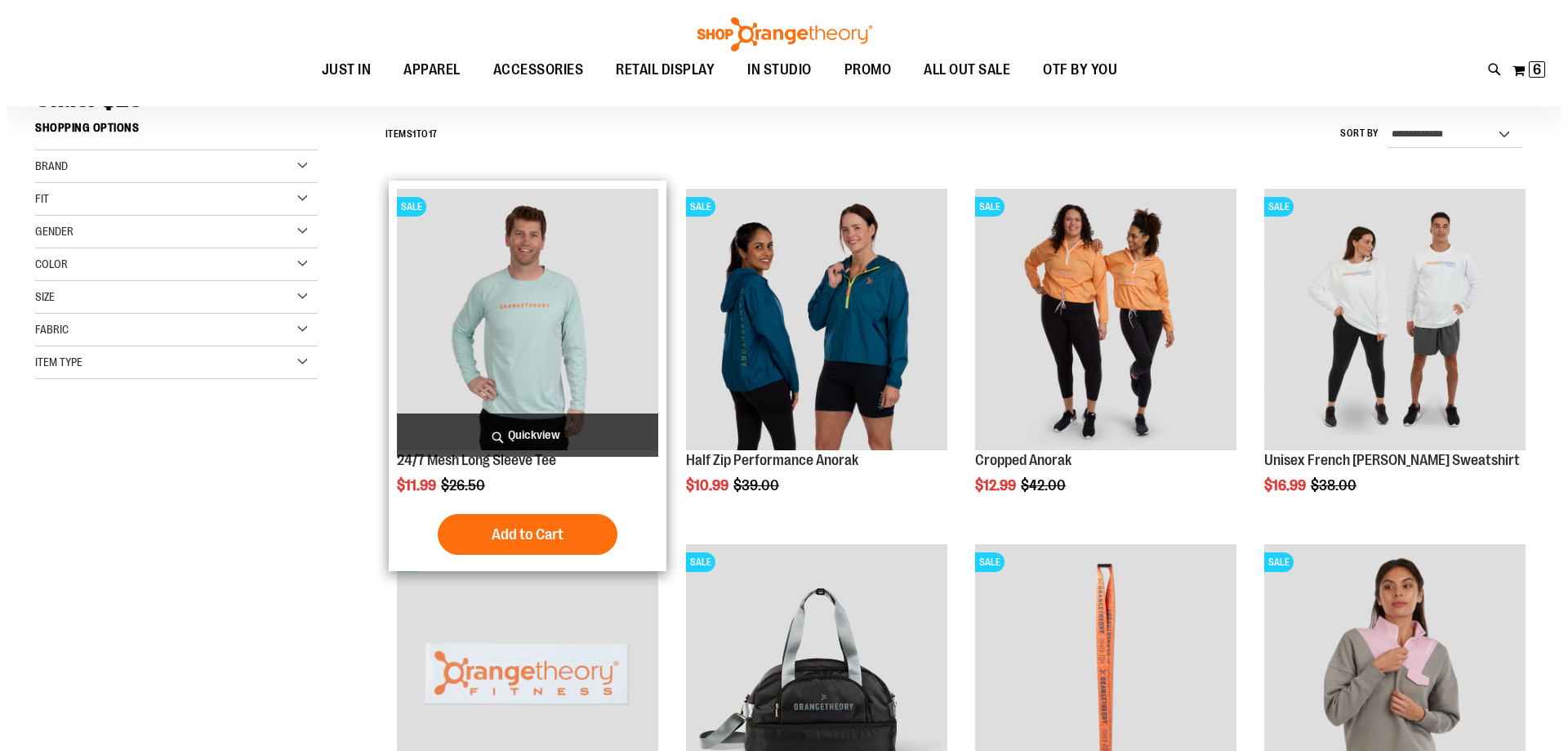
scroll to position [163, 0]
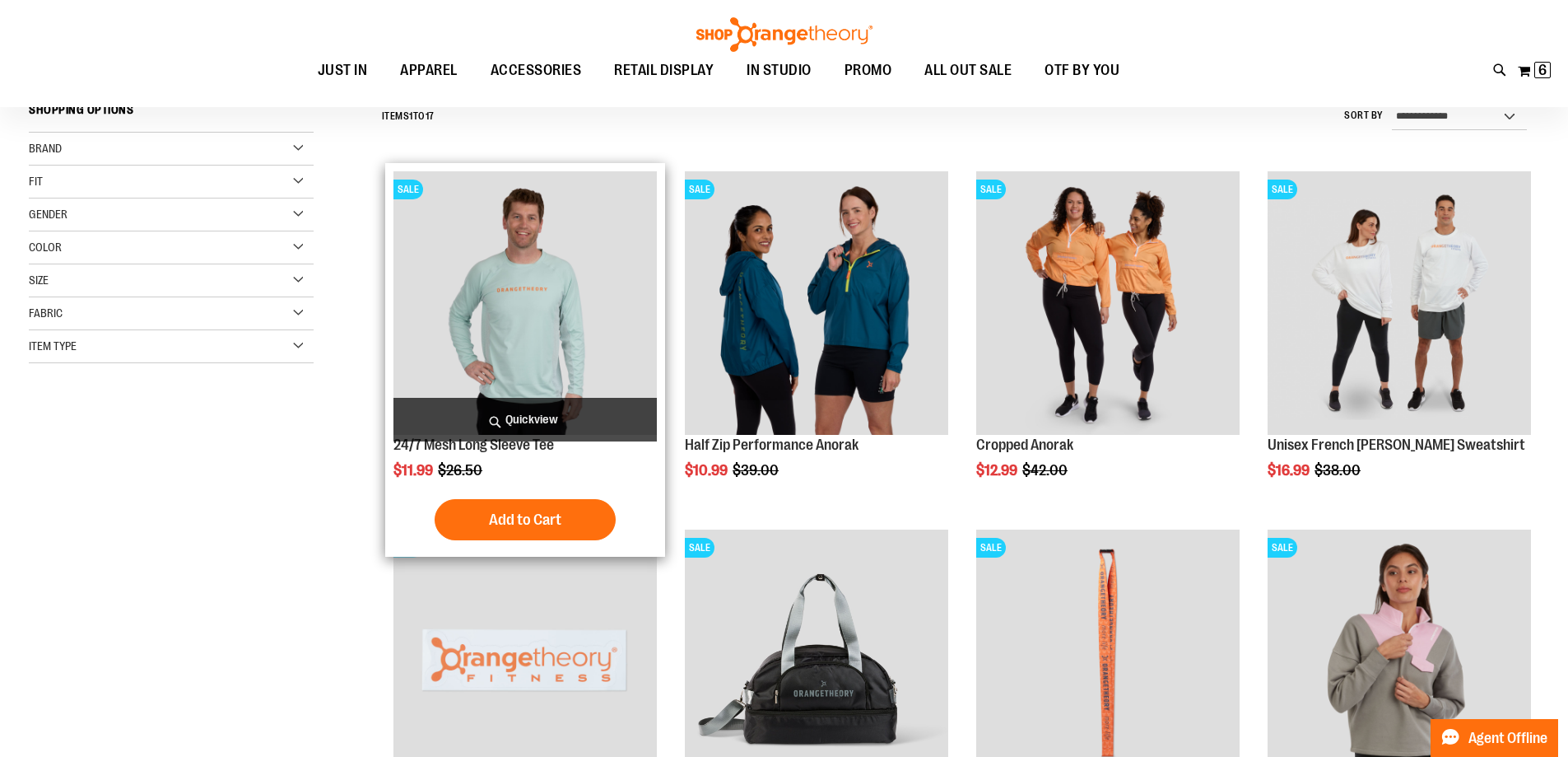
click at [543, 419] on span "Quickview" at bounding box center [525, 419] width 264 height 44
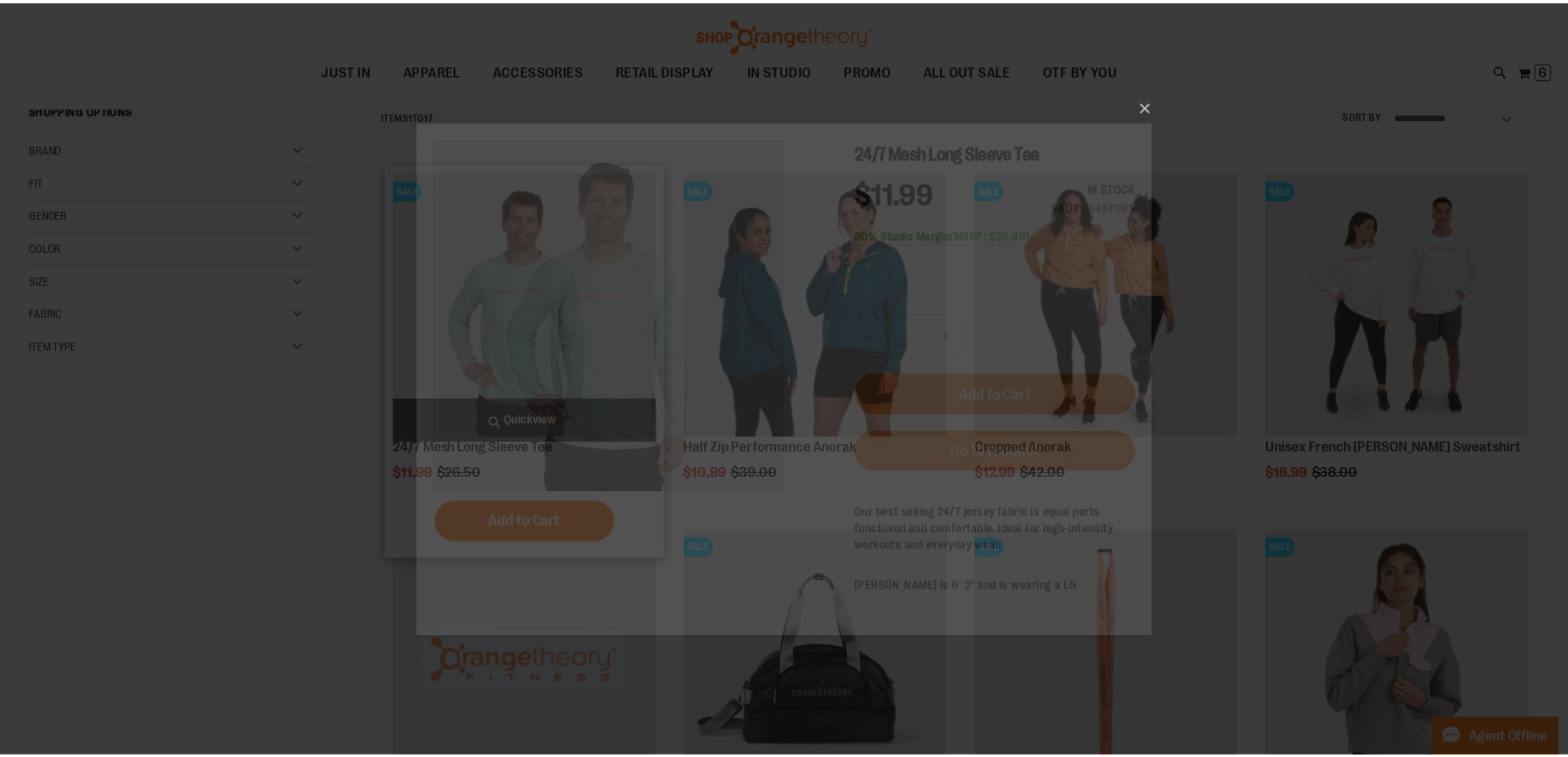
scroll to position [0, 0]
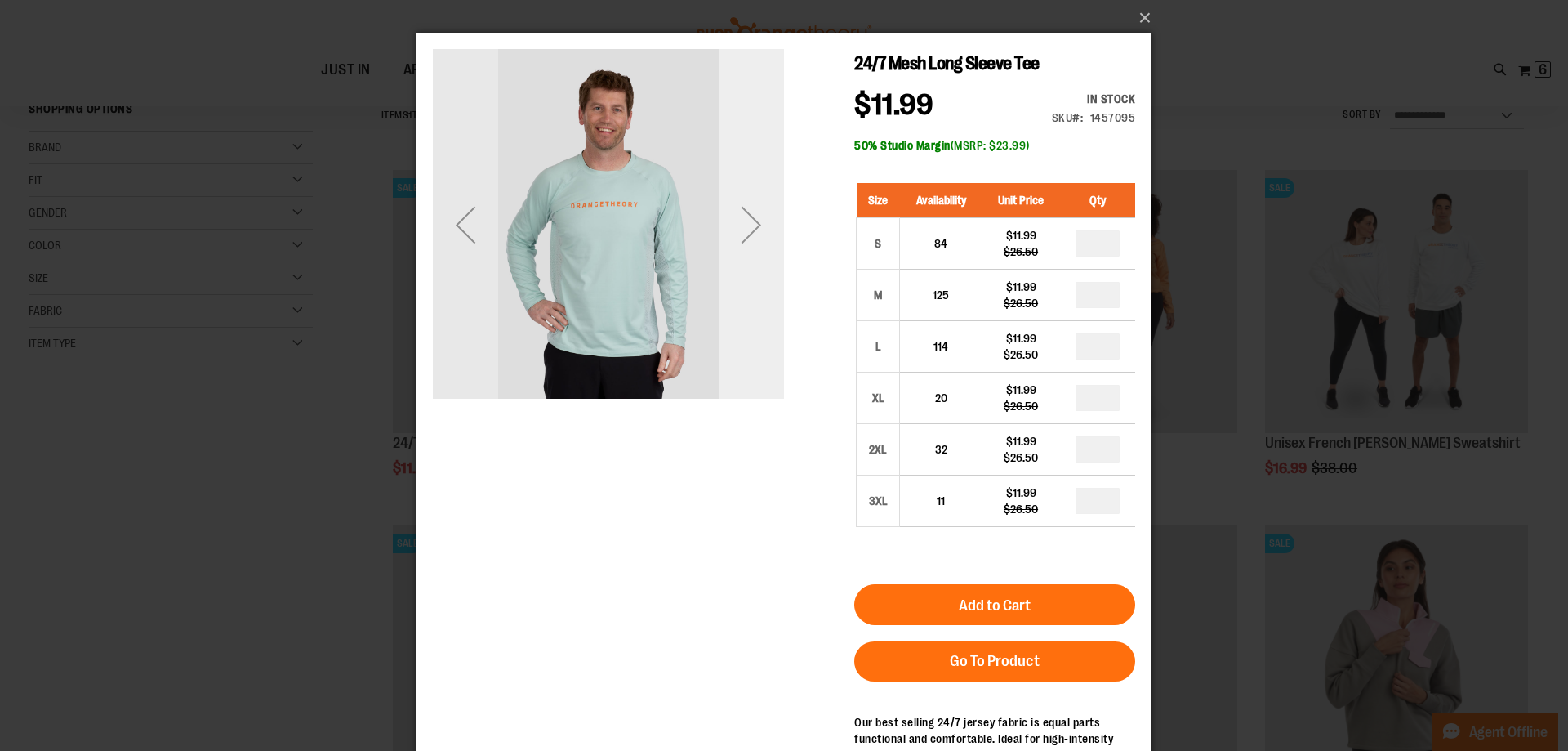
click at [745, 232] on div "Next" at bounding box center [752, 225] width 65 height 65
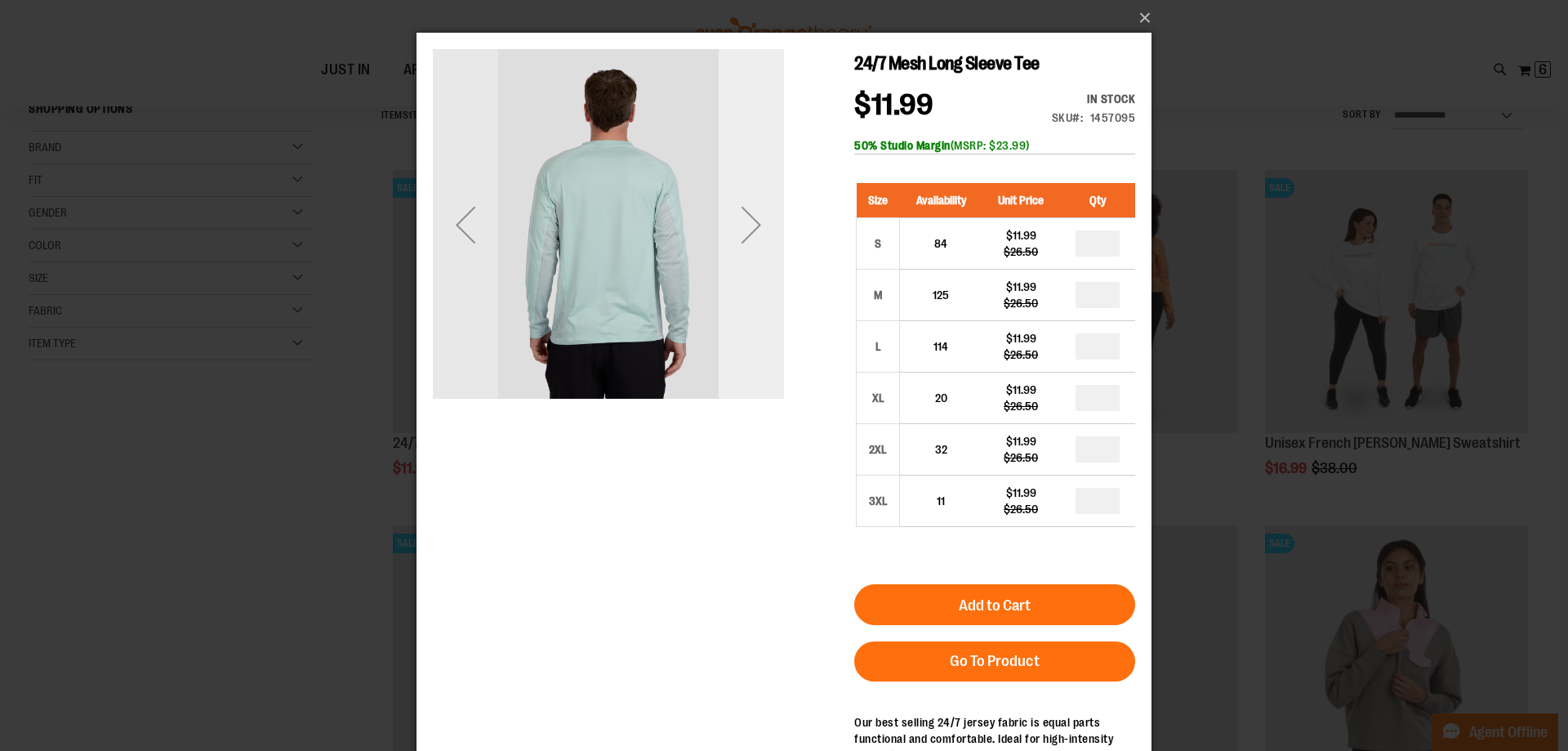
click at [745, 232] on div "Next" at bounding box center [752, 225] width 65 height 65
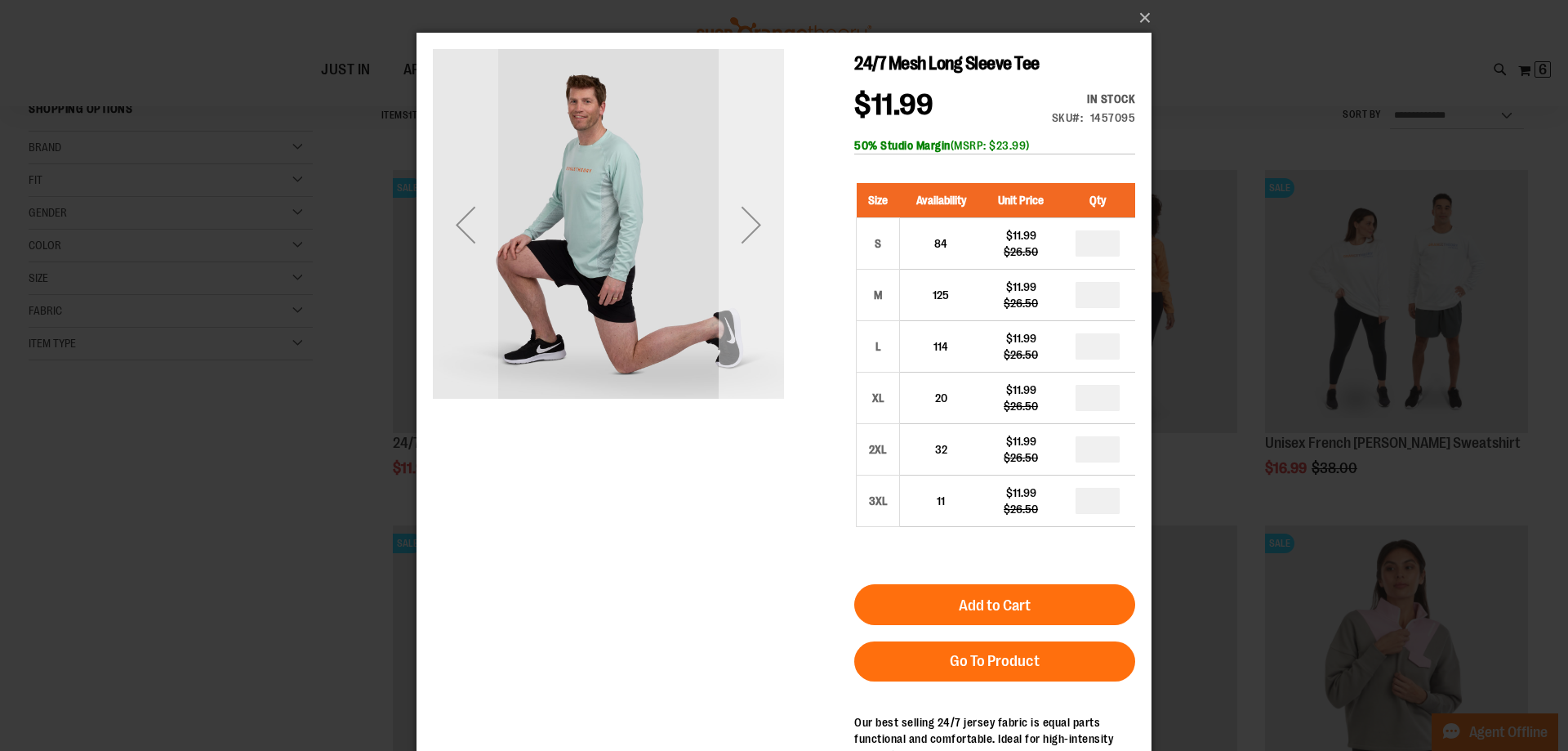
click at [745, 232] on div "Next" at bounding box center [752, 225] width 65 height 65
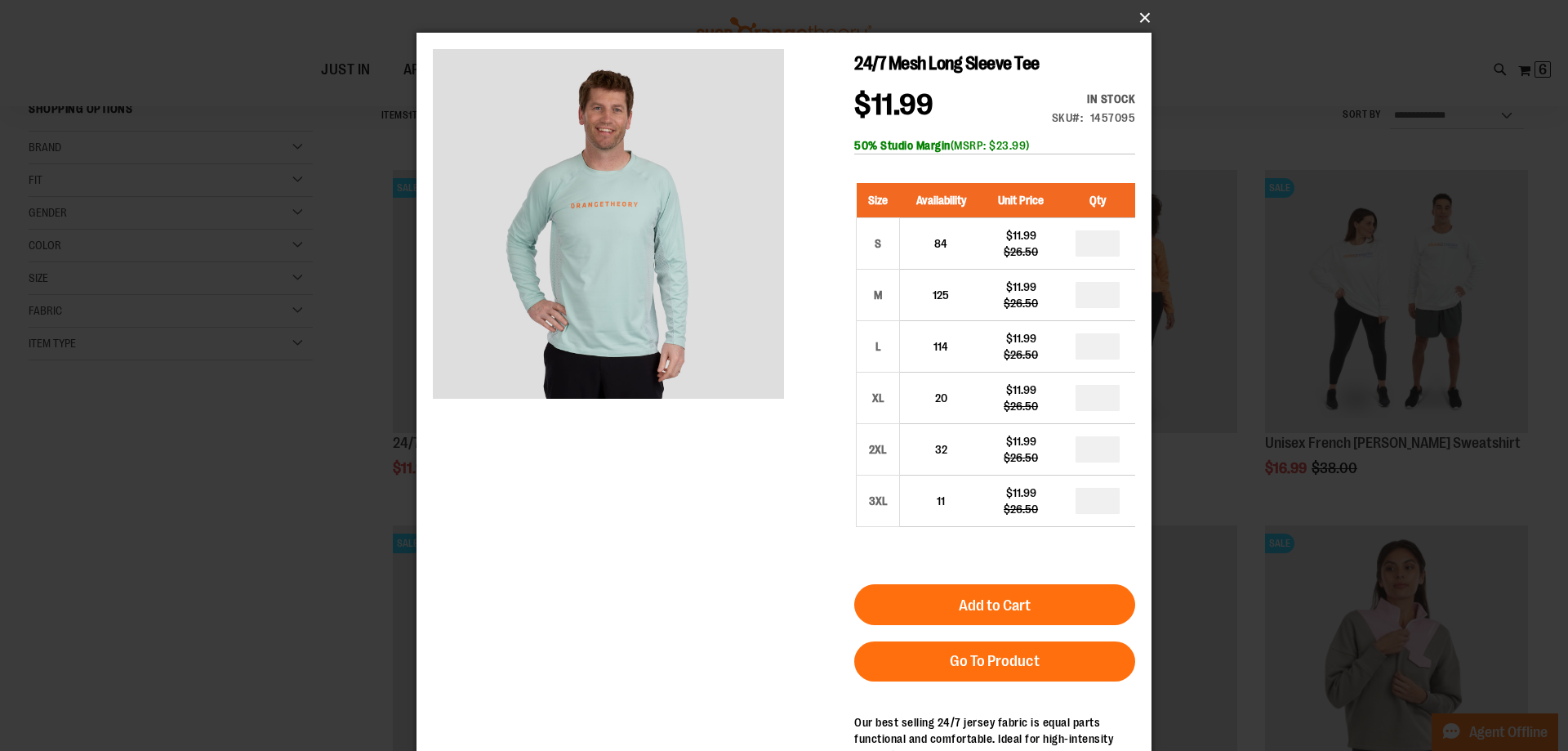
click at [1139, 20] on button "×" at bounding box center [788, 18] width 735 height 36
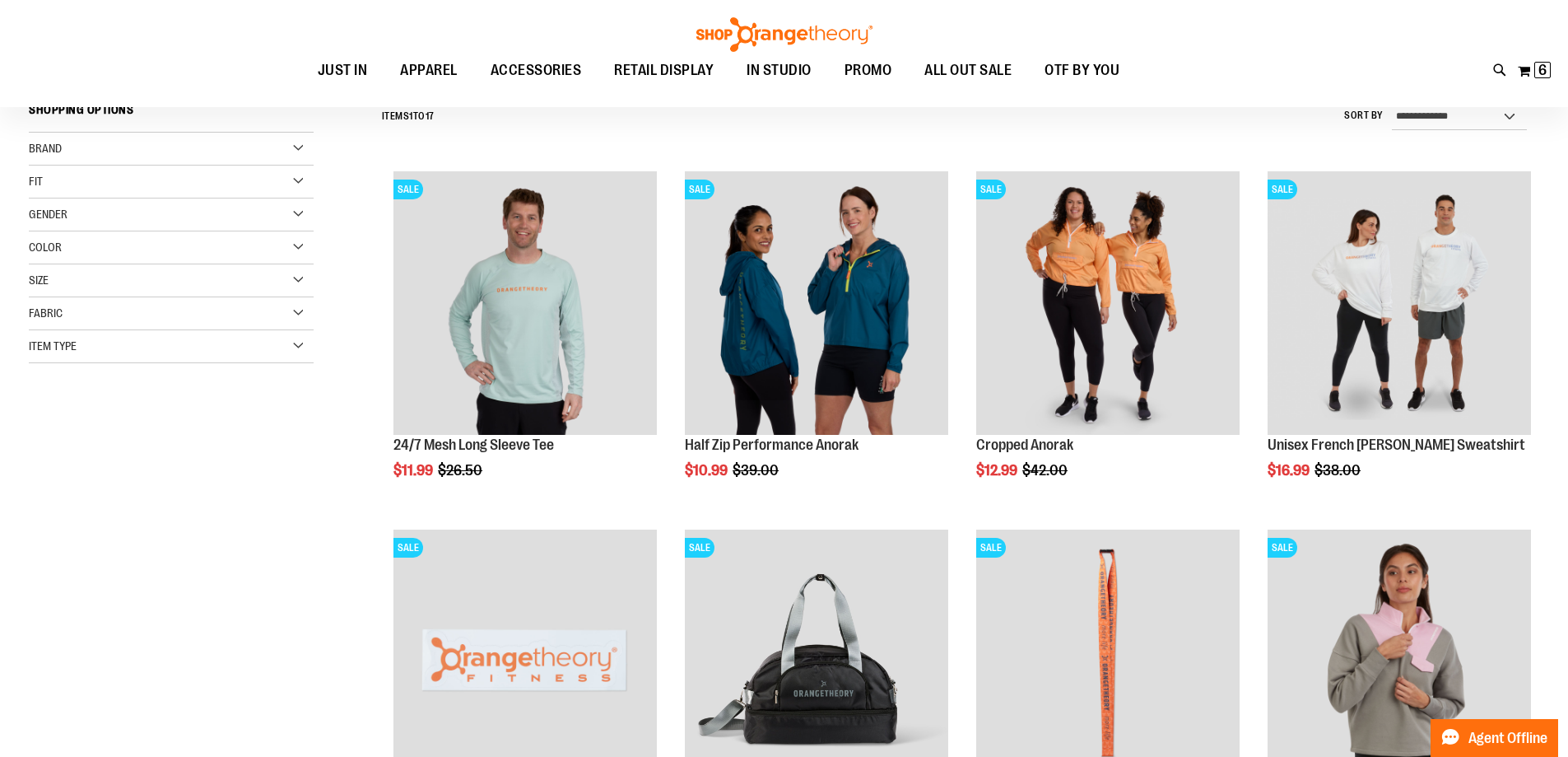
click at [303, 473] on div "**********" at bounding box center [784, 716] width 1511 height 1240
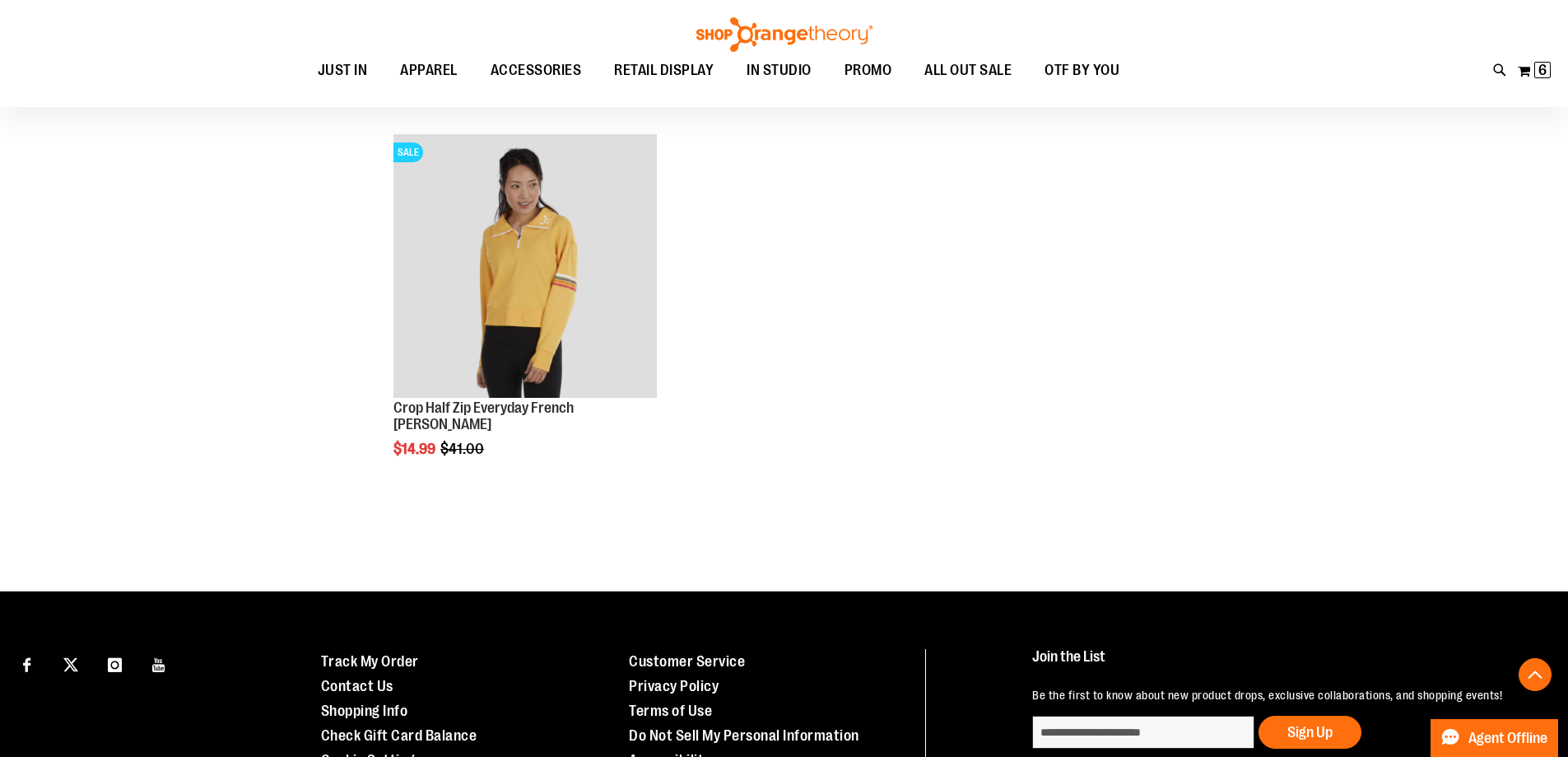
scroll to position [1646, 0]
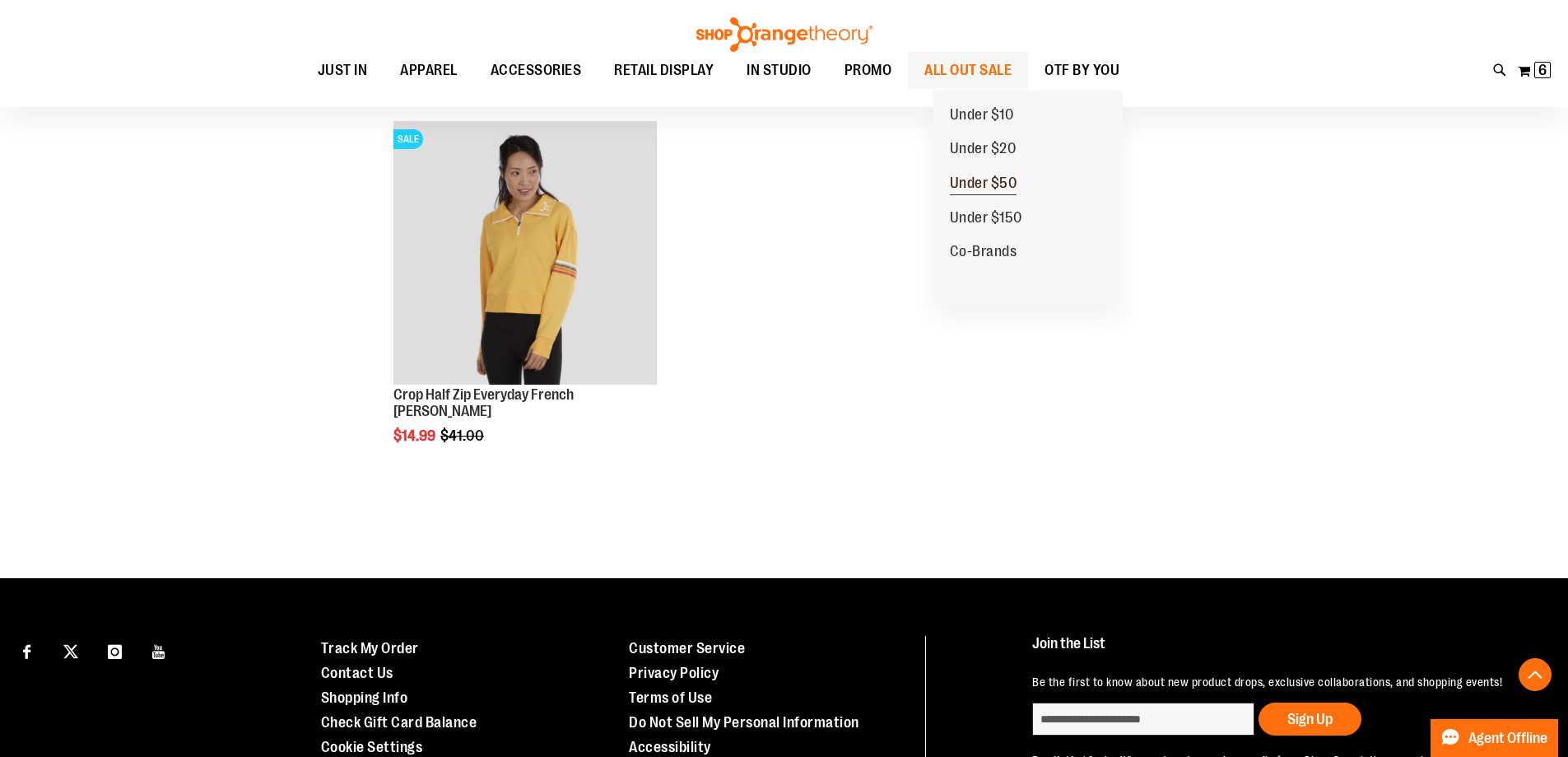
click at [984, 182] on span "Under $50" at bounding box center [984, 185] width 68 height 21
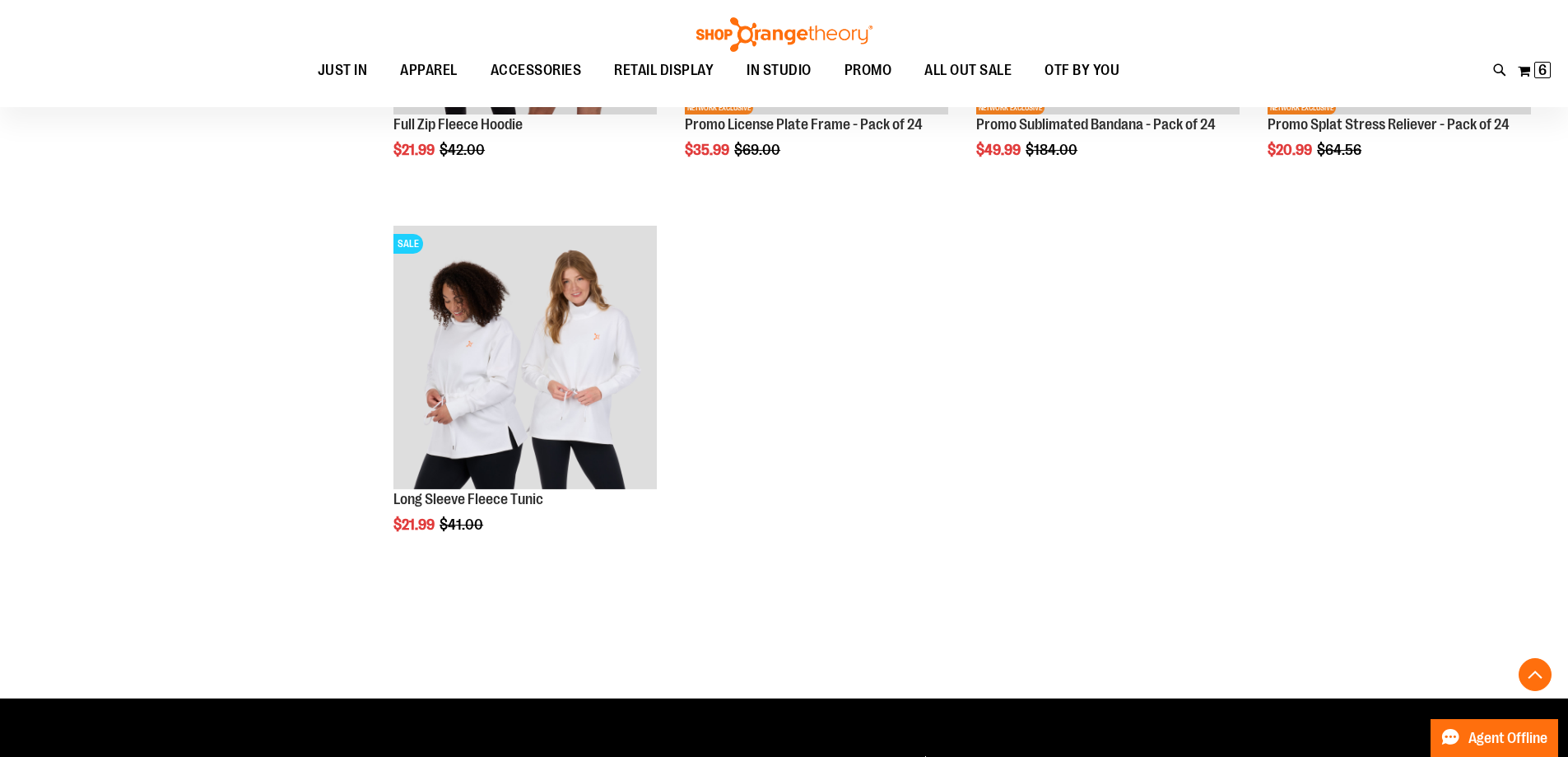
scroll to position [493, 0]
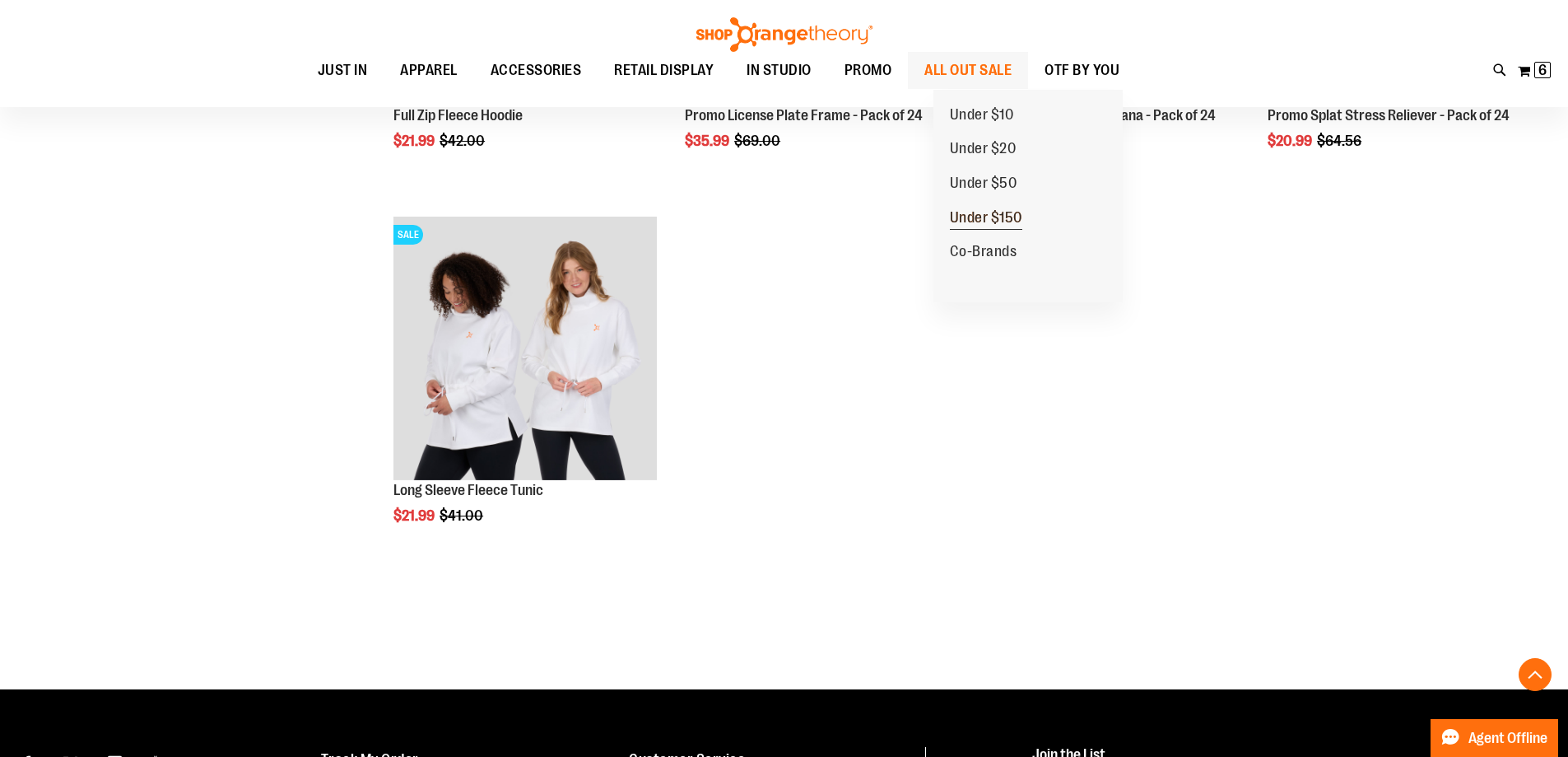
click at [984, 215] on span "Under $150" at bounding box center [986, 219] width 73 height 21
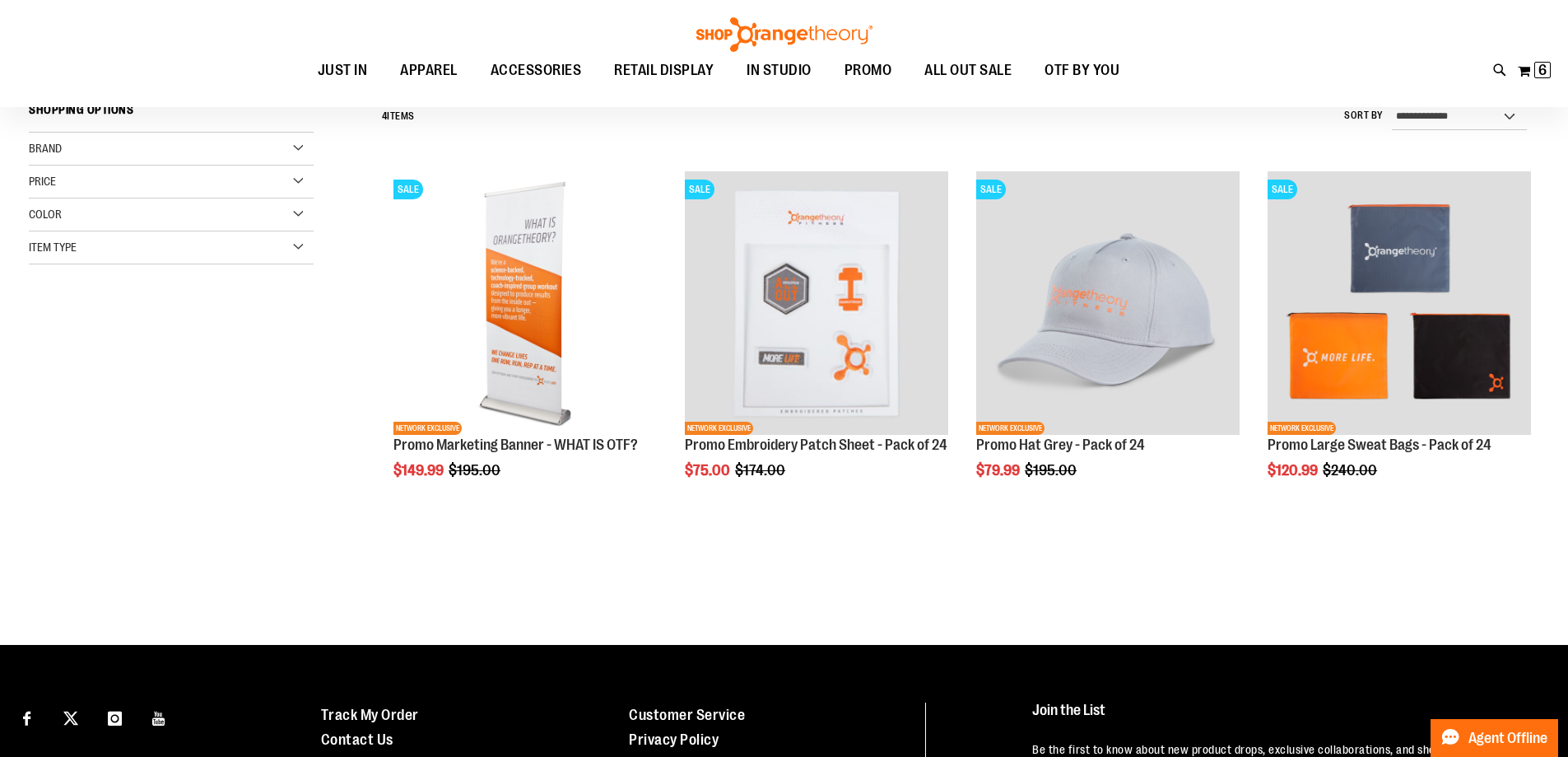
scroll to position [247, 0]
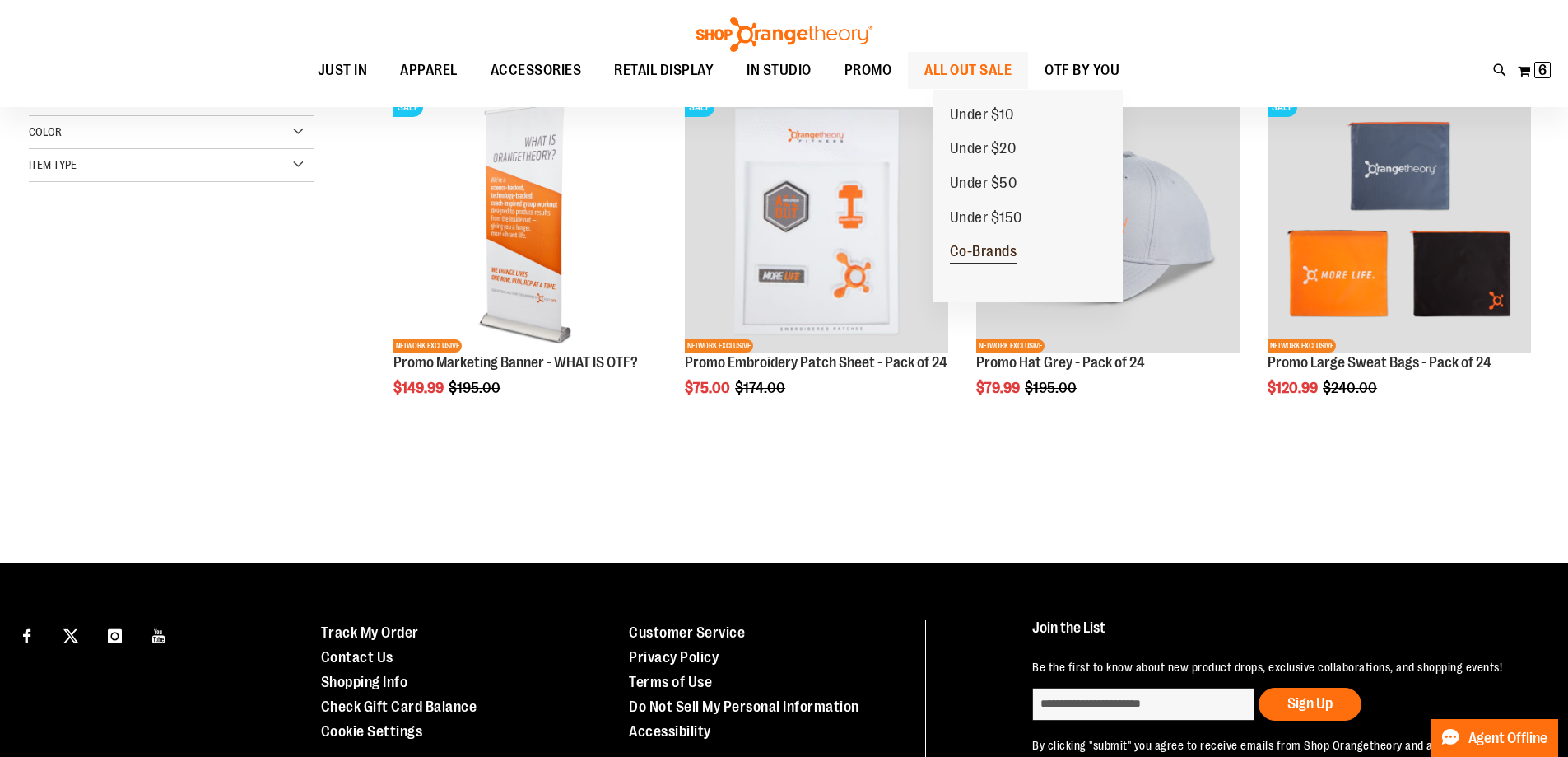
click at [965, 252] on span "Co-Brands" at bounding box center [984, 253] width 68 height 21
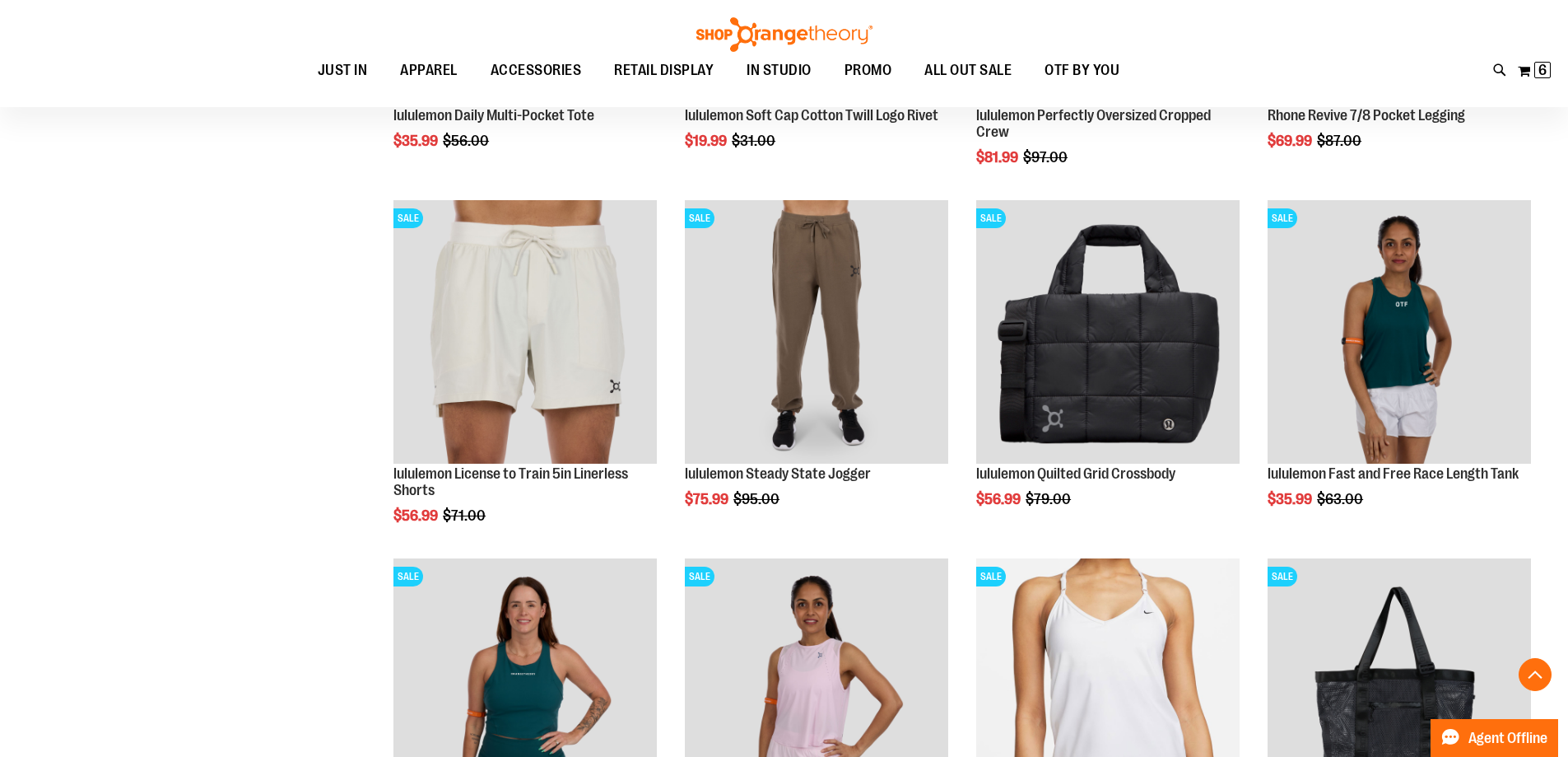
scroll to position [576, 0]
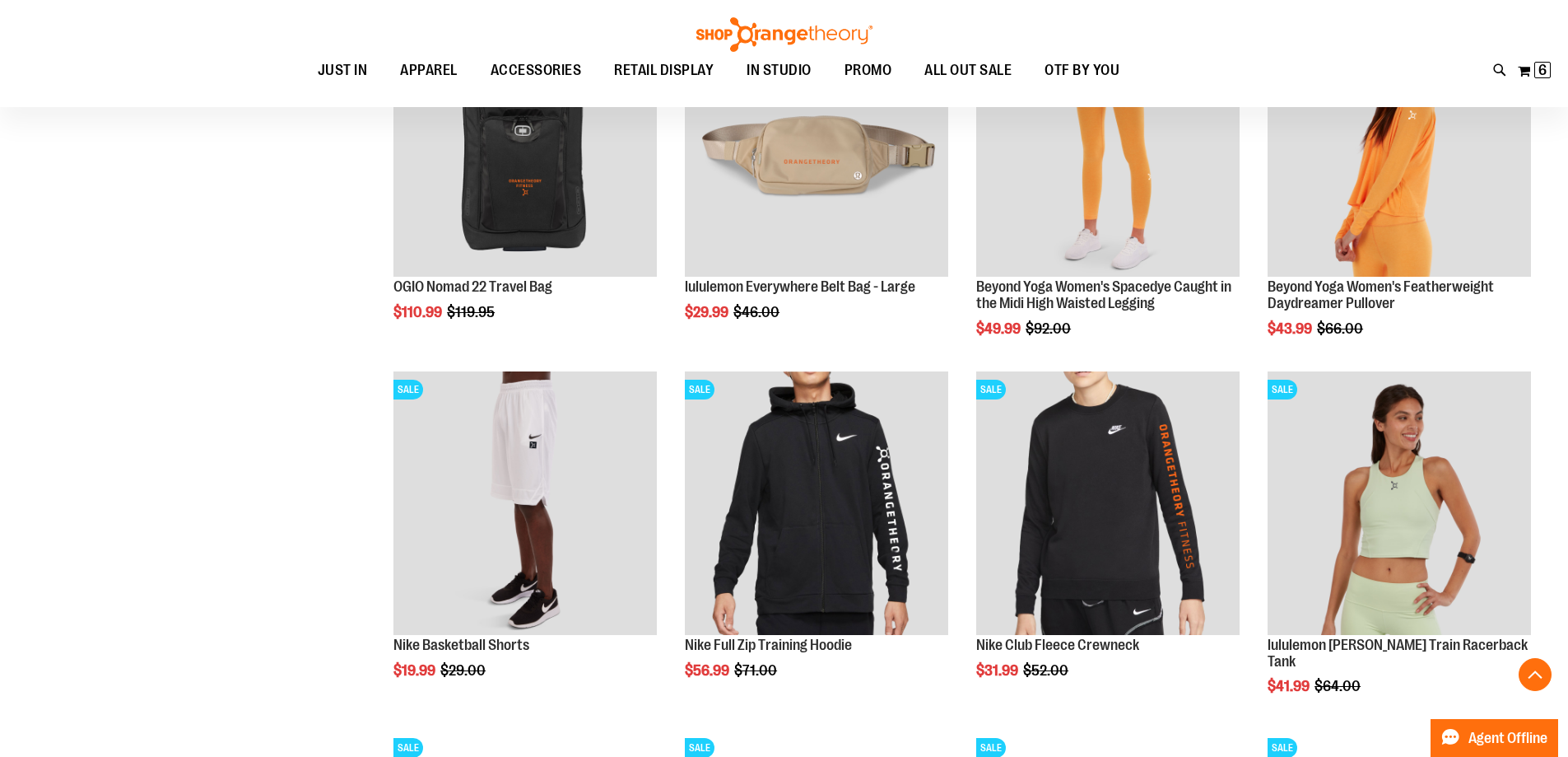
scroll to position [1482, 0]
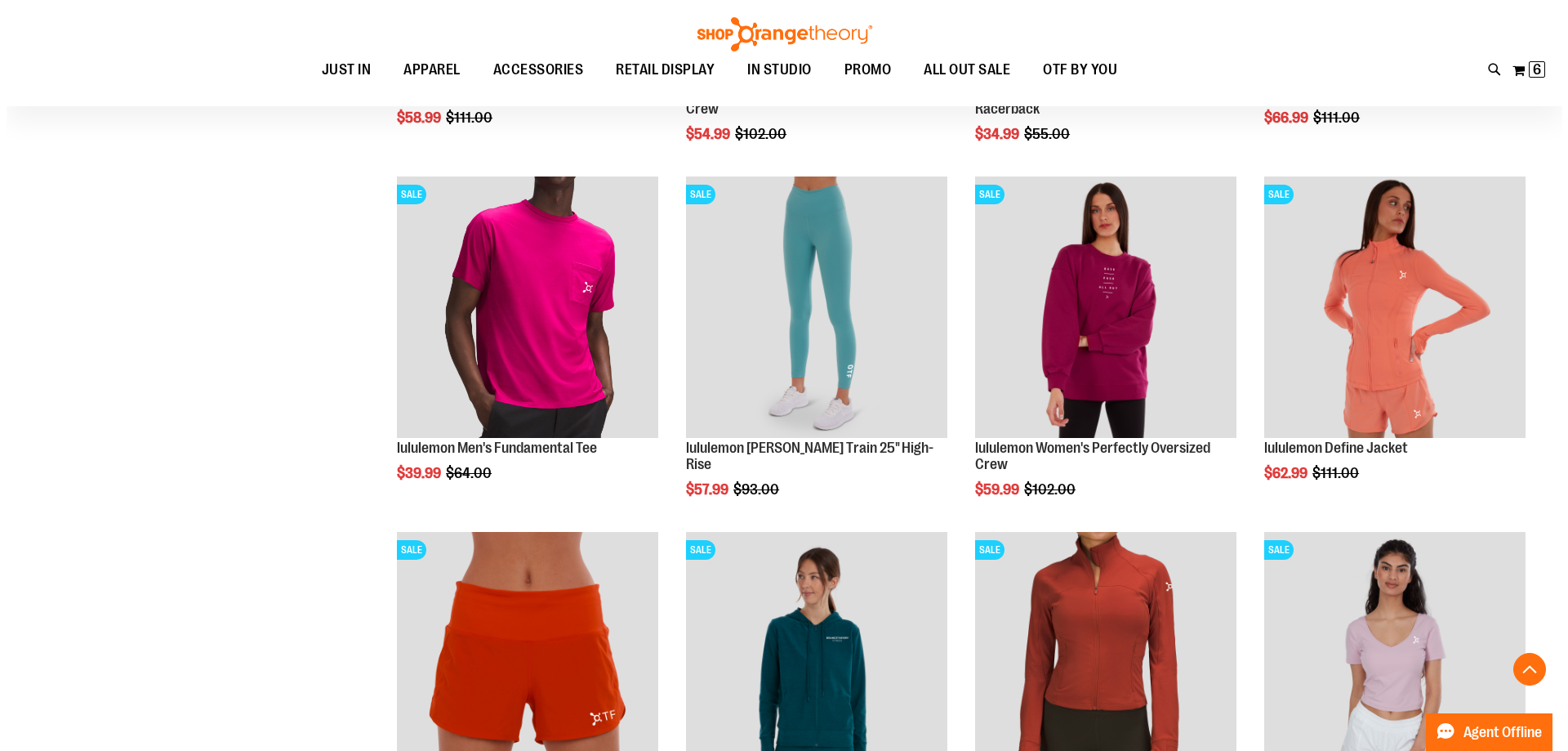
scroll to position [2368, 0]
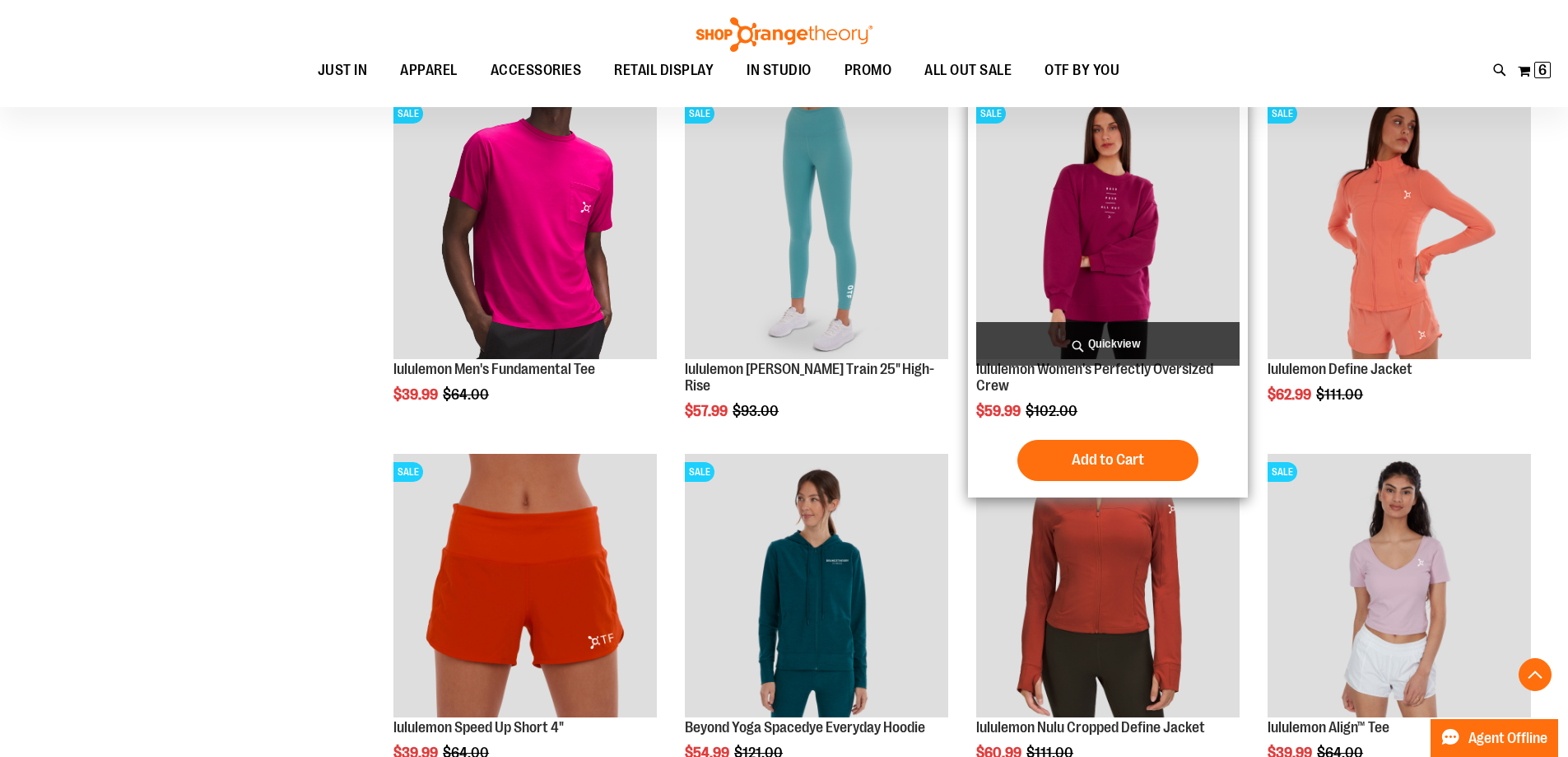
click at [1101, 341] on span "Quickview" at bounding box center [1108, 343] width 264 height 44
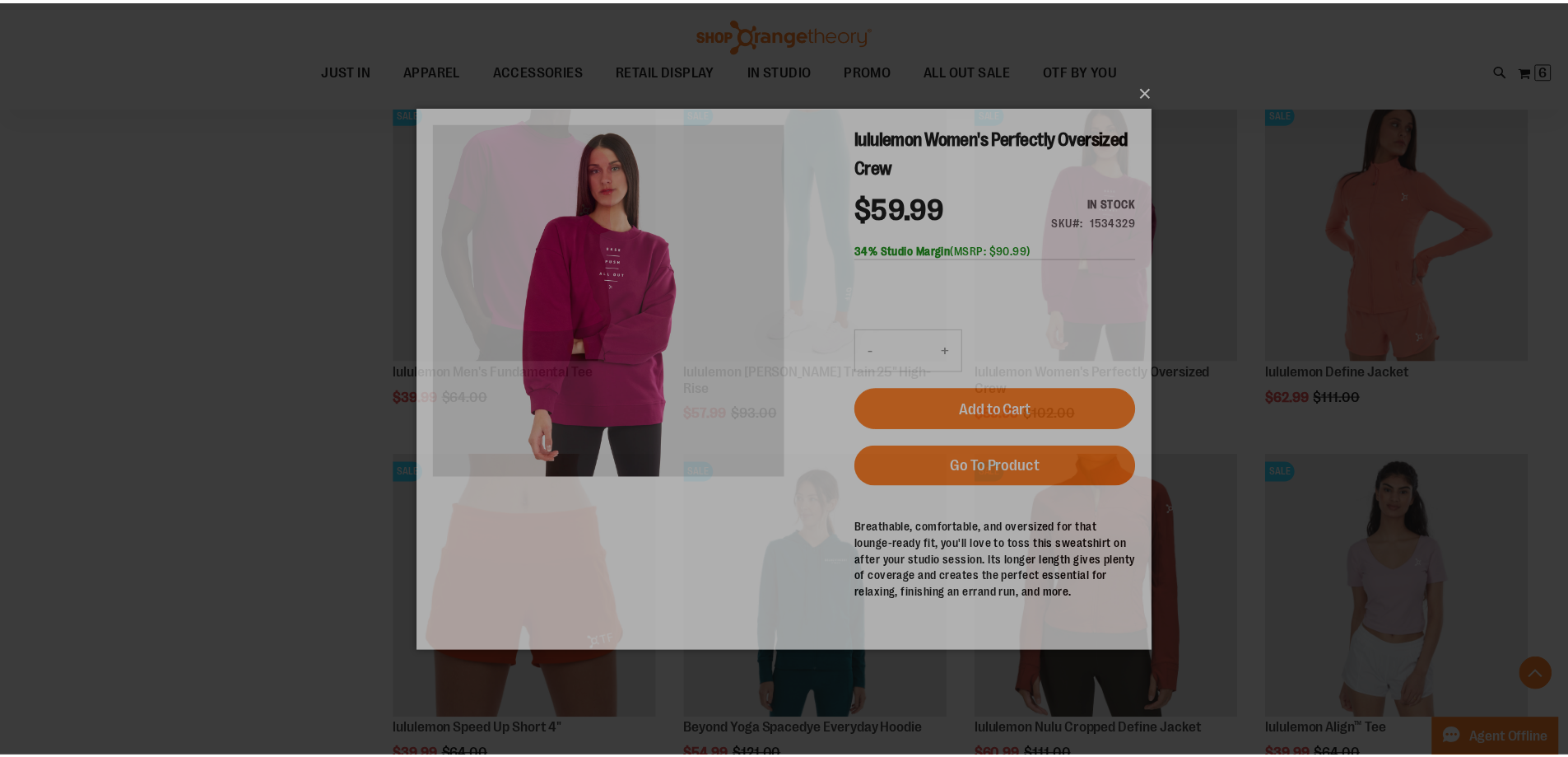
scroll to position [0, 0]
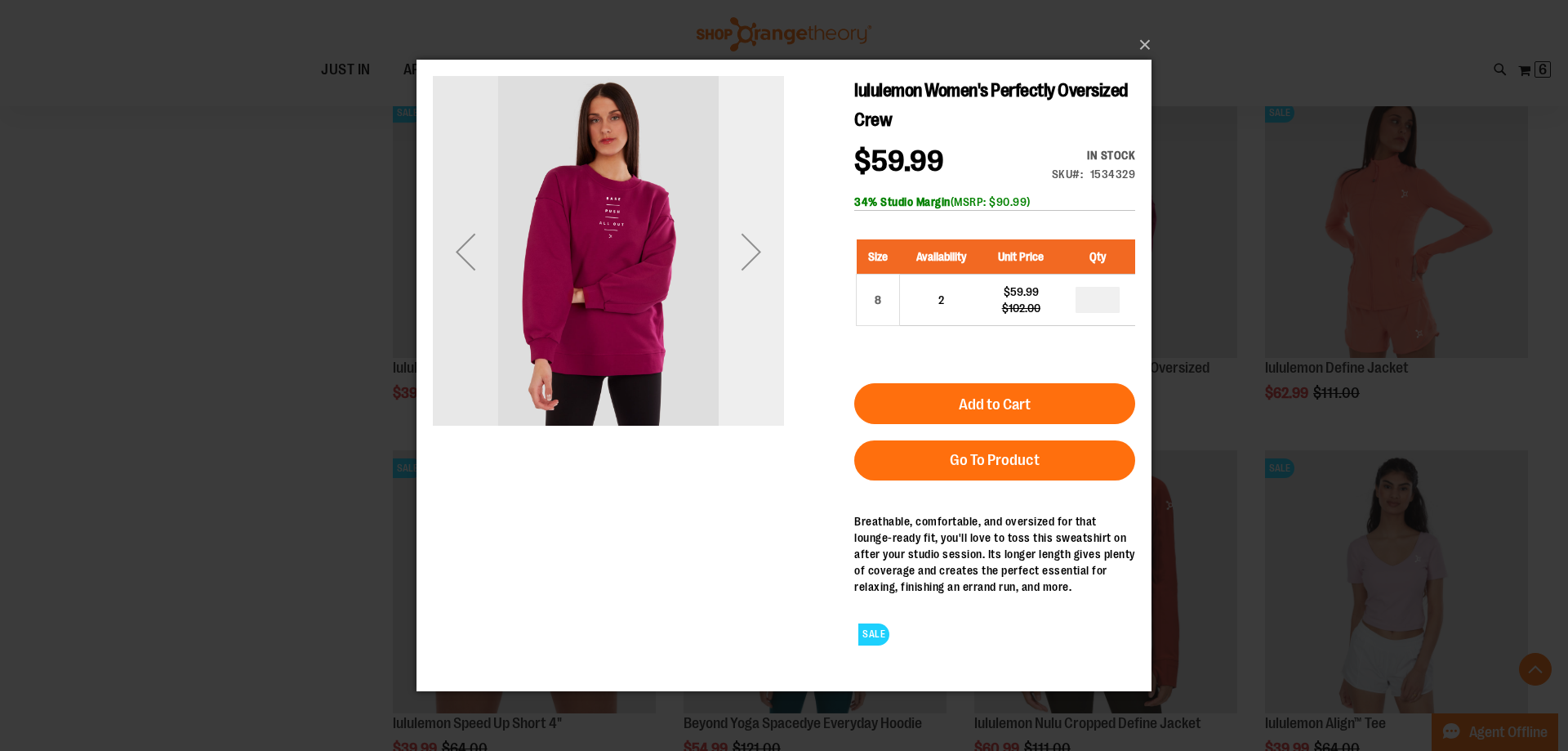
click at [748, 254] on div "Next" at bounding box center [752, 251] width 65 height 65
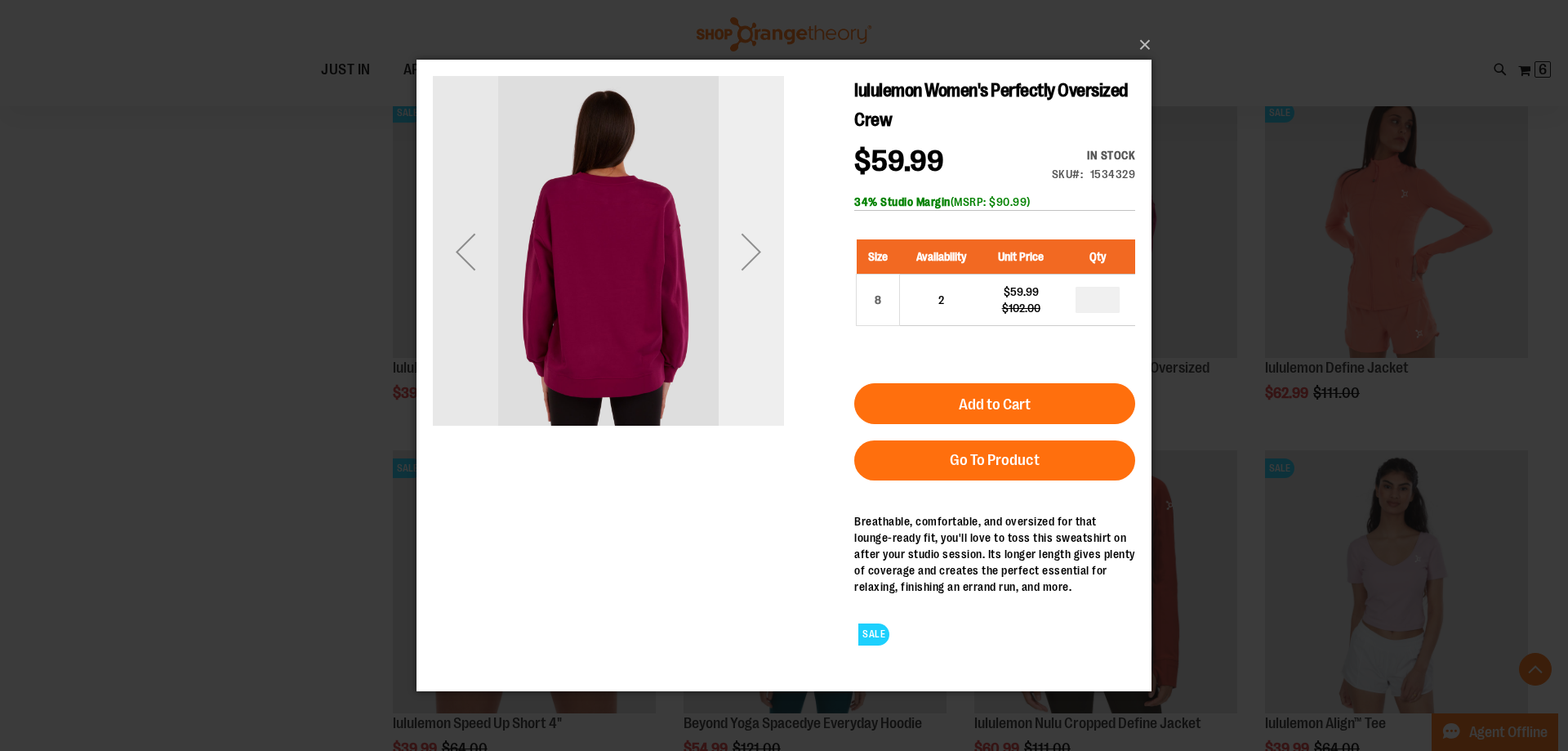
click at [748, 254] on div "Next" at bounding box center [752, 251] width 65 height 65
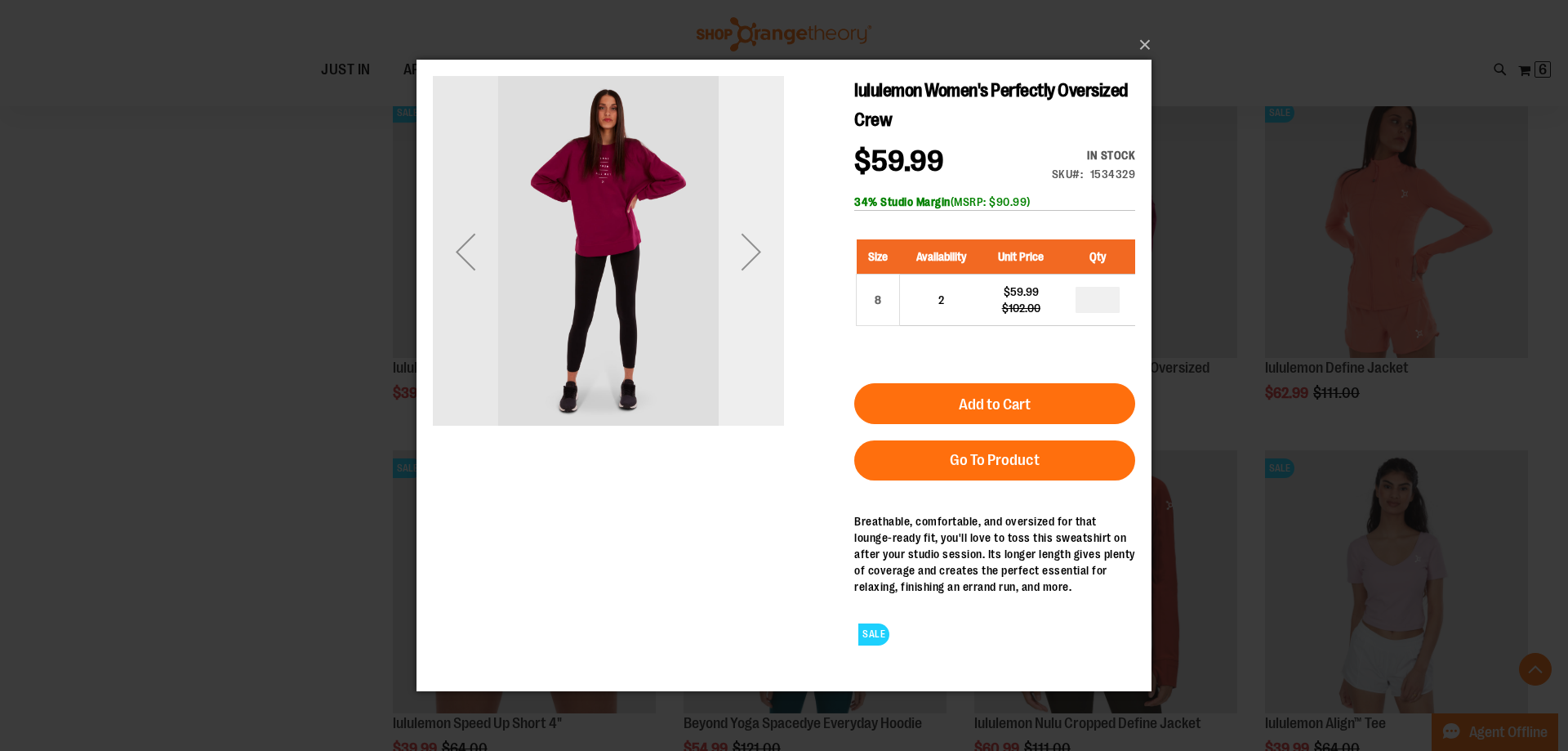
click at [748, 254] on div "Next" at bounding box center [752, 251] width 65 height 65
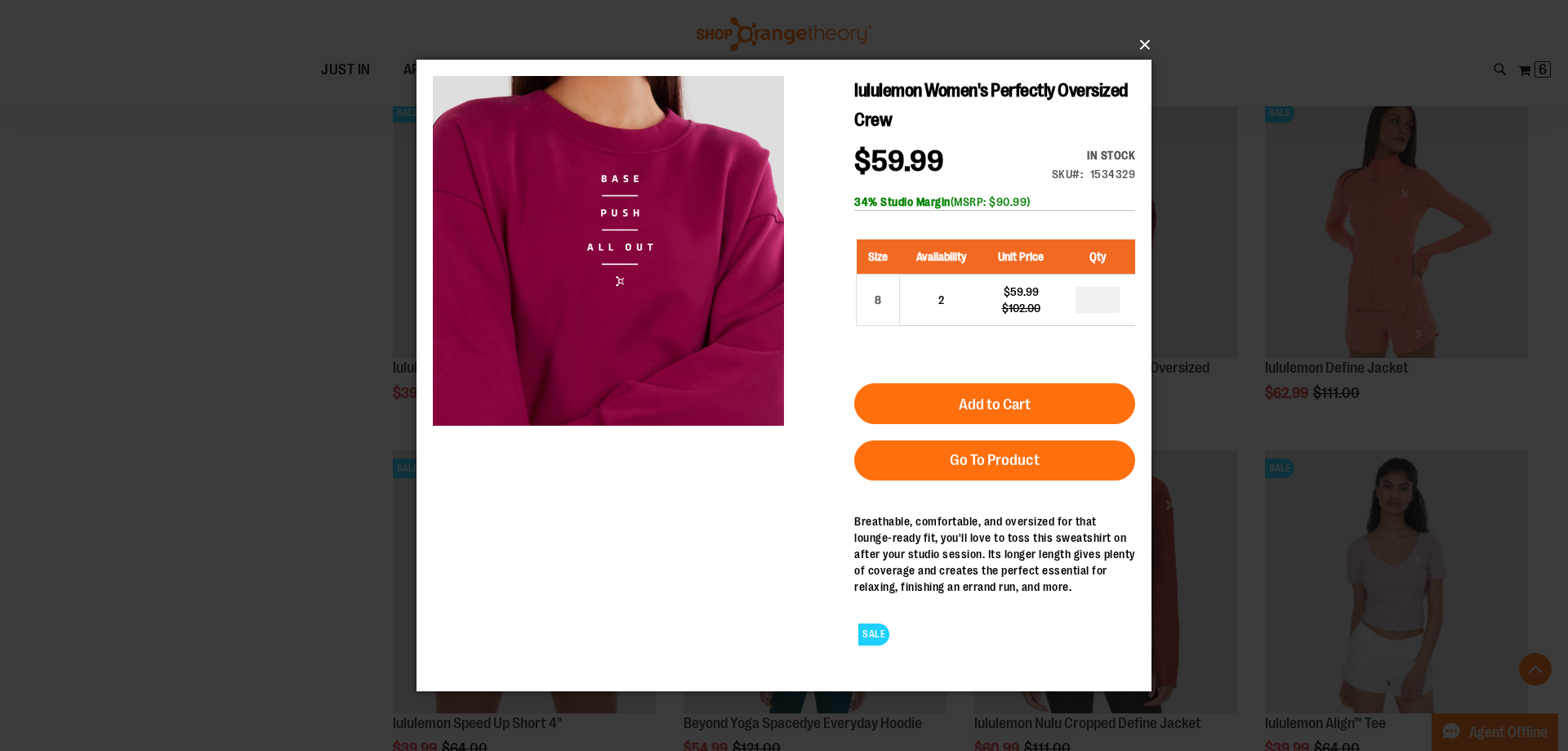
click at [1155, 45] on button "×" at bounding box center [788, 45] width 735 height 36
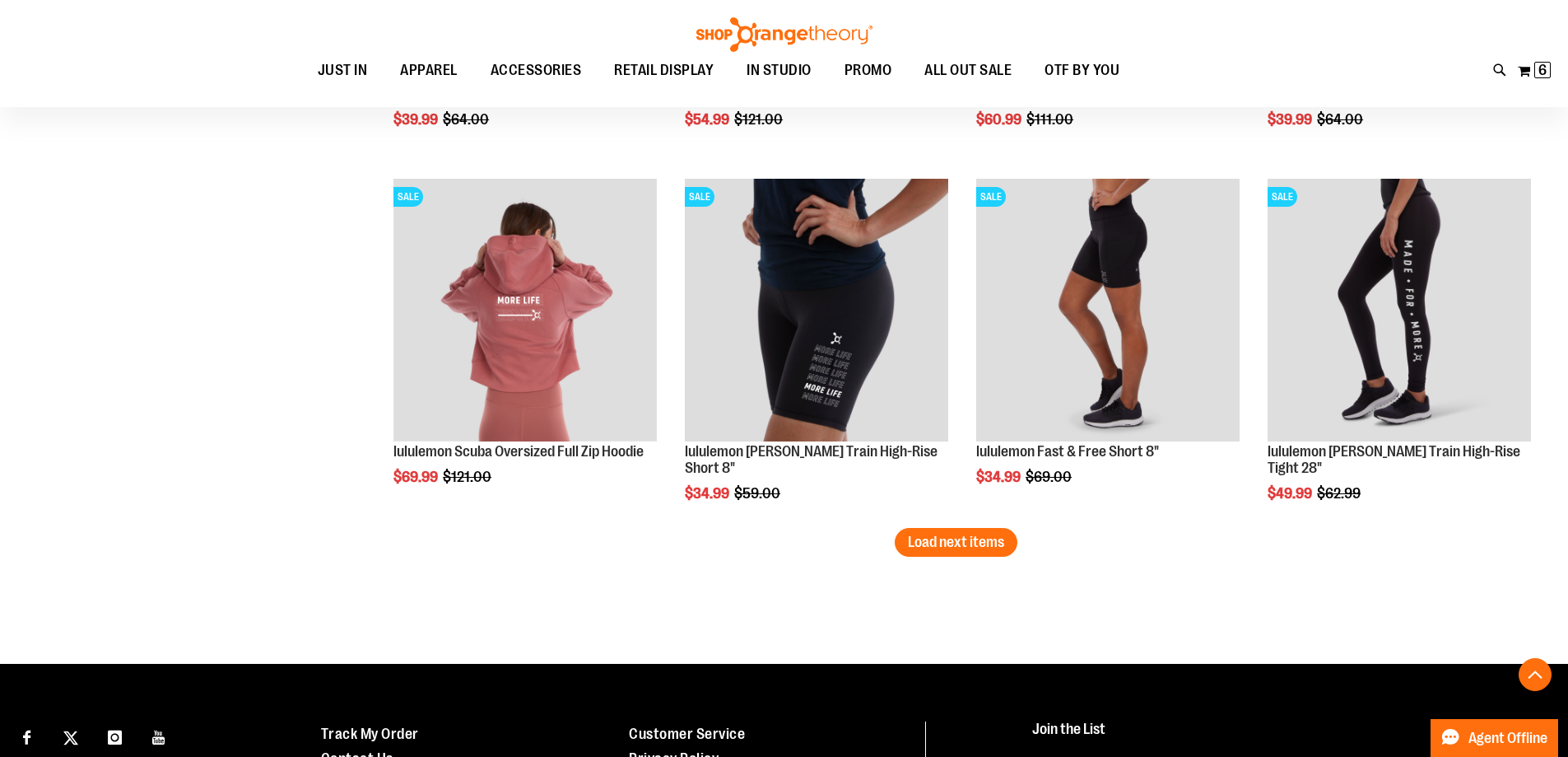
scroll to position [3046, 0]
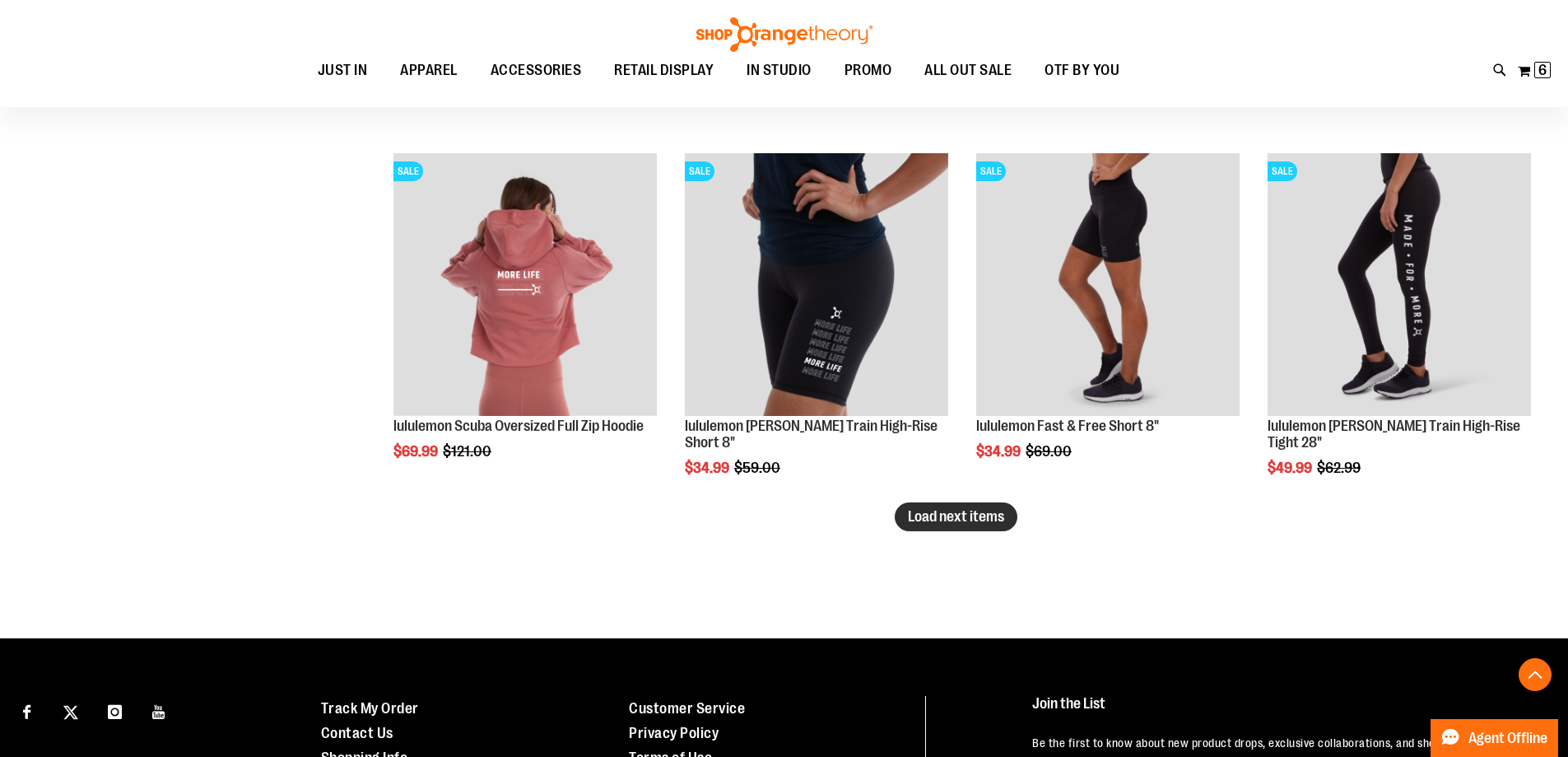
click at [978, 525] on button "Load next items" at bounding box center [956, 516] width 123 height 29
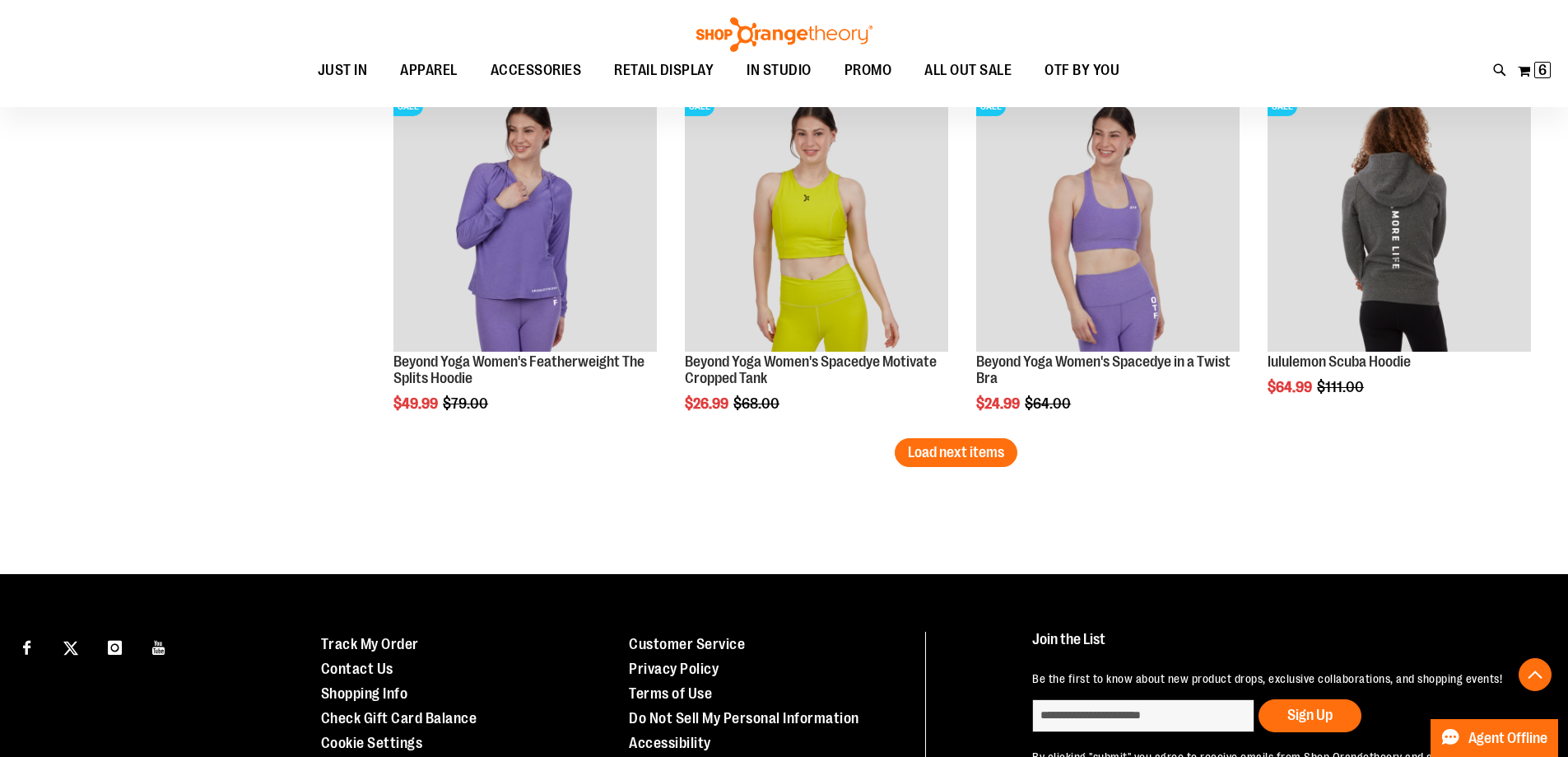
scroll to position [4199, 0]
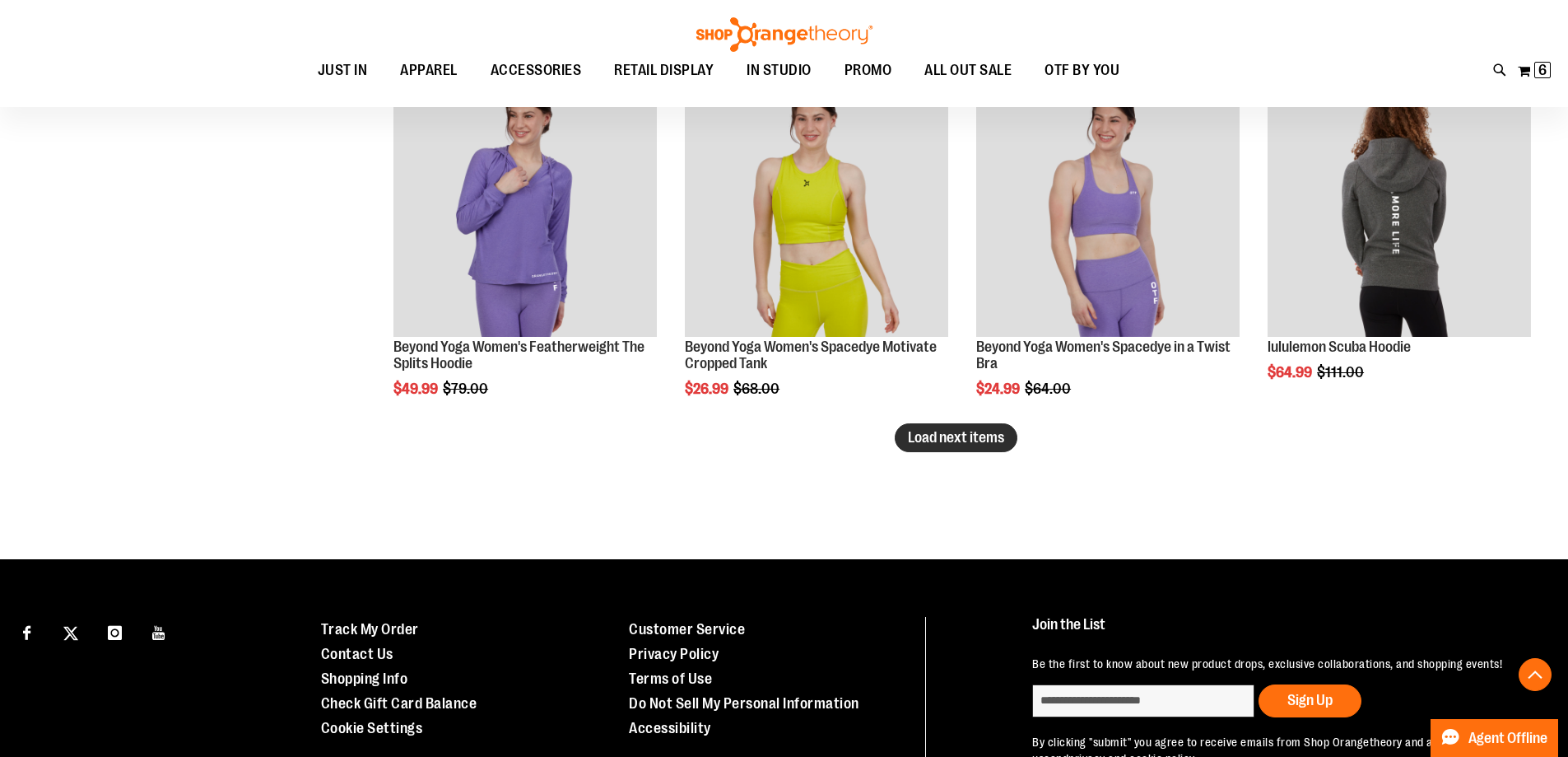
click at [948, 440] on span "Load next items" at bounding box center [956, 437] width 96 height 16
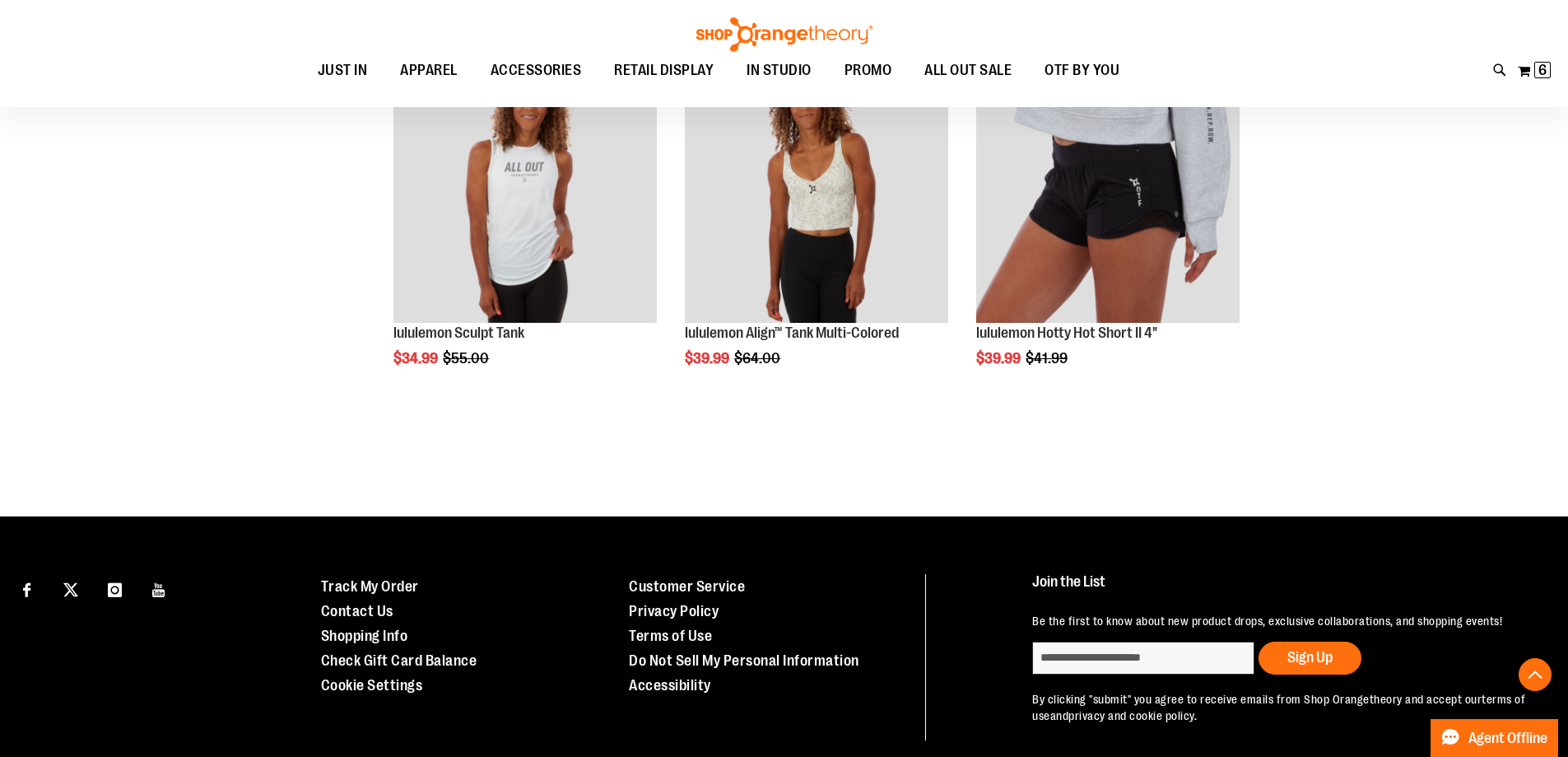
scroll to position [4611, 0]
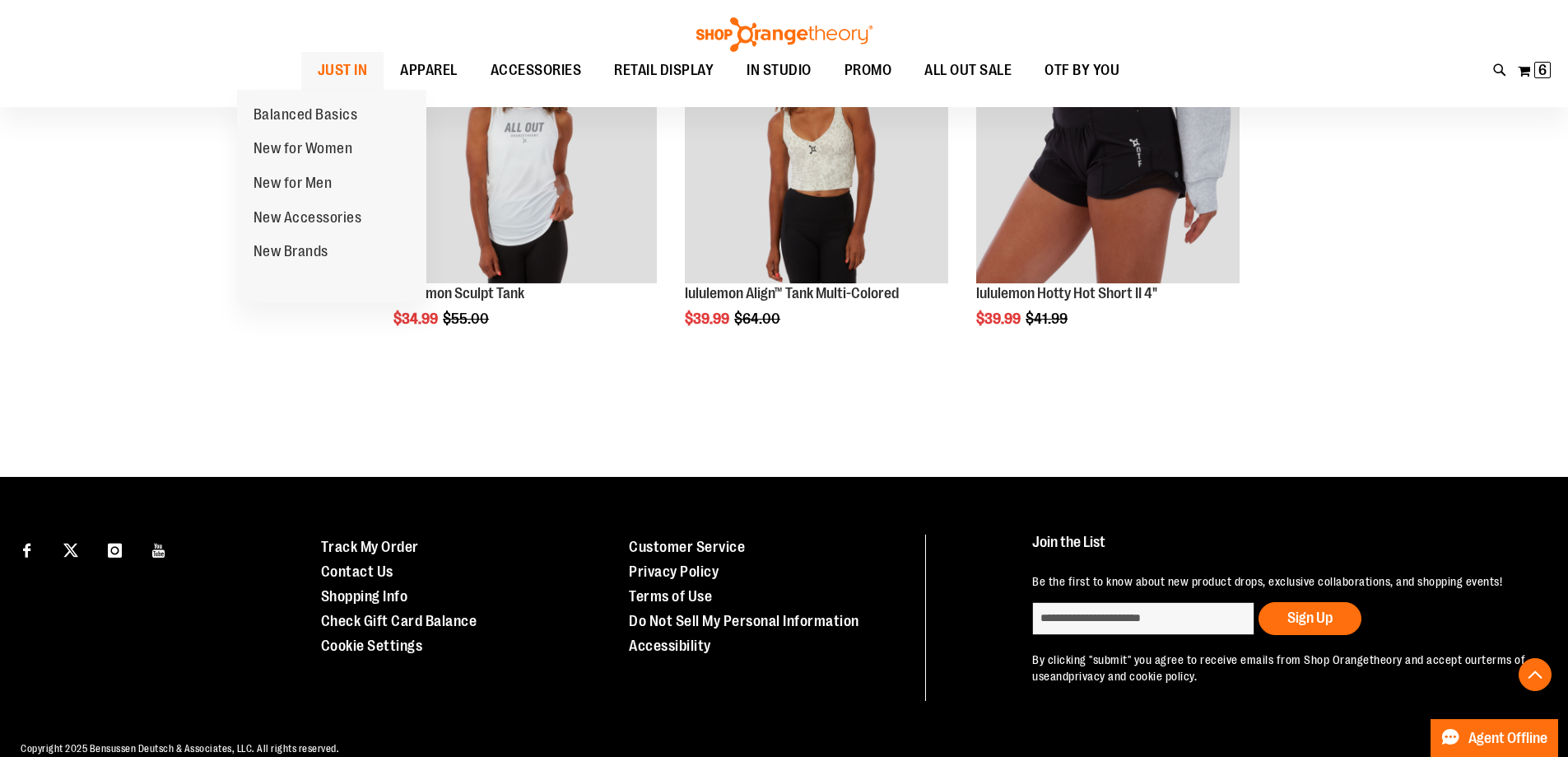
click at [317, 67] on span "JUST IN" at bounding box center [342, 70] width 50 height 37
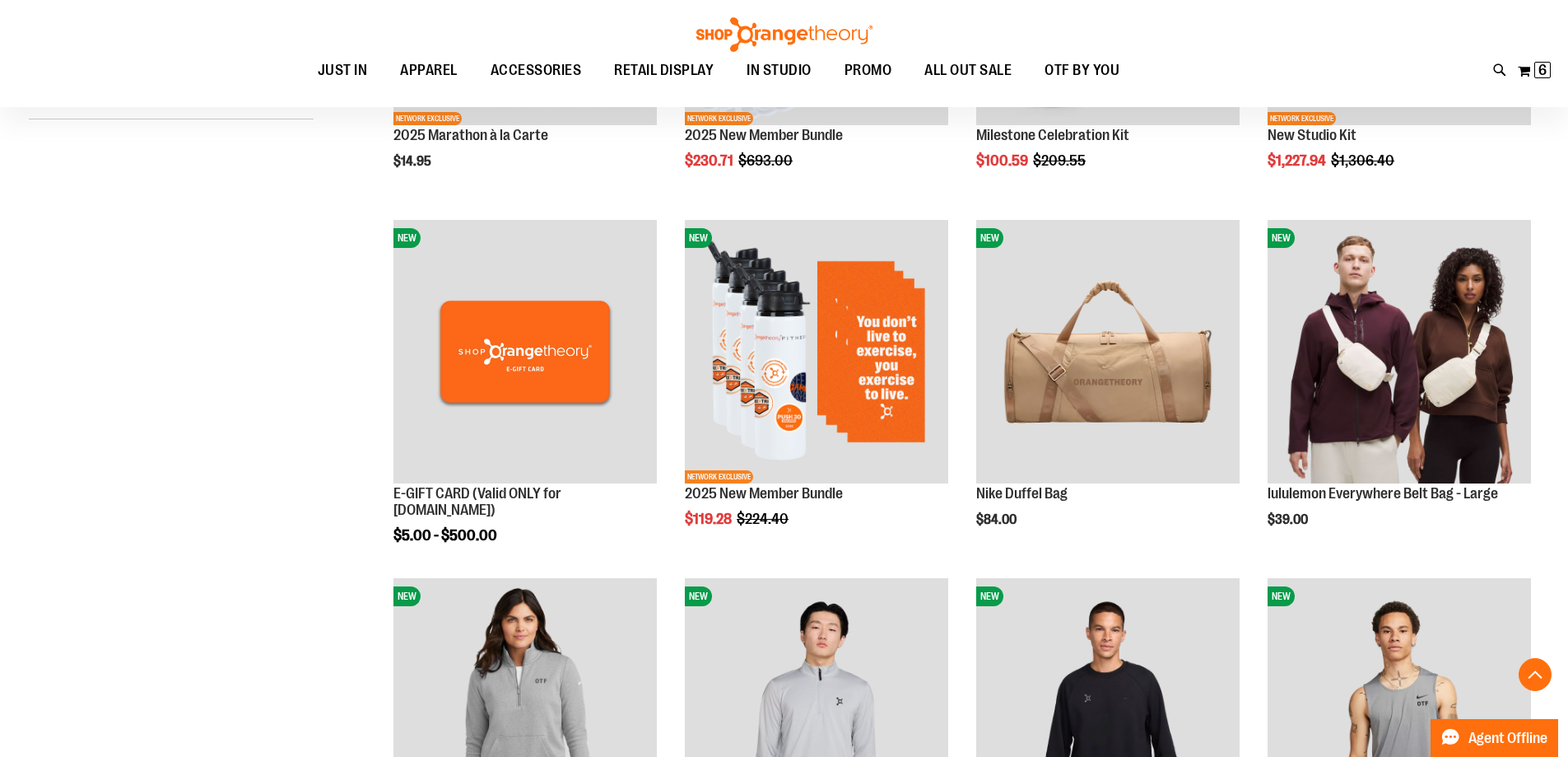
scroll to position [493, 0]
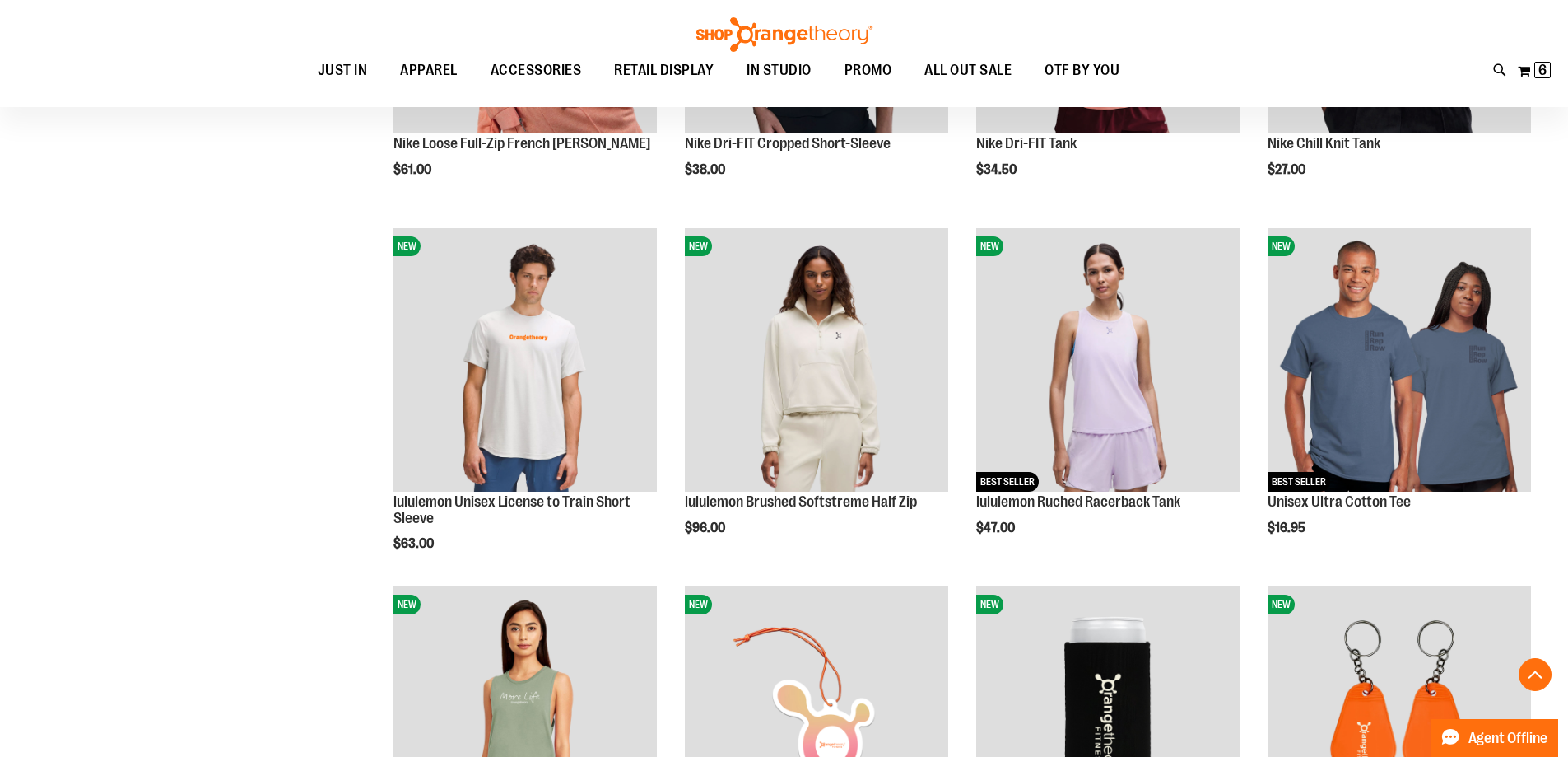
scroll to position [1563, 0]
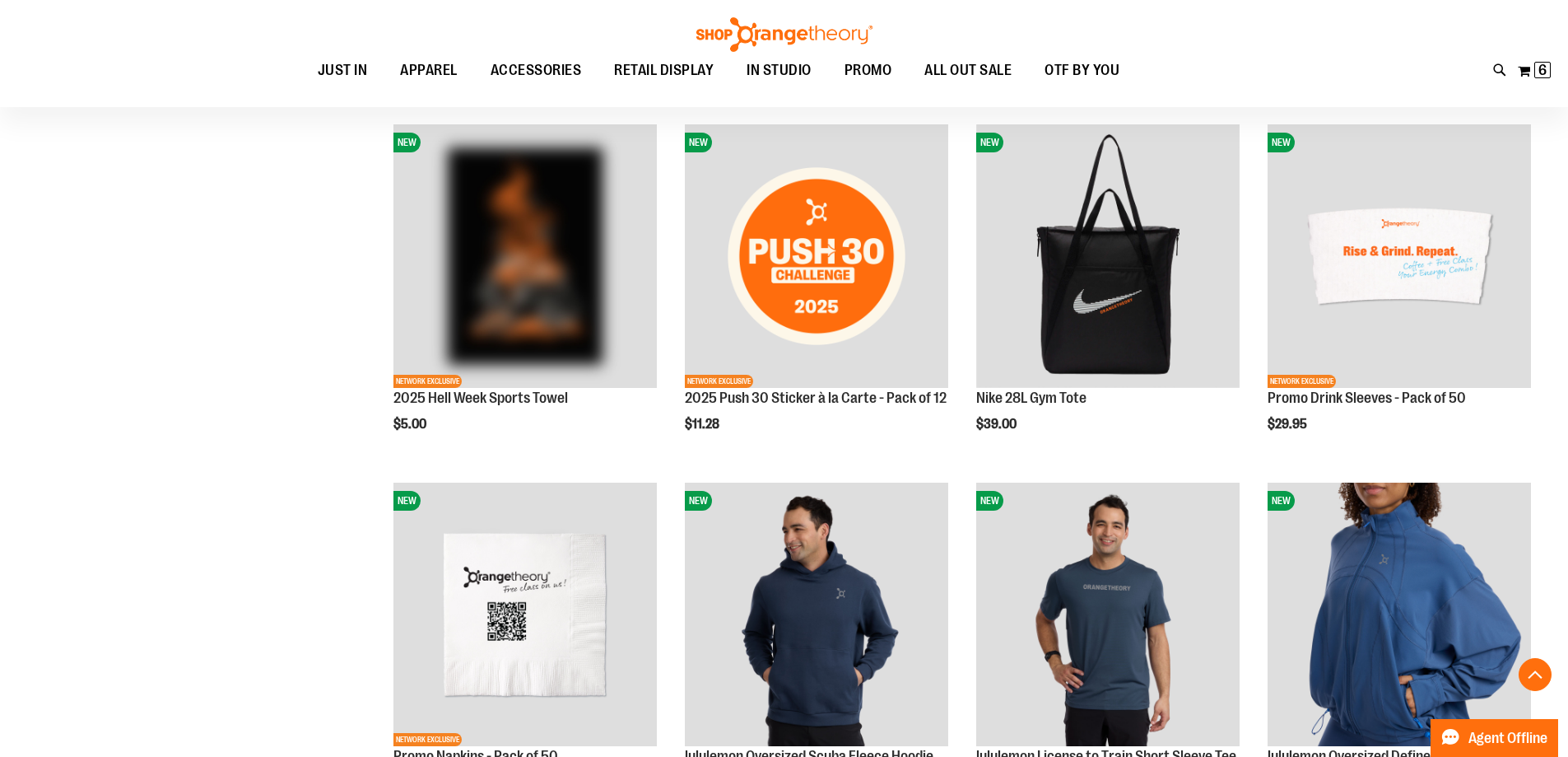
scroll to position [2387, 0]
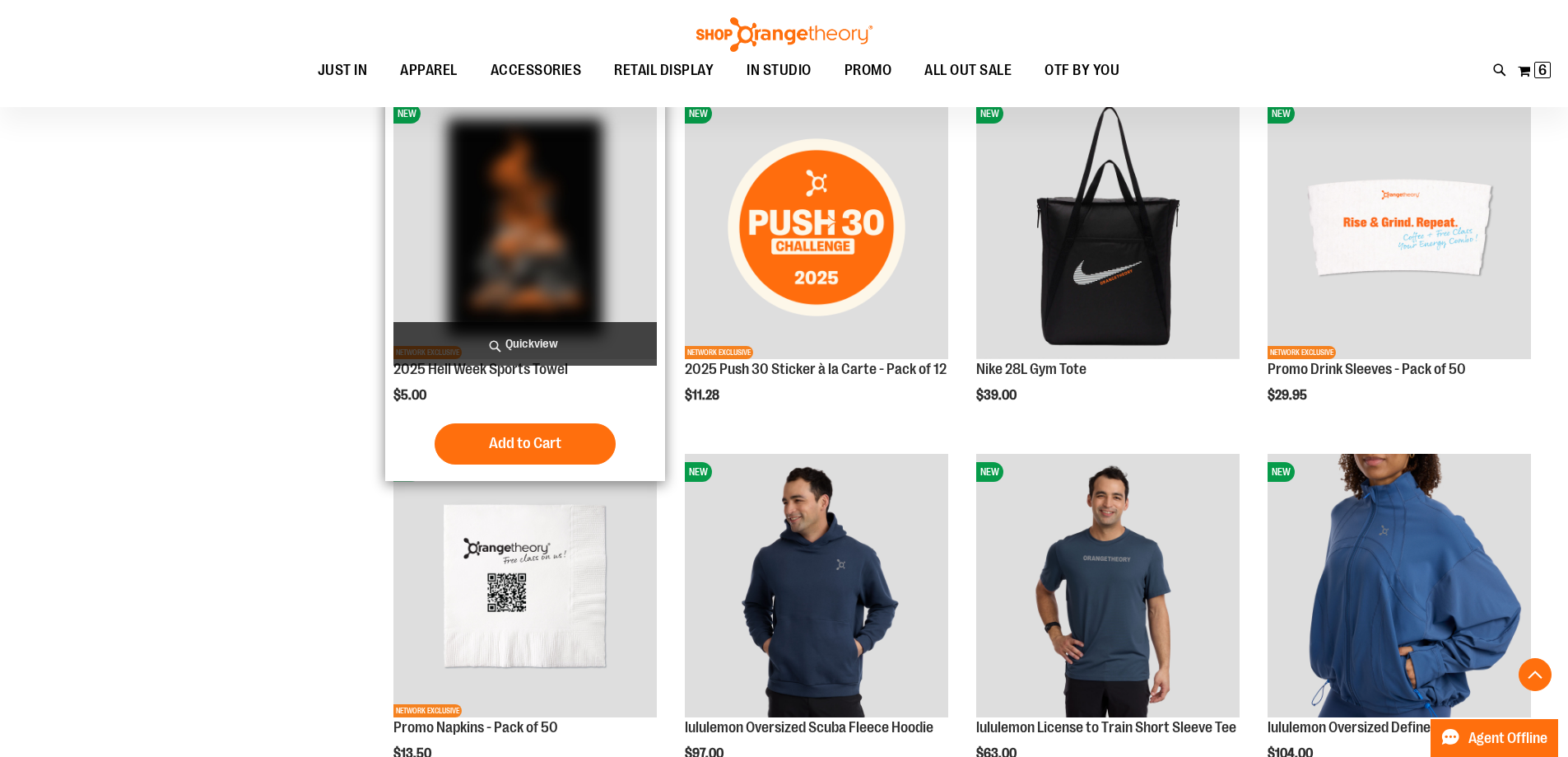
click at [538, 271] on img "product" at bounding box center [525, 228] width 264 height 264
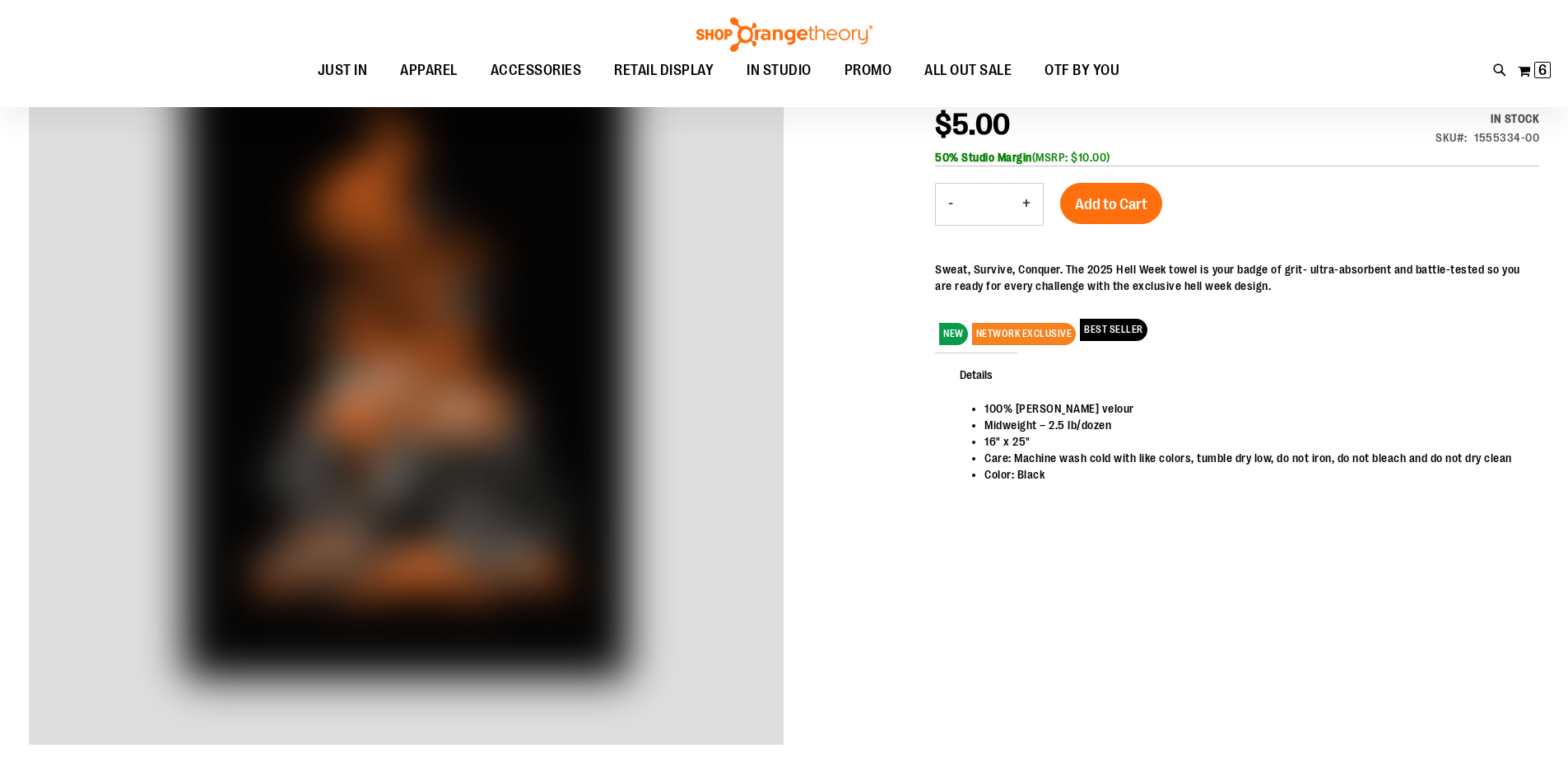
scroll to position [246, 0]
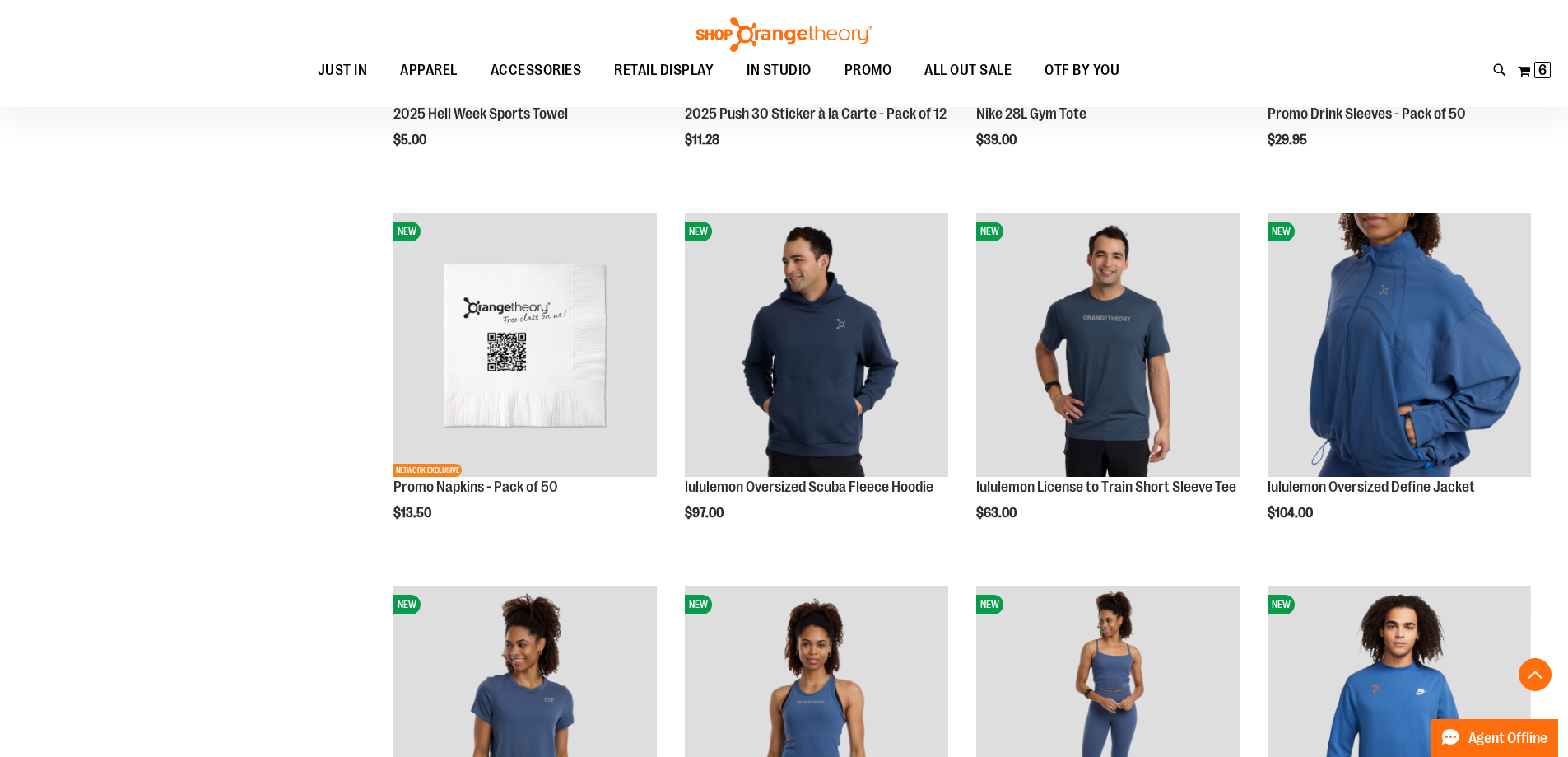
scroll to position [411, 0]
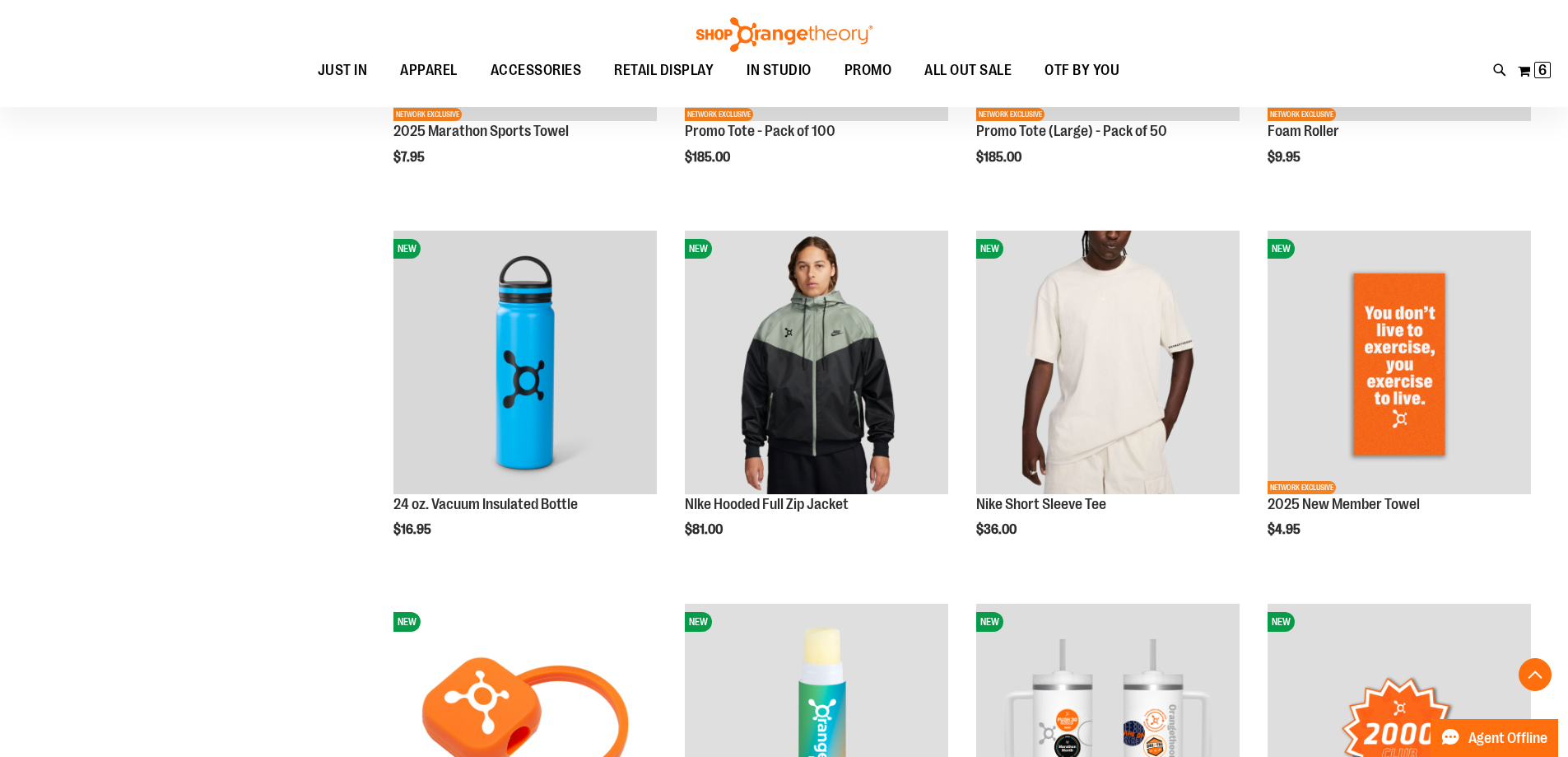
scroll to position [1563, 0]
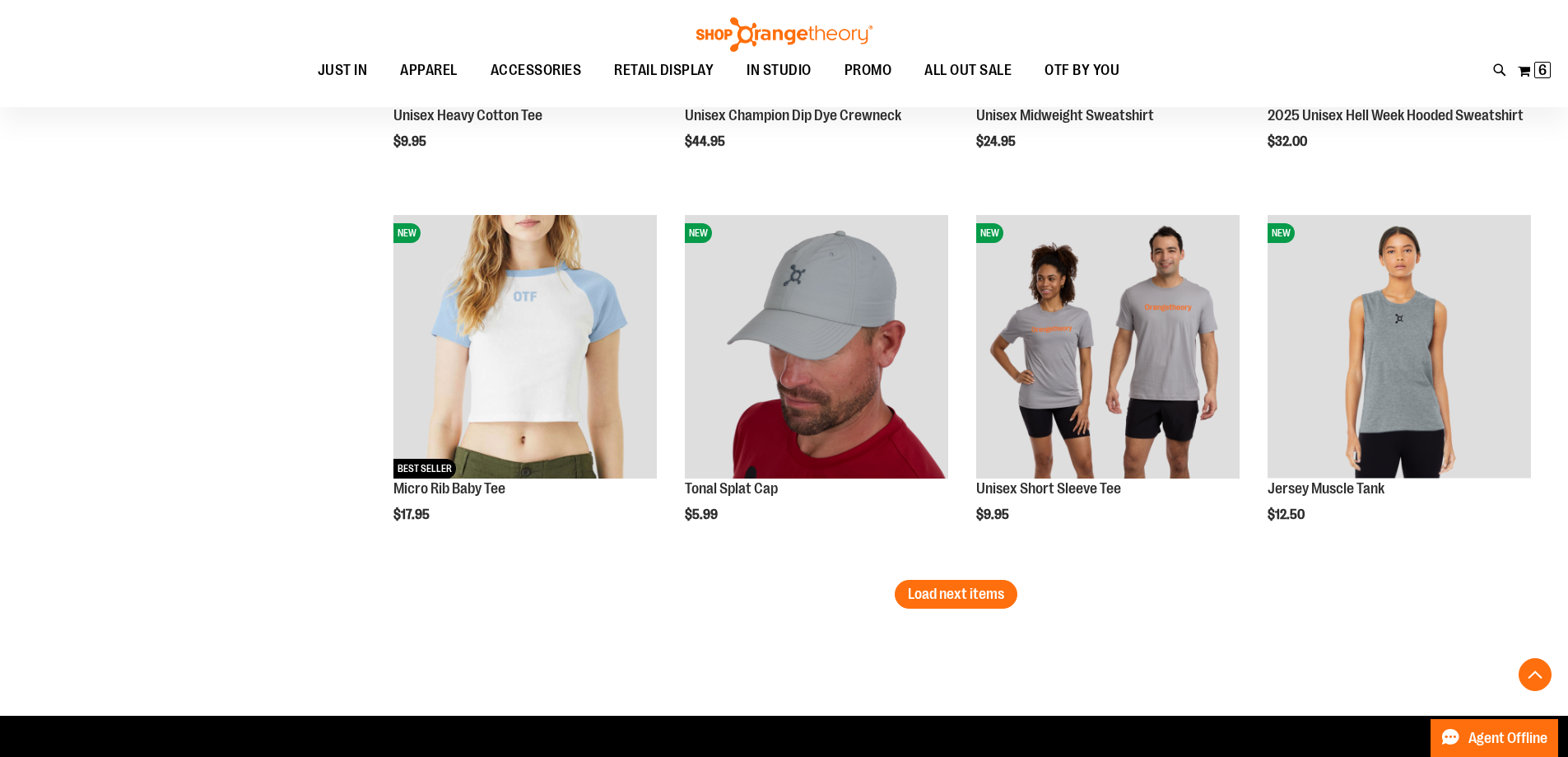
scroll to position [2964, 0]
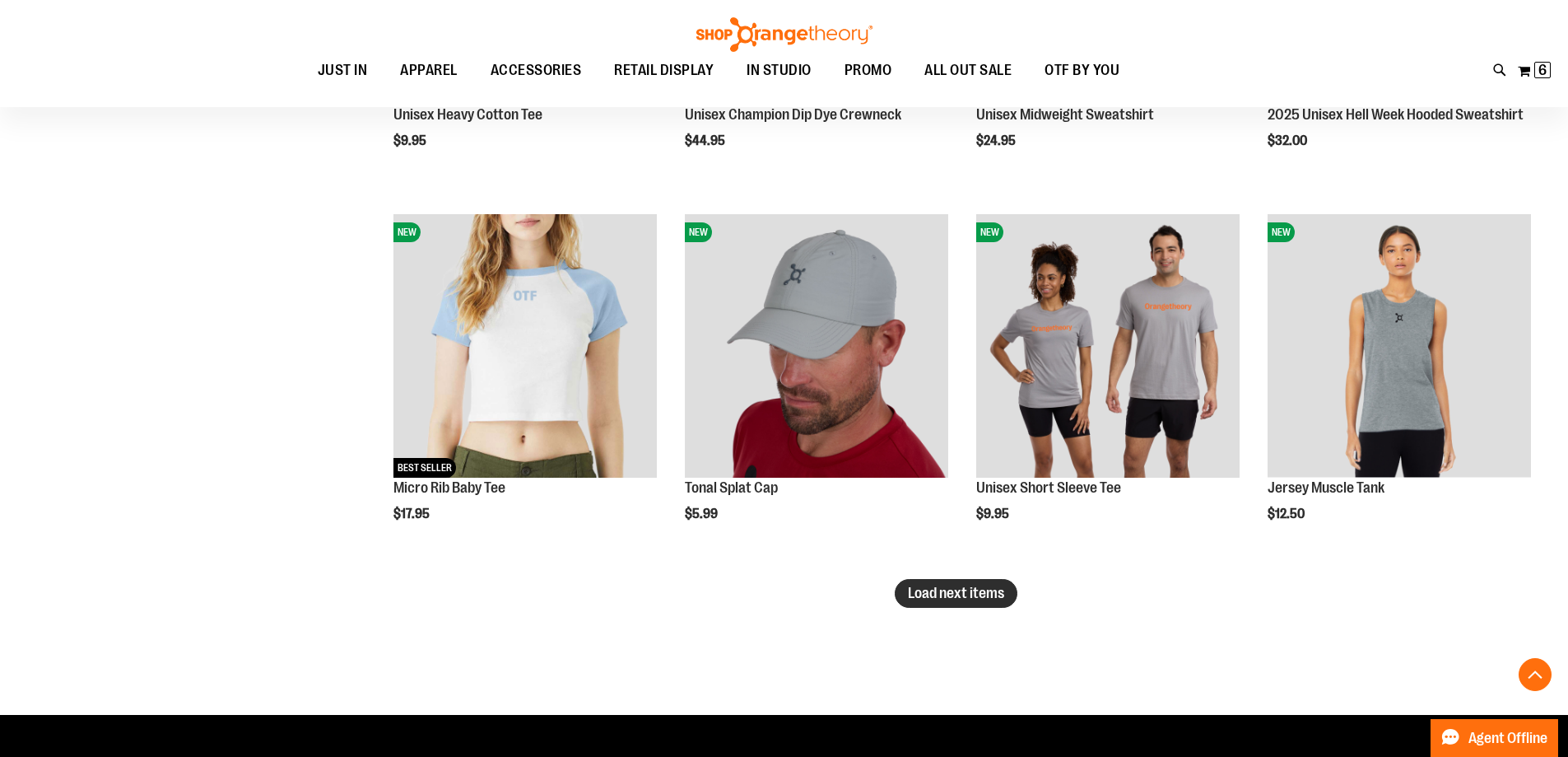
click at [912, 593] on span "Load next items" at bounding box center [956, 593] width 96 height 16
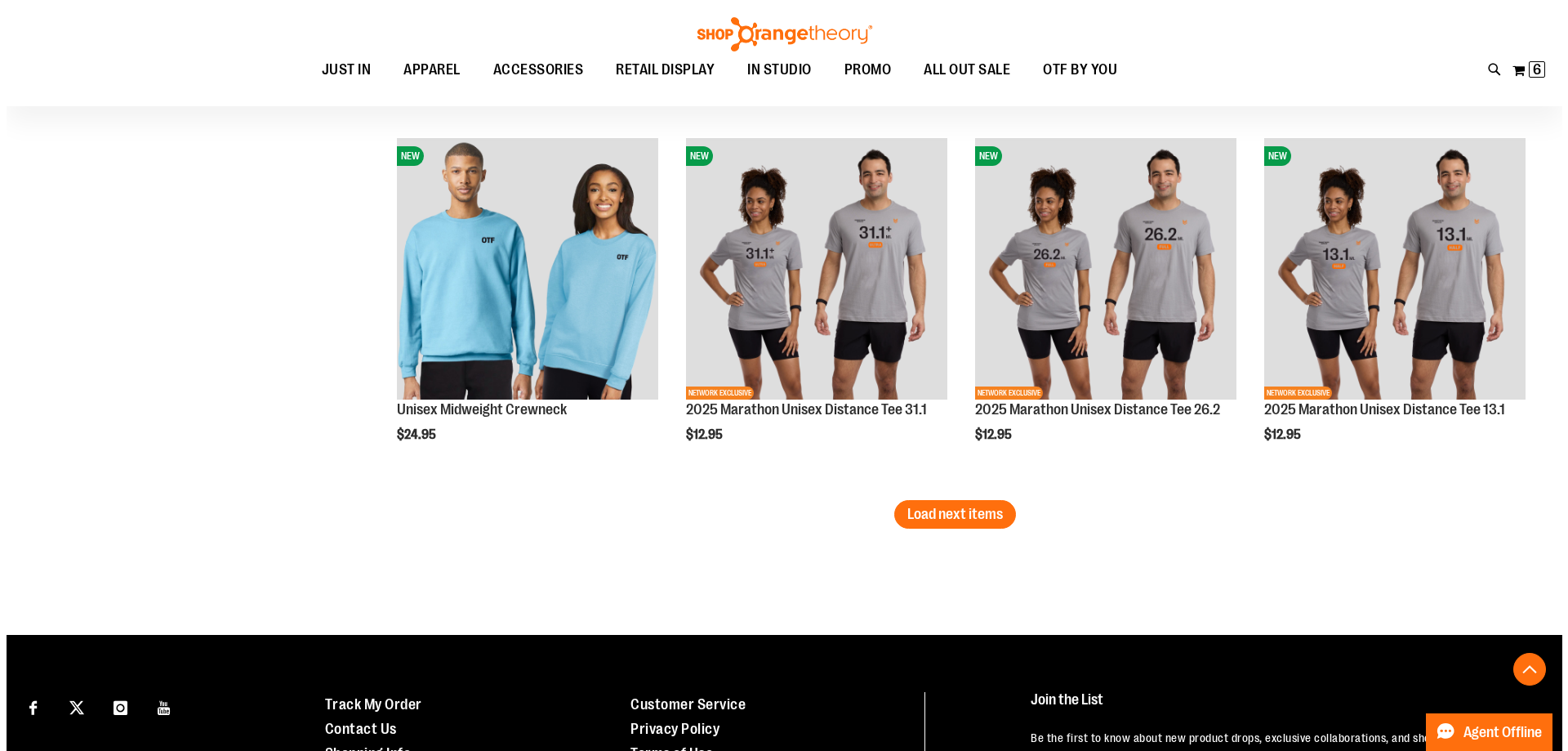
scroll to position [4166, 0]
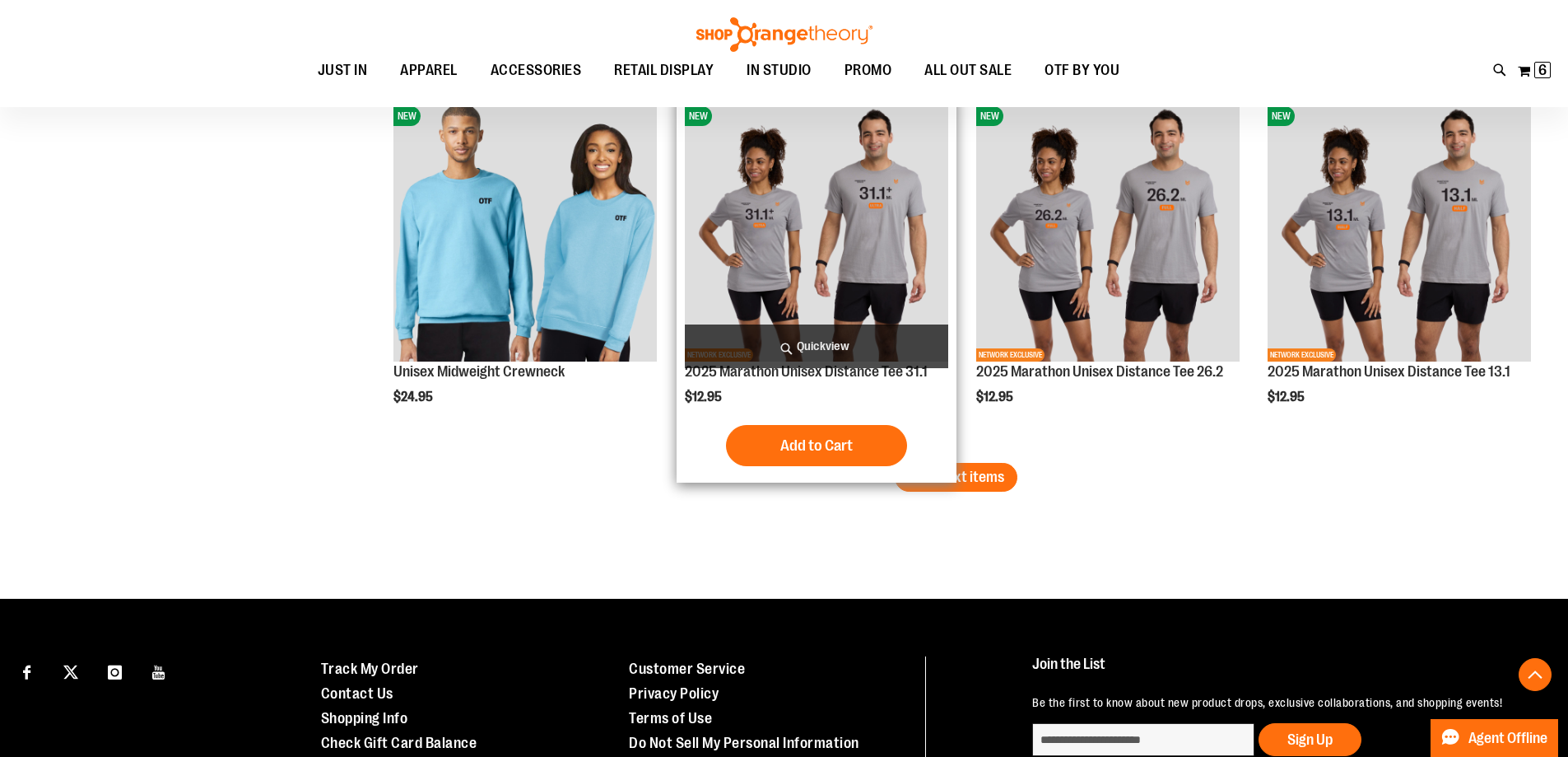
click at [830, 355] on span "Quickview" at bounding box center [817, 346] width 264 height 44
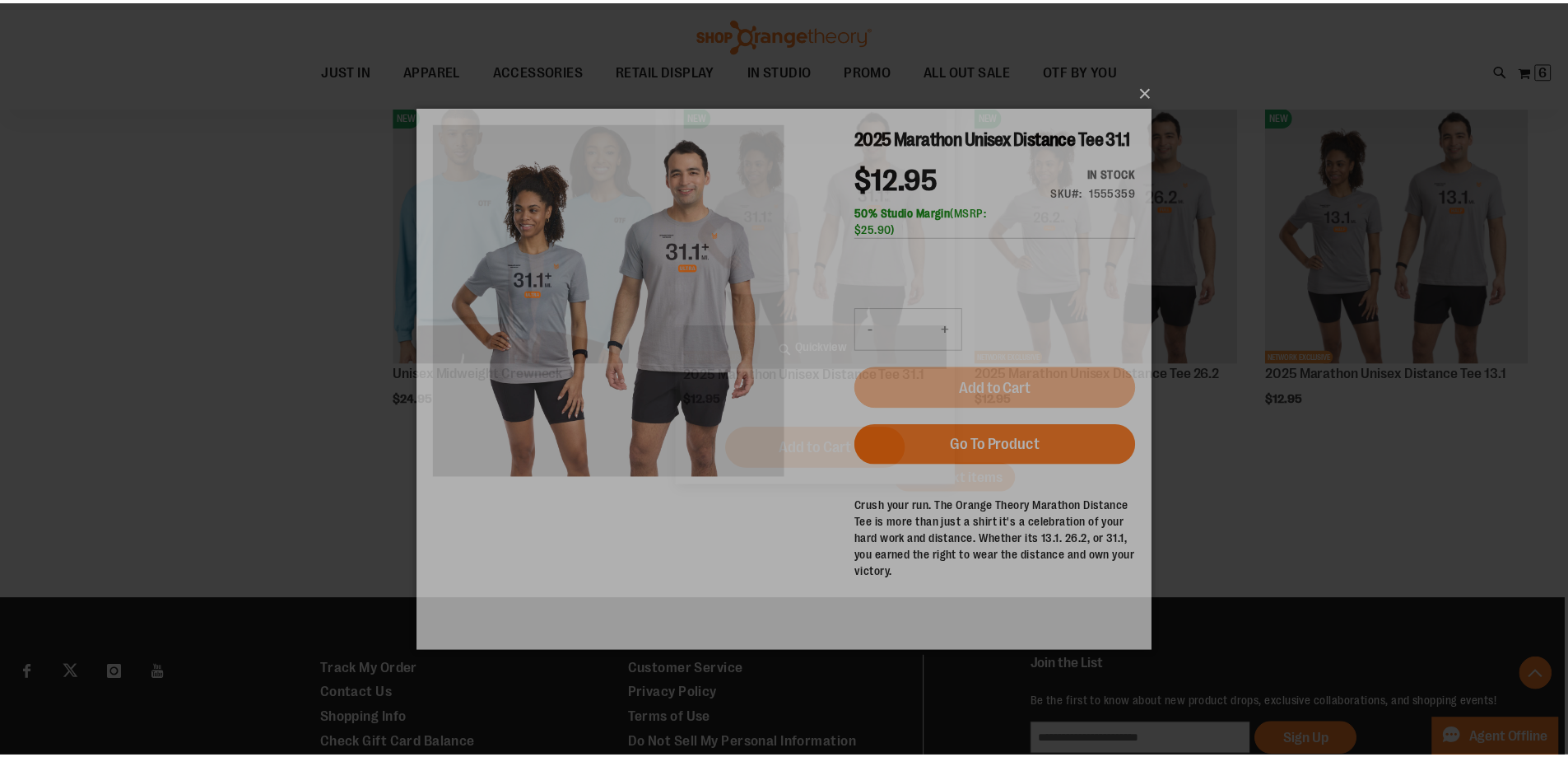
scroll to position [0, 0]
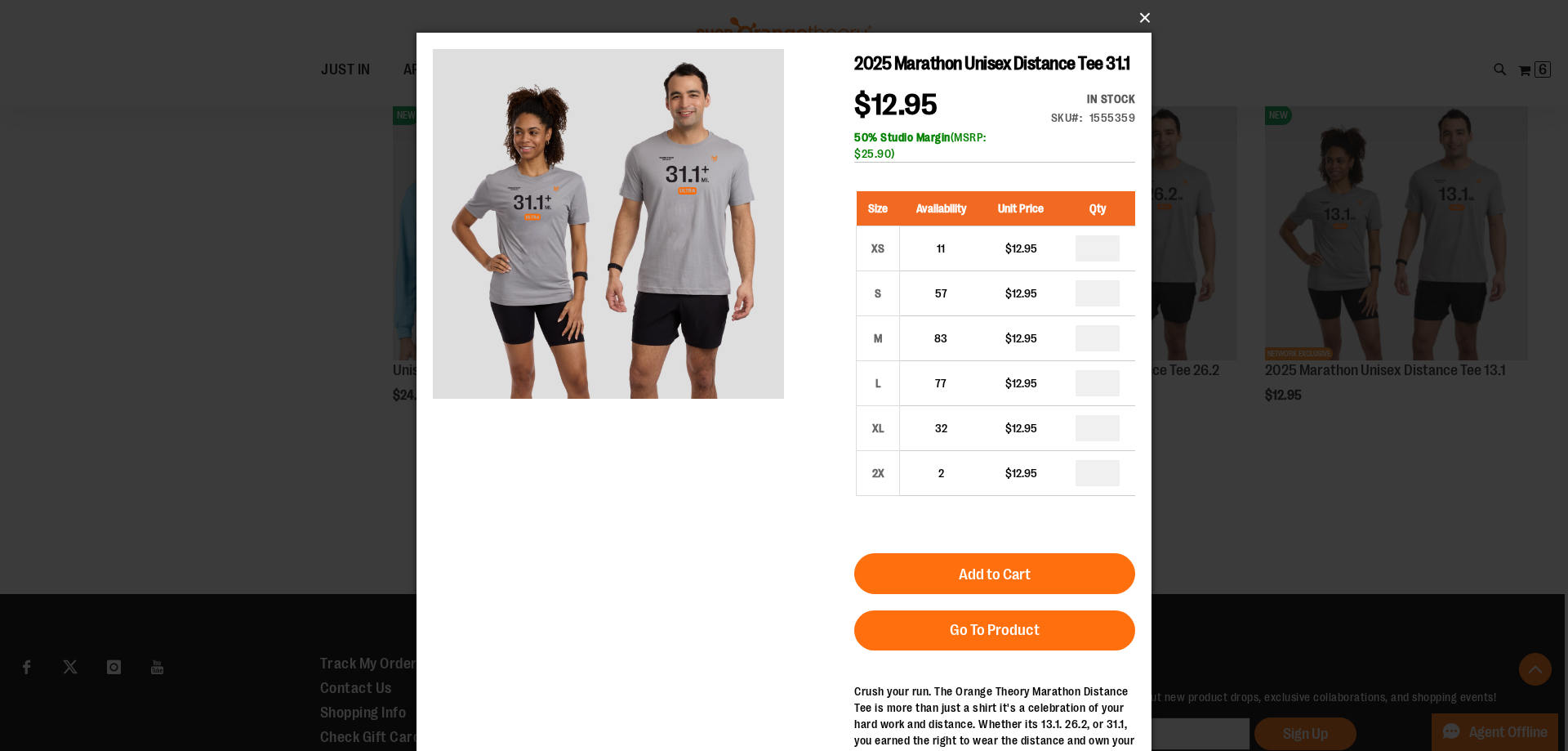
click at [1148, 23] on button "×" at bounding box center [788, 18] width 735 height 36
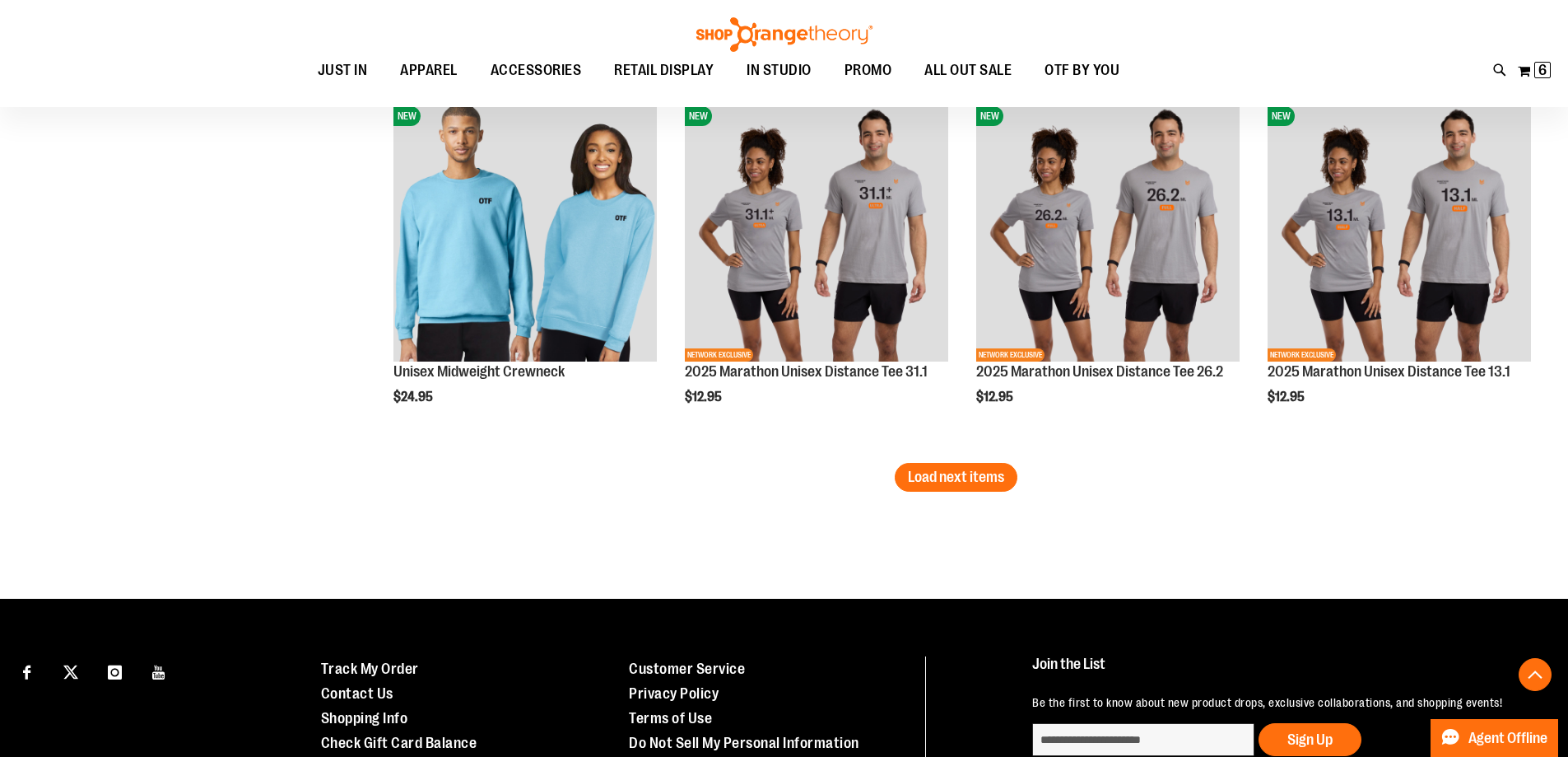
scroll to position [4281, 0]
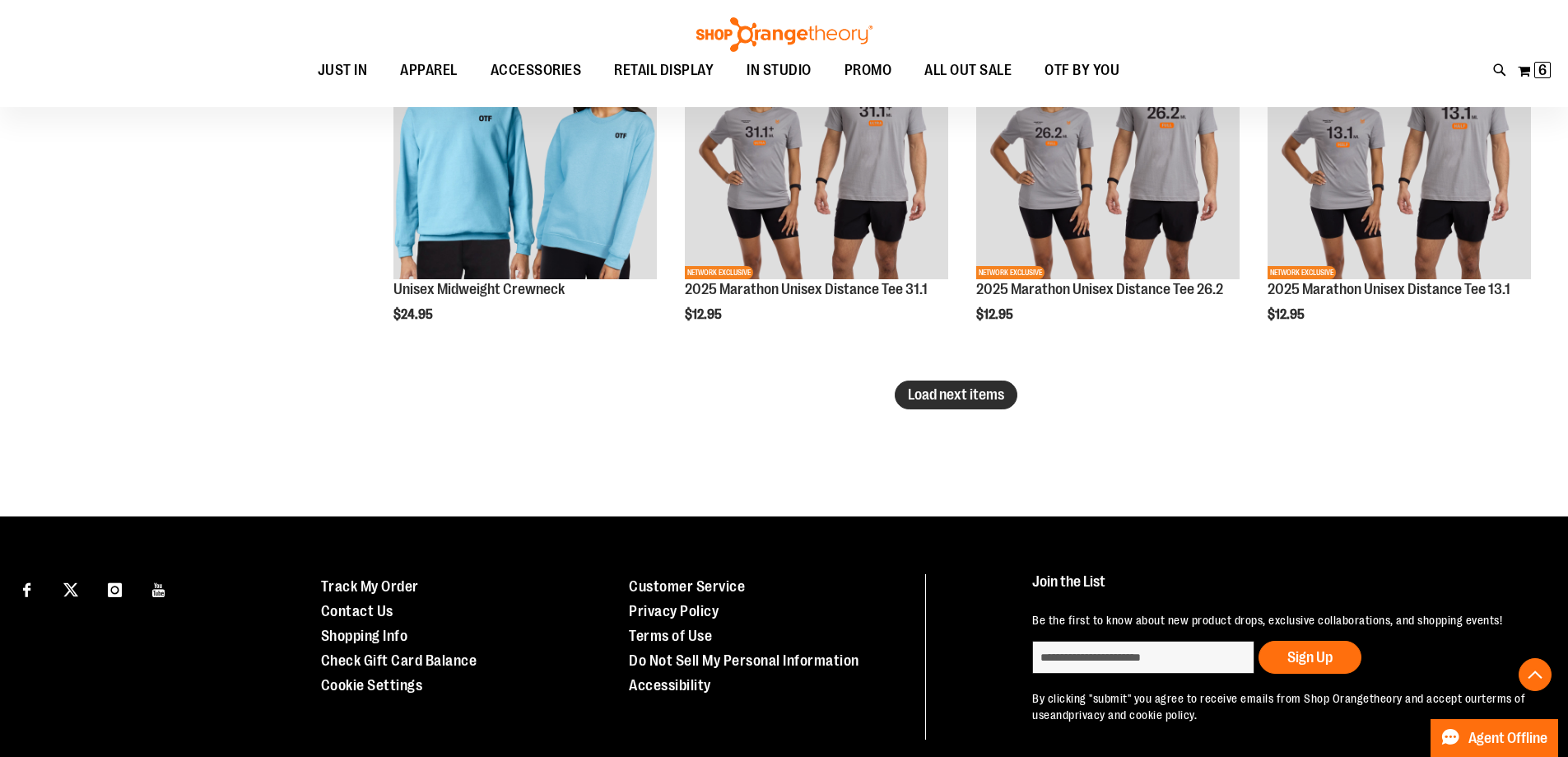
click at [988, 399] on span "Load next items" at bounding box center [956, 394] width 96 height 16
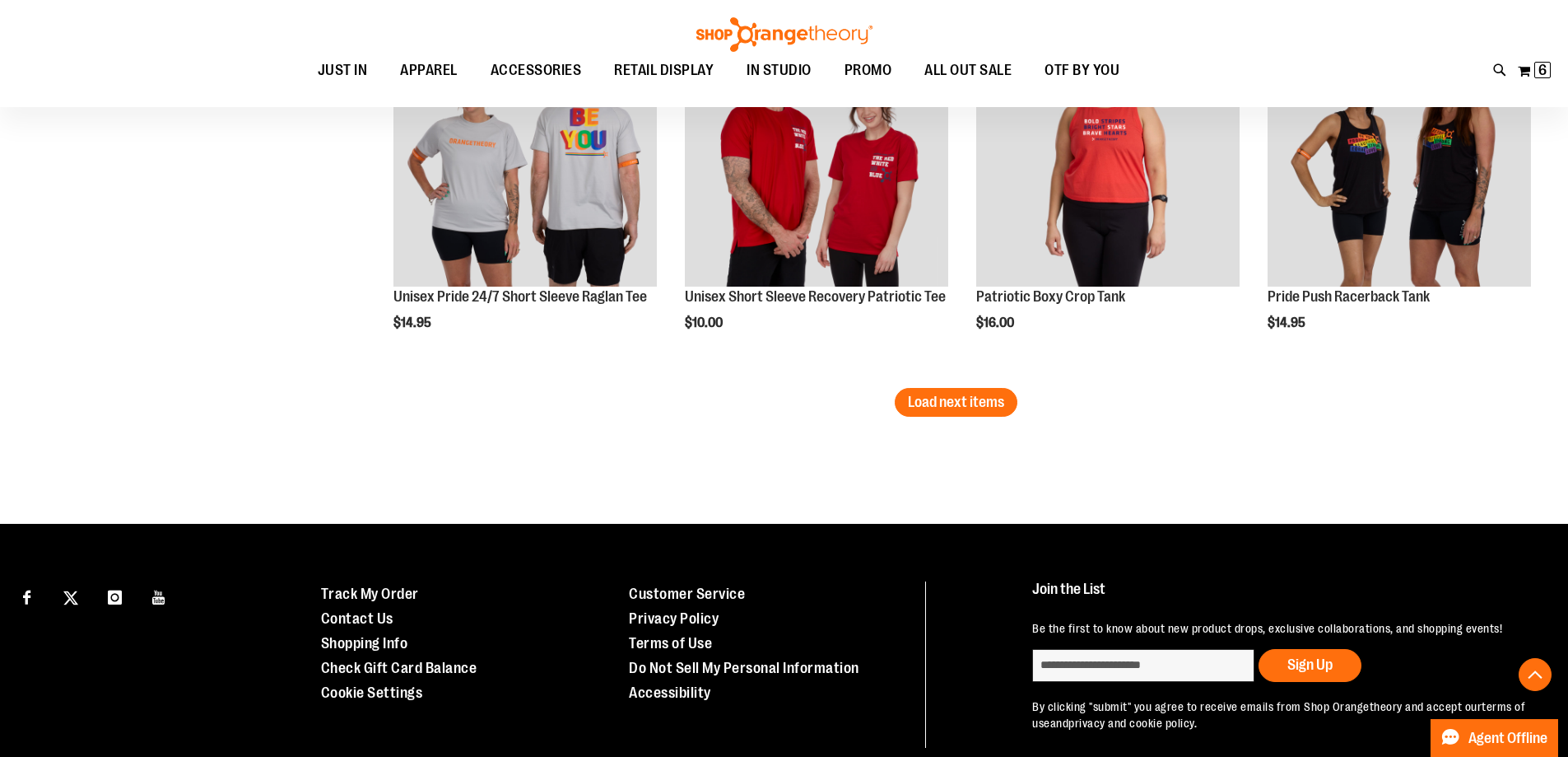
scroll to position [5466, 0]
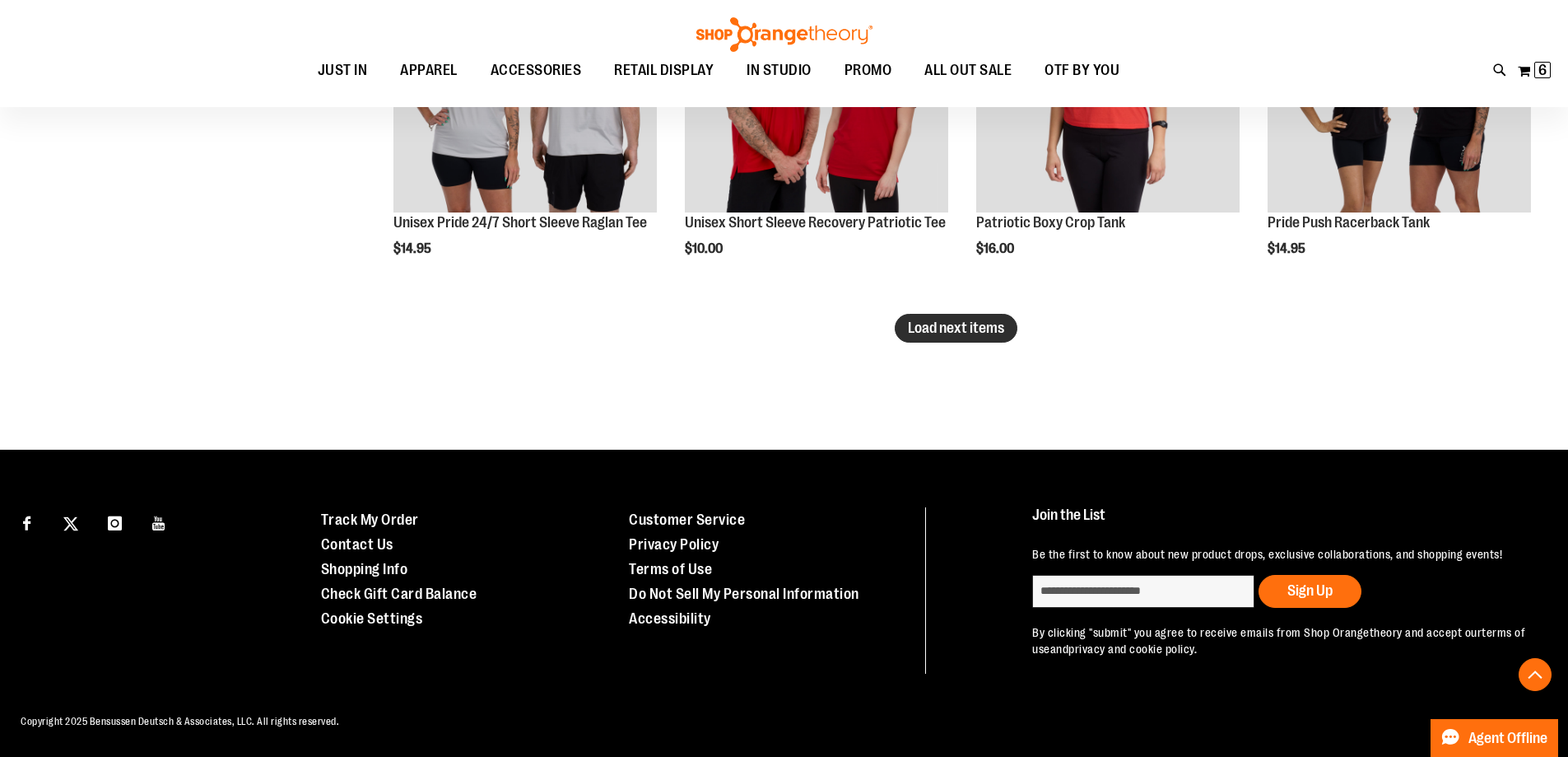
click at [951, 336] on span "Load next items" at bounding box center [956, 327] width 96 height 16
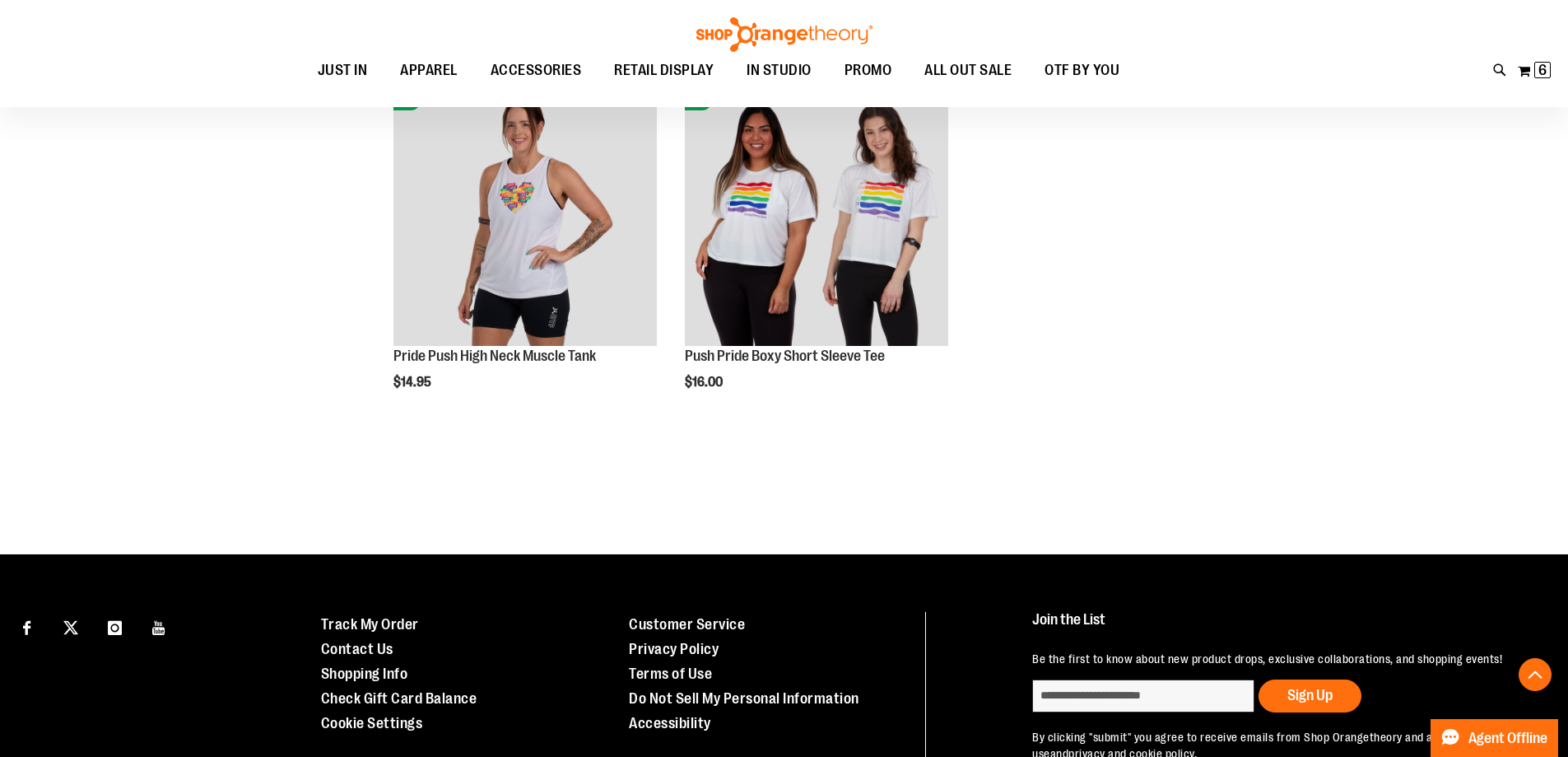
scroll to position [5714, 0]
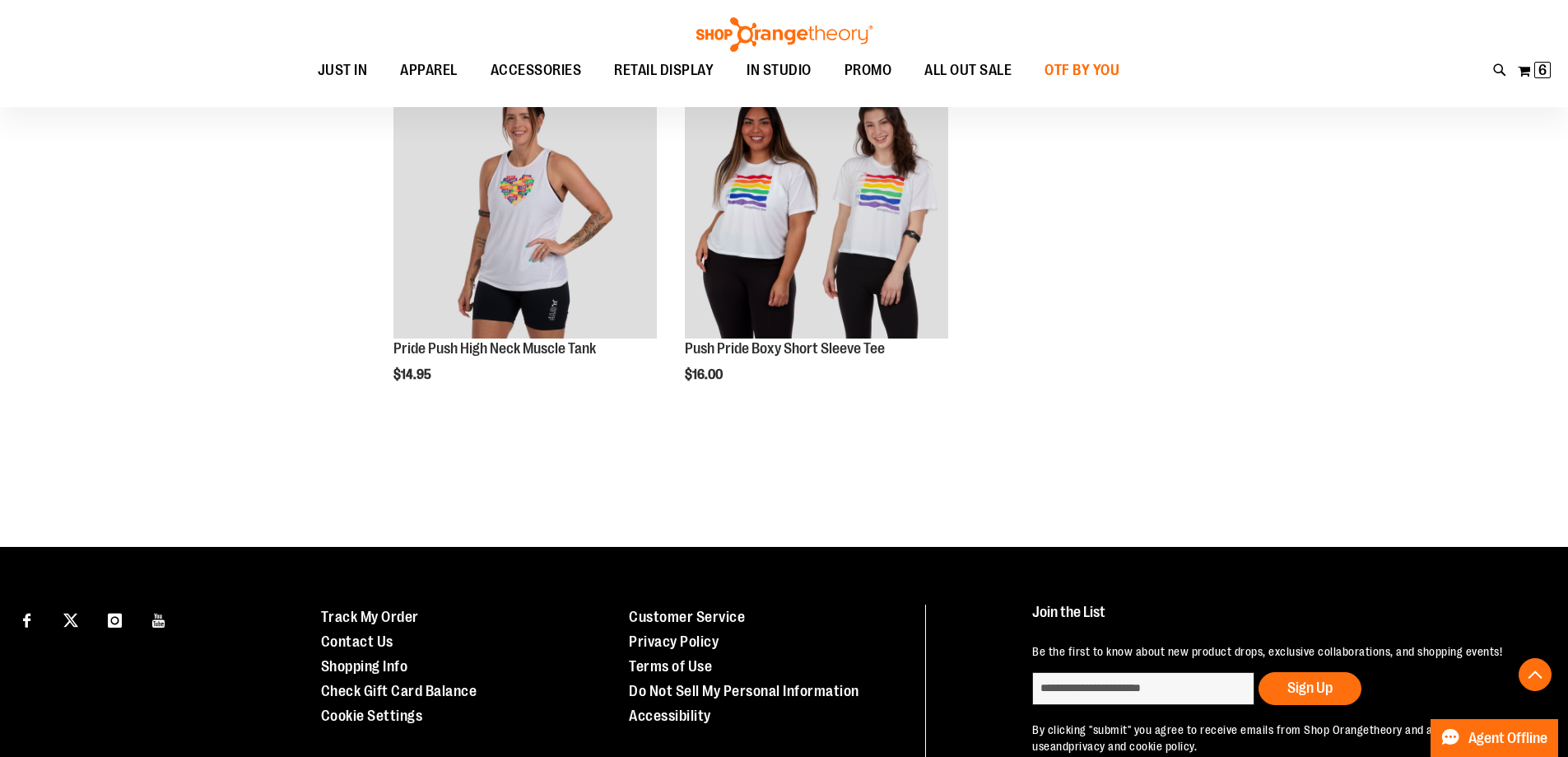
click at [1120, 61] on span "OTF BY YOU" at bounding box center [1082, 70] width 75 height 37
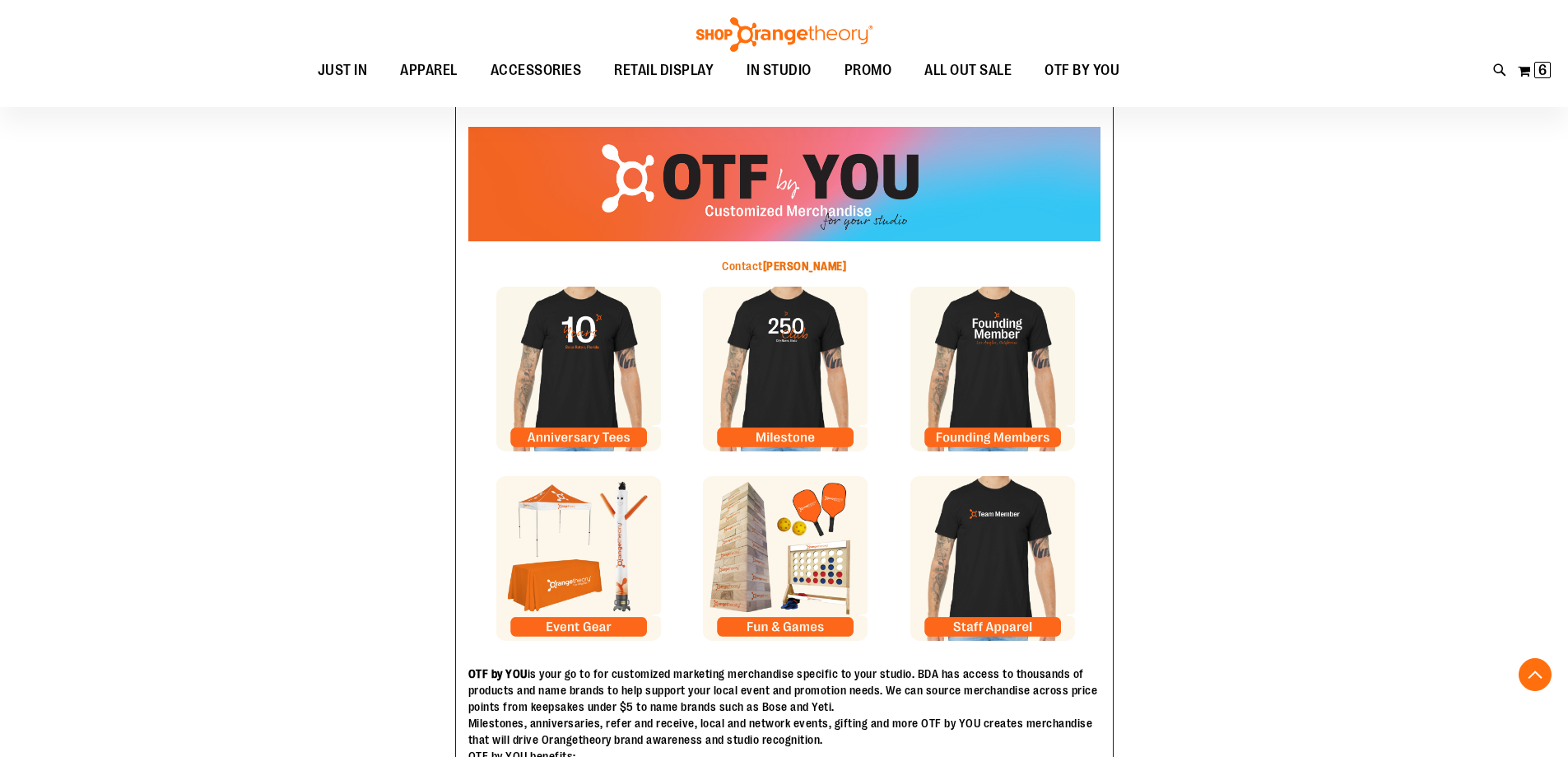
scroll to position [164, 0]
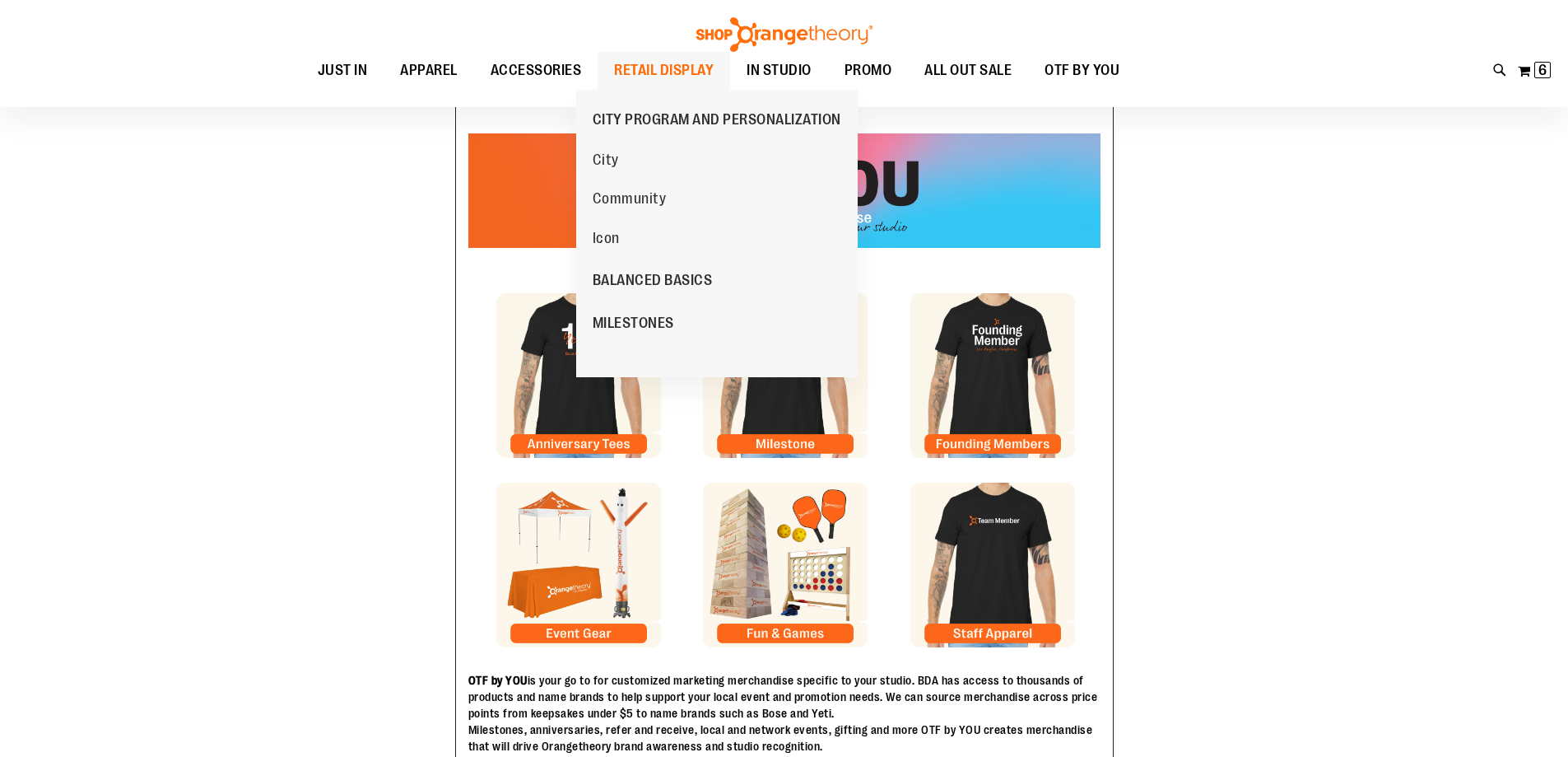
click at [617, 65] on span "RETAIL DISPLAY" at bounding box center [664, 70] width 100 height 37
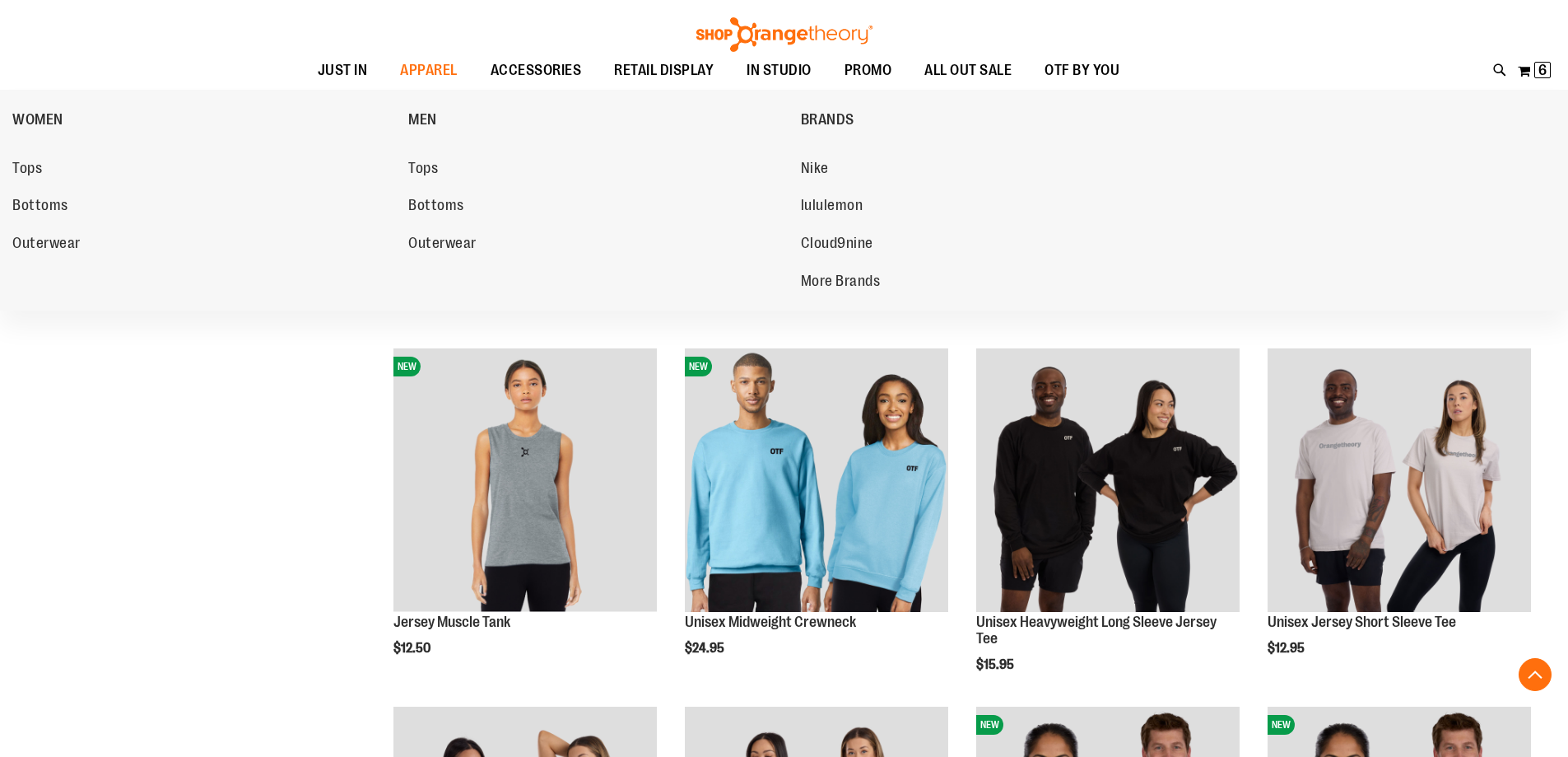
scroll to position [493, 0]
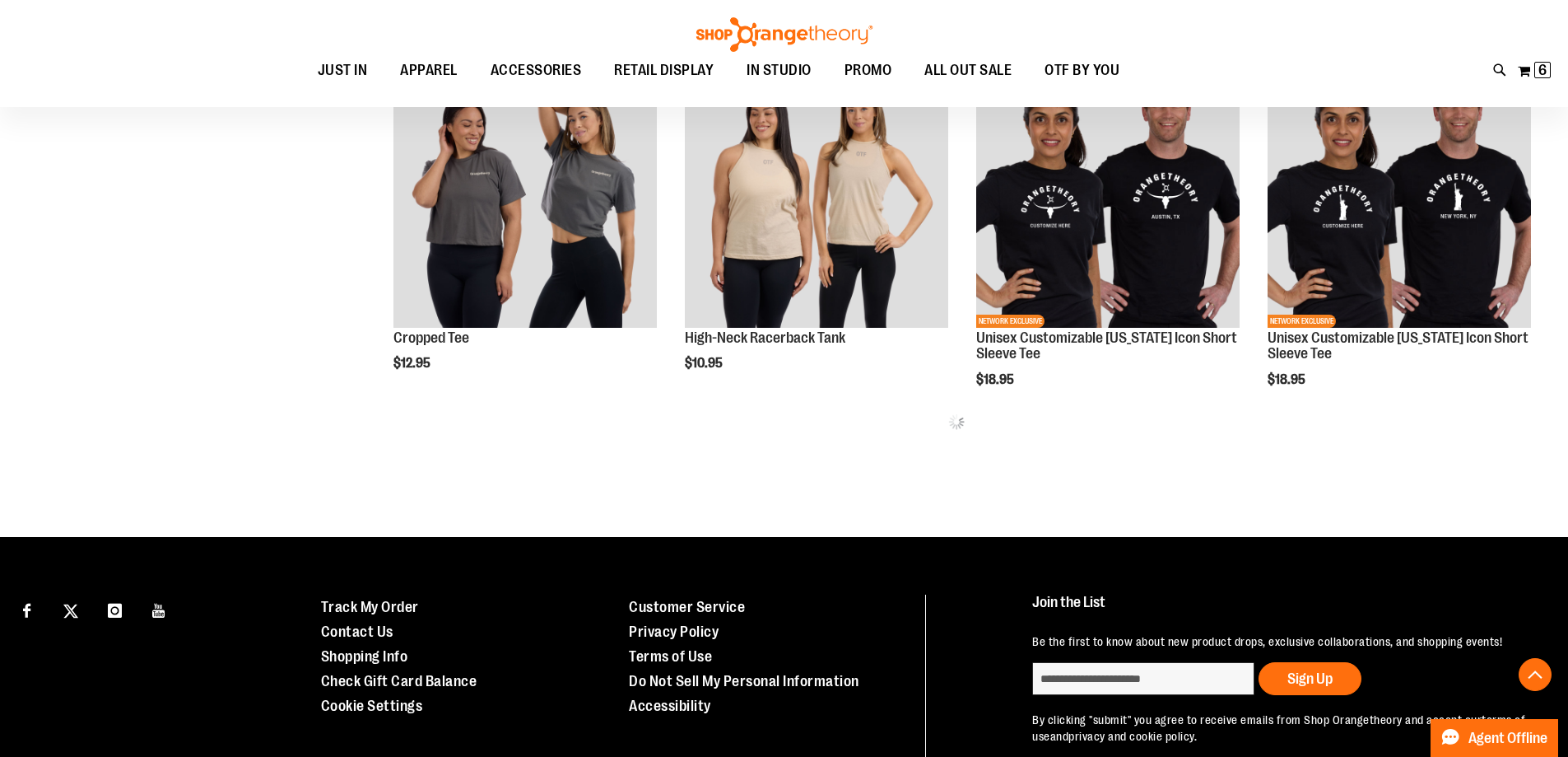
scroll to position [576, 0]
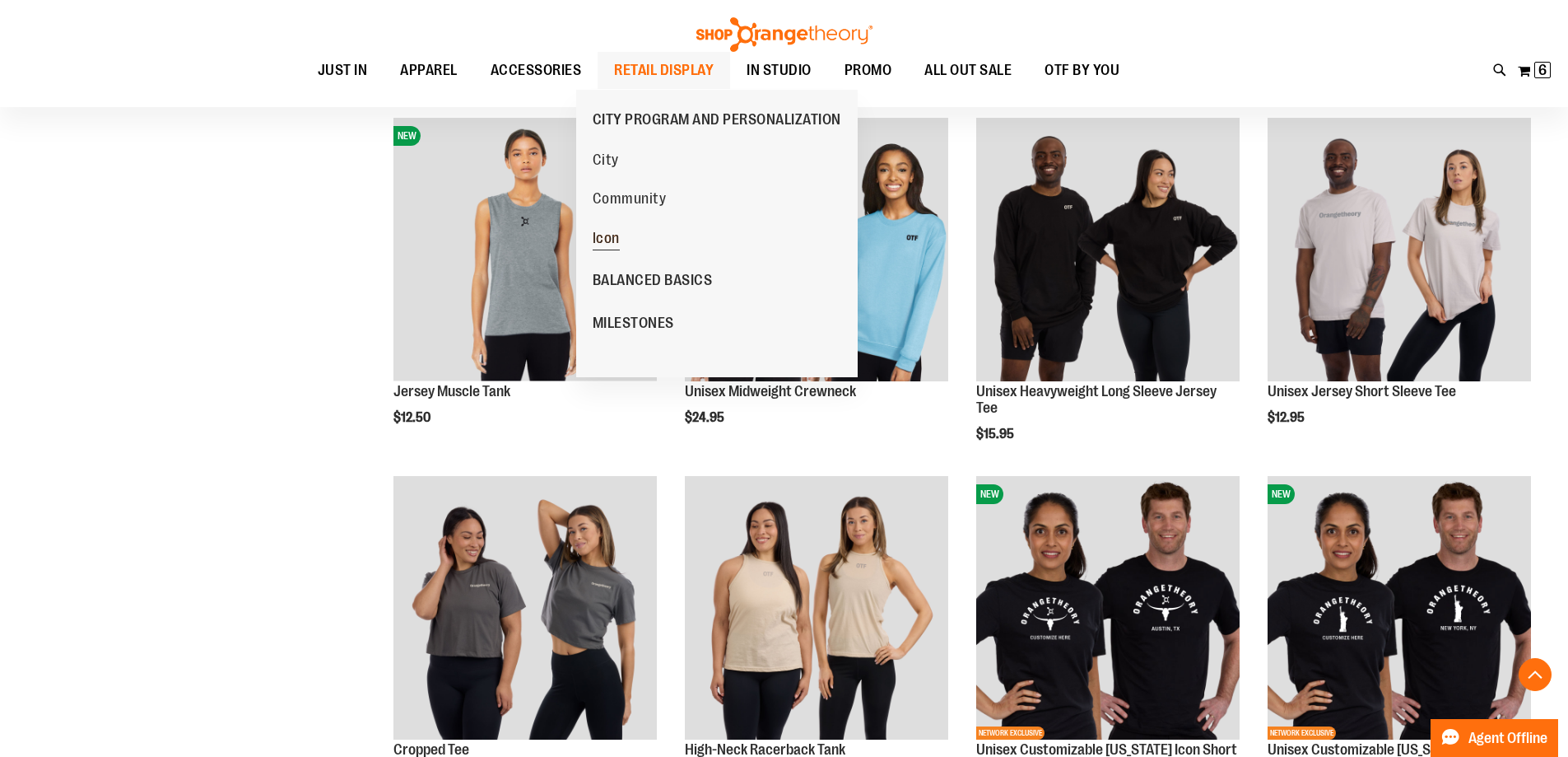
click at [611, 242] on span "Icon" at bounding box center [606, 240] width 27 height 21
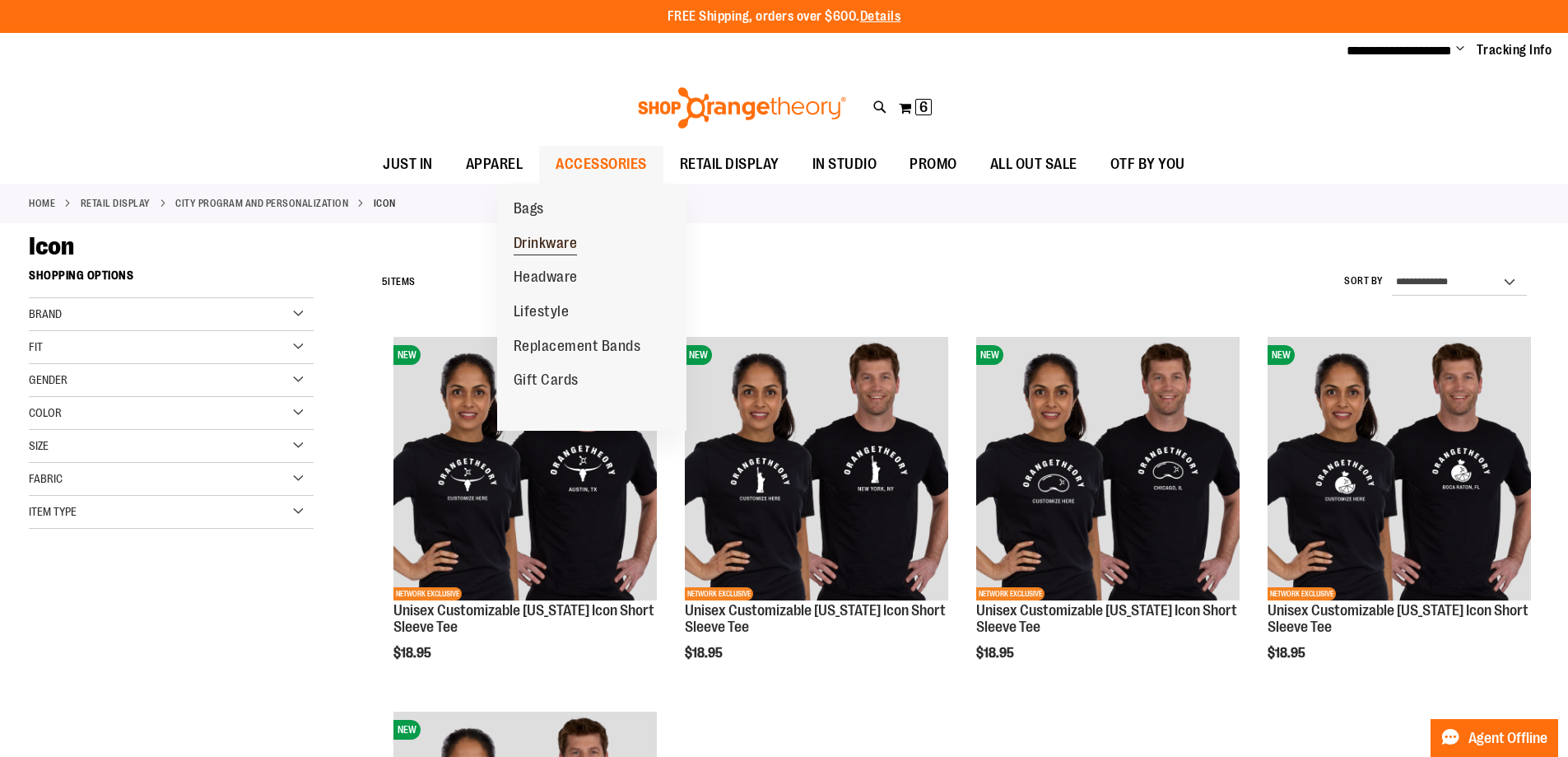
click at [563, 237] on span "Drinkware" at bounding box center [546, 245] width 64 height 21
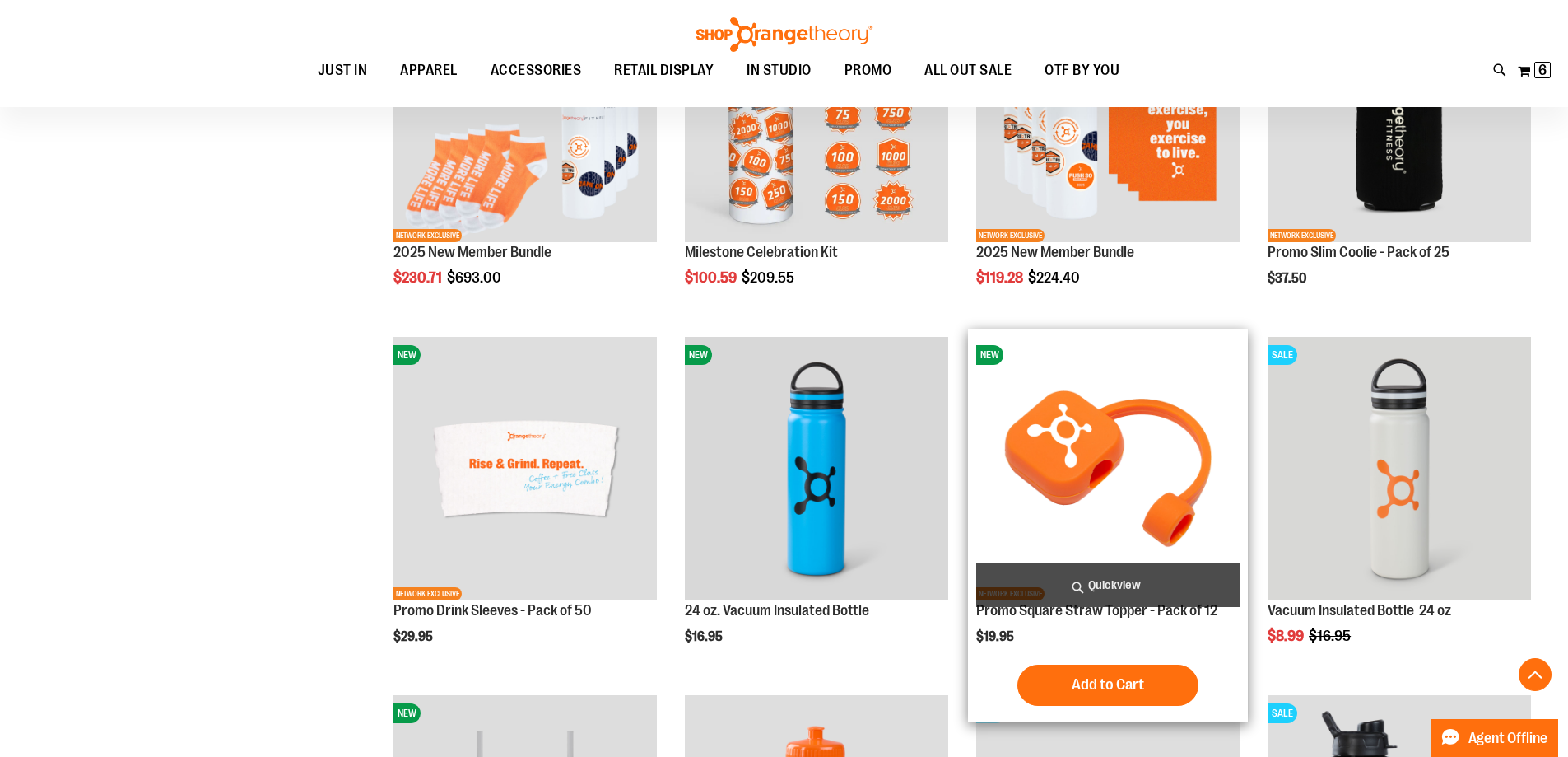
scroll to position [411, 0]
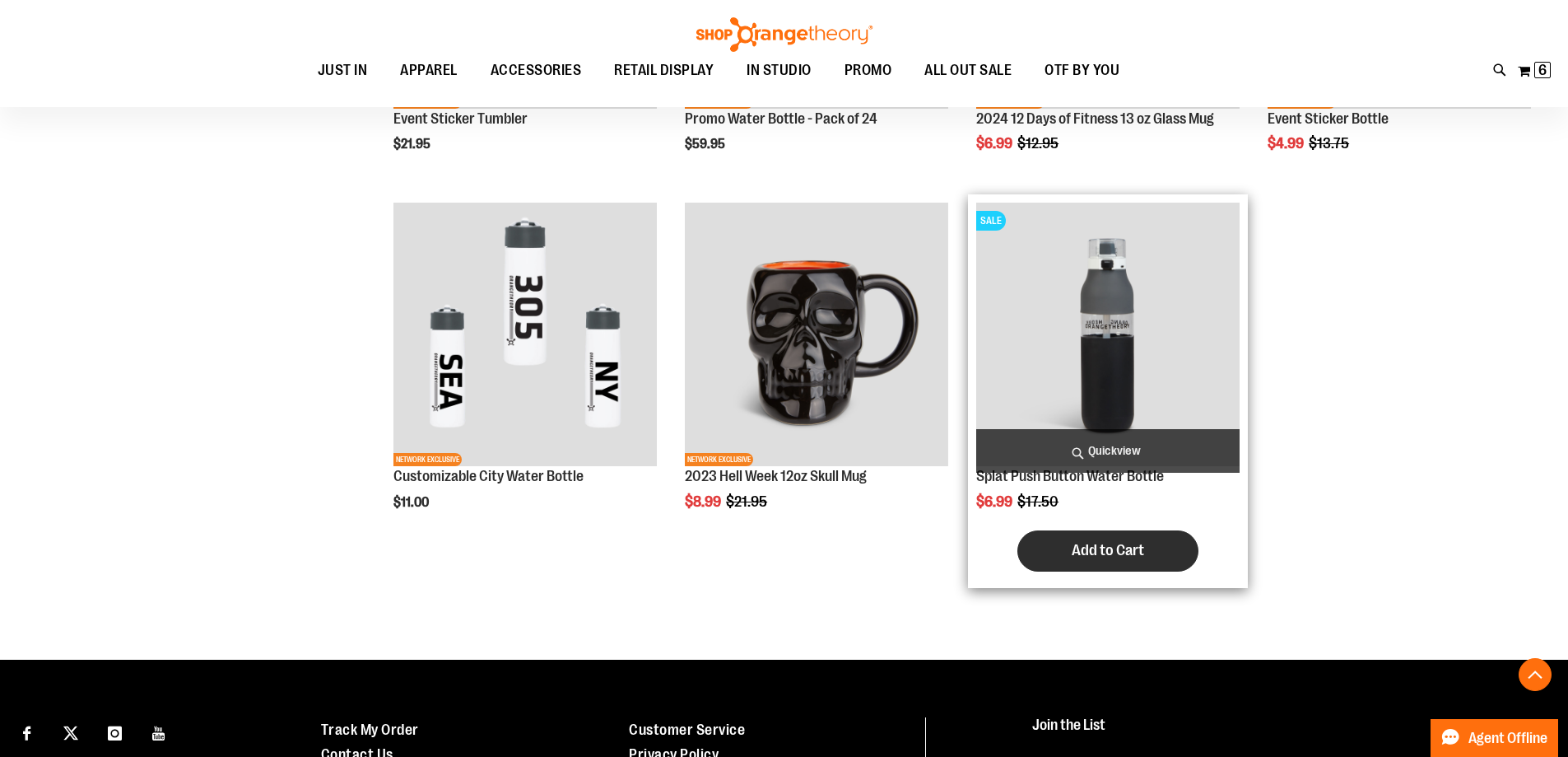
scroll to position [1234, 0]
